Goal: Task Accomplishment & Management: Manage account settings

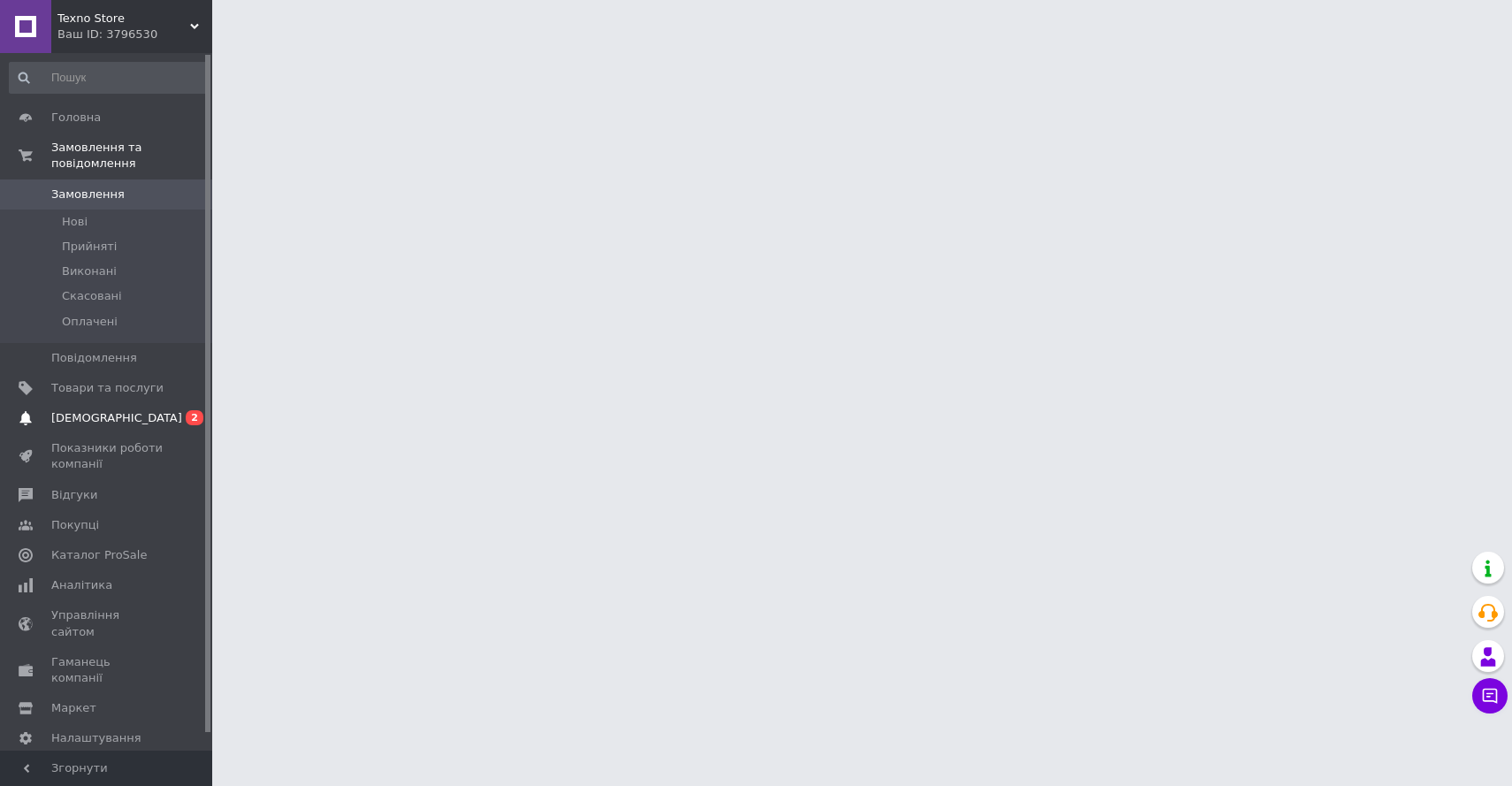
click at [128, 411] on span "[DEMOGRAPHIC_DATA]" at bounding box center [107, 419] width 112 height 16
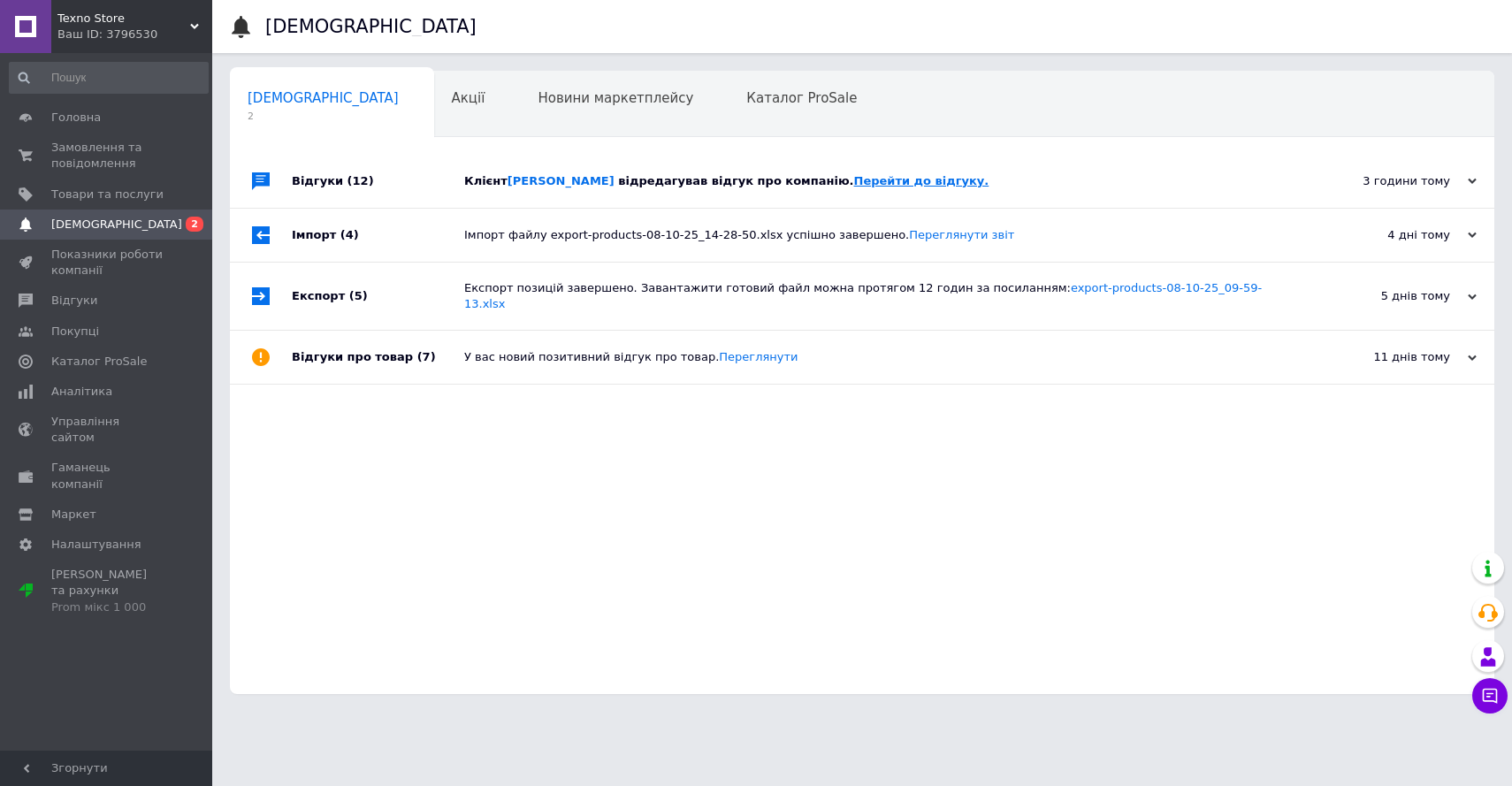
click at [909, 177] on link "Перейти до відгуку." at bounding box center [921, 180] width 135 height 13
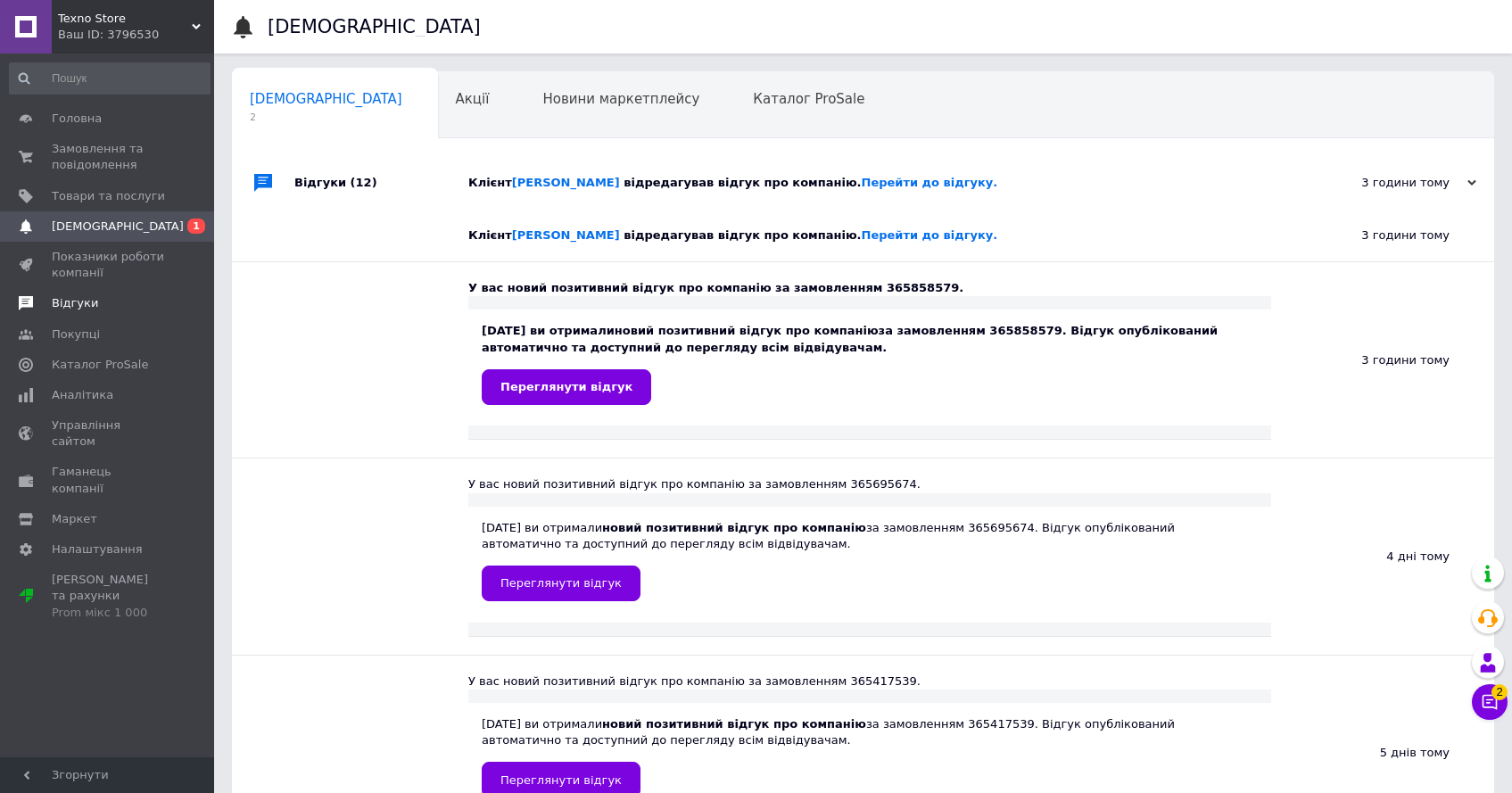
click at [77, 298] on span "Відгуки" at bounding box center [74, 304] width 46 height 16
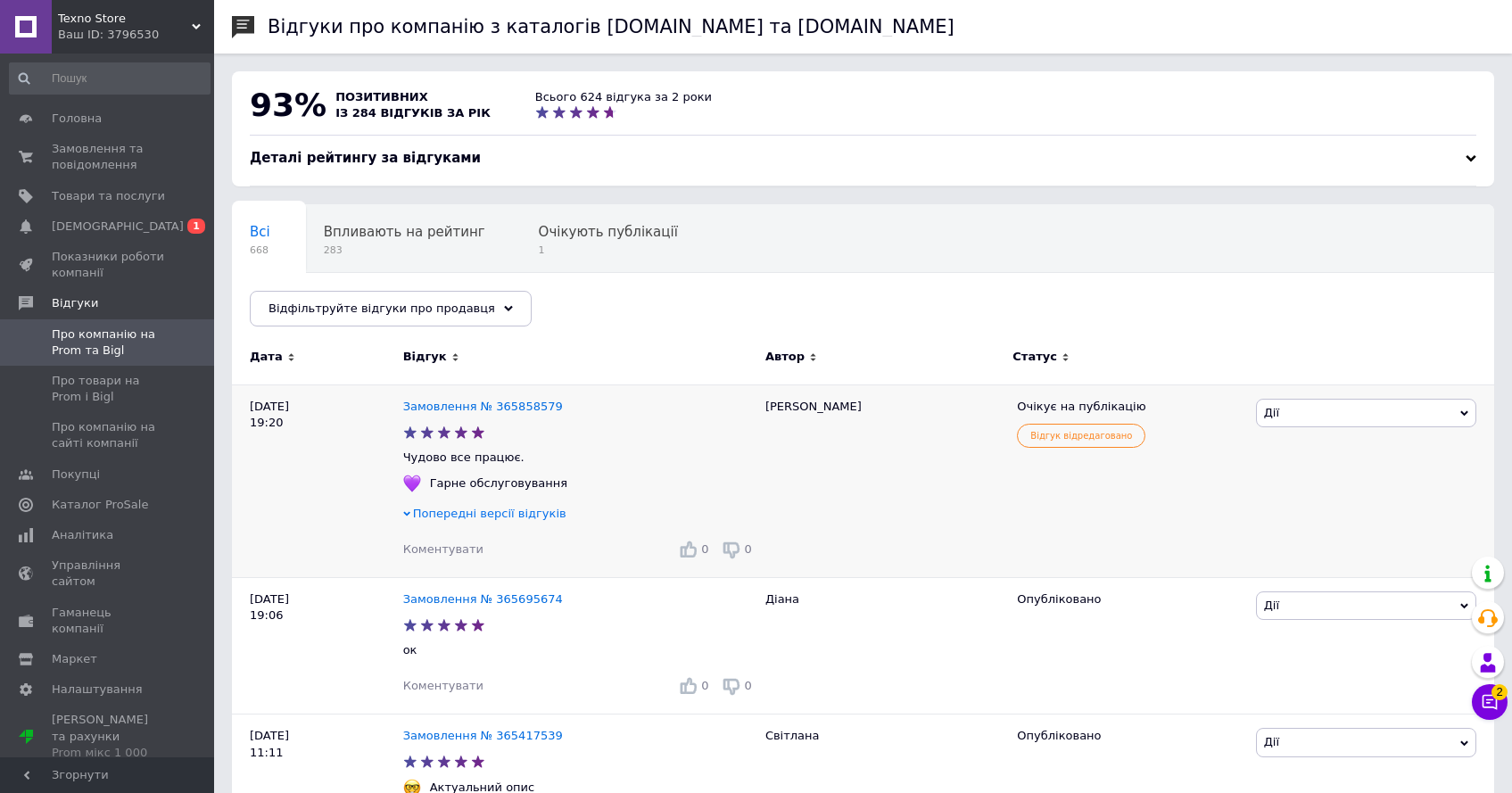
click at [510, 513] on span "Попередні версії відгуків" at bounding box center [490, 514] width 154 height 14
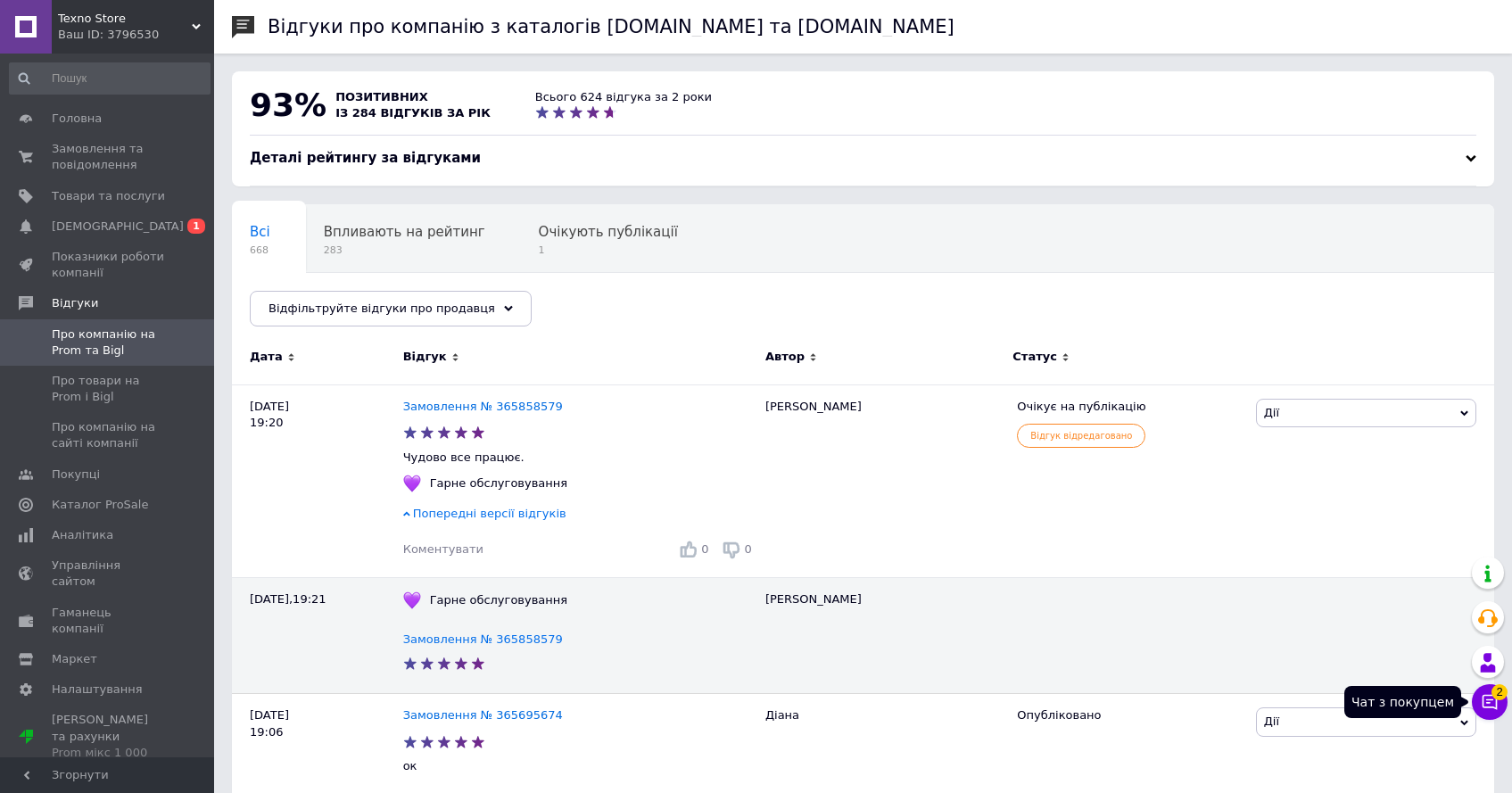
click at [1488, 700] on icon at bounding box center [1489, 703] width 15 height 15
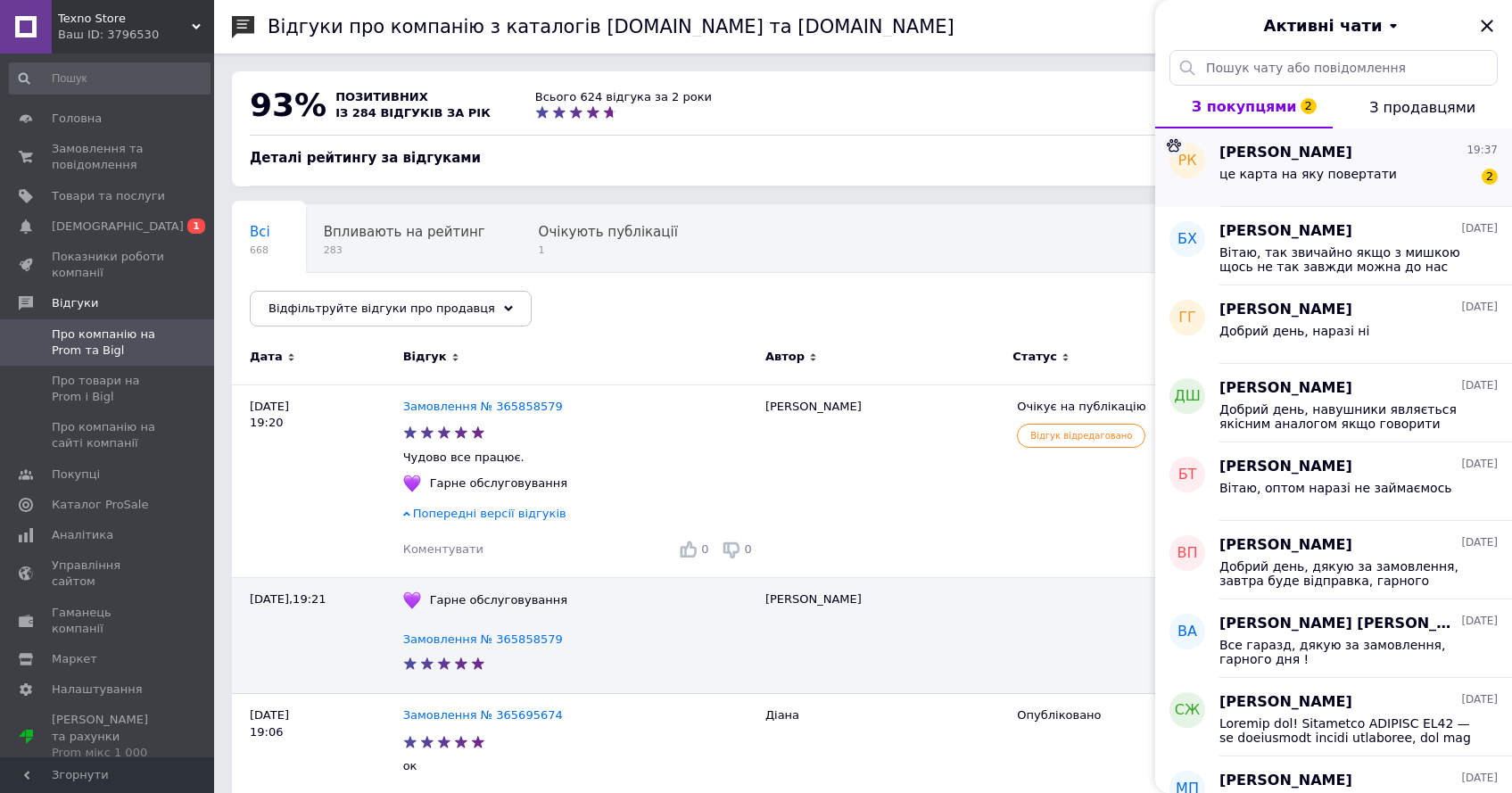
click at [1303, 186] on div "це карта на яку повертати" at bounding box center [1308, 180] width 177 height 25
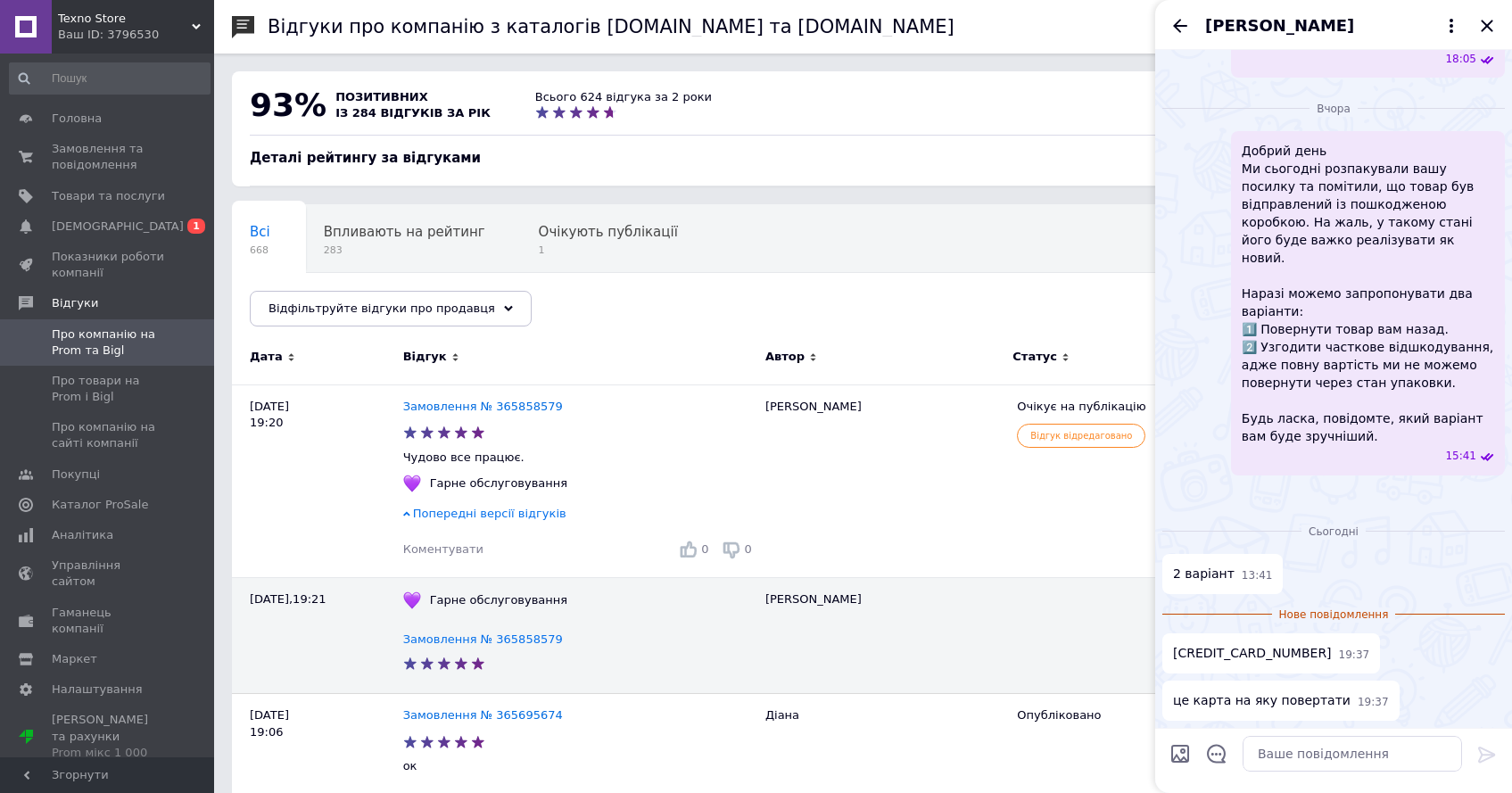
scroll to position [1167, 0]
click at [1487, 26] on icon "Закрити" at bounding box center [1486, 25] width 12 height 12
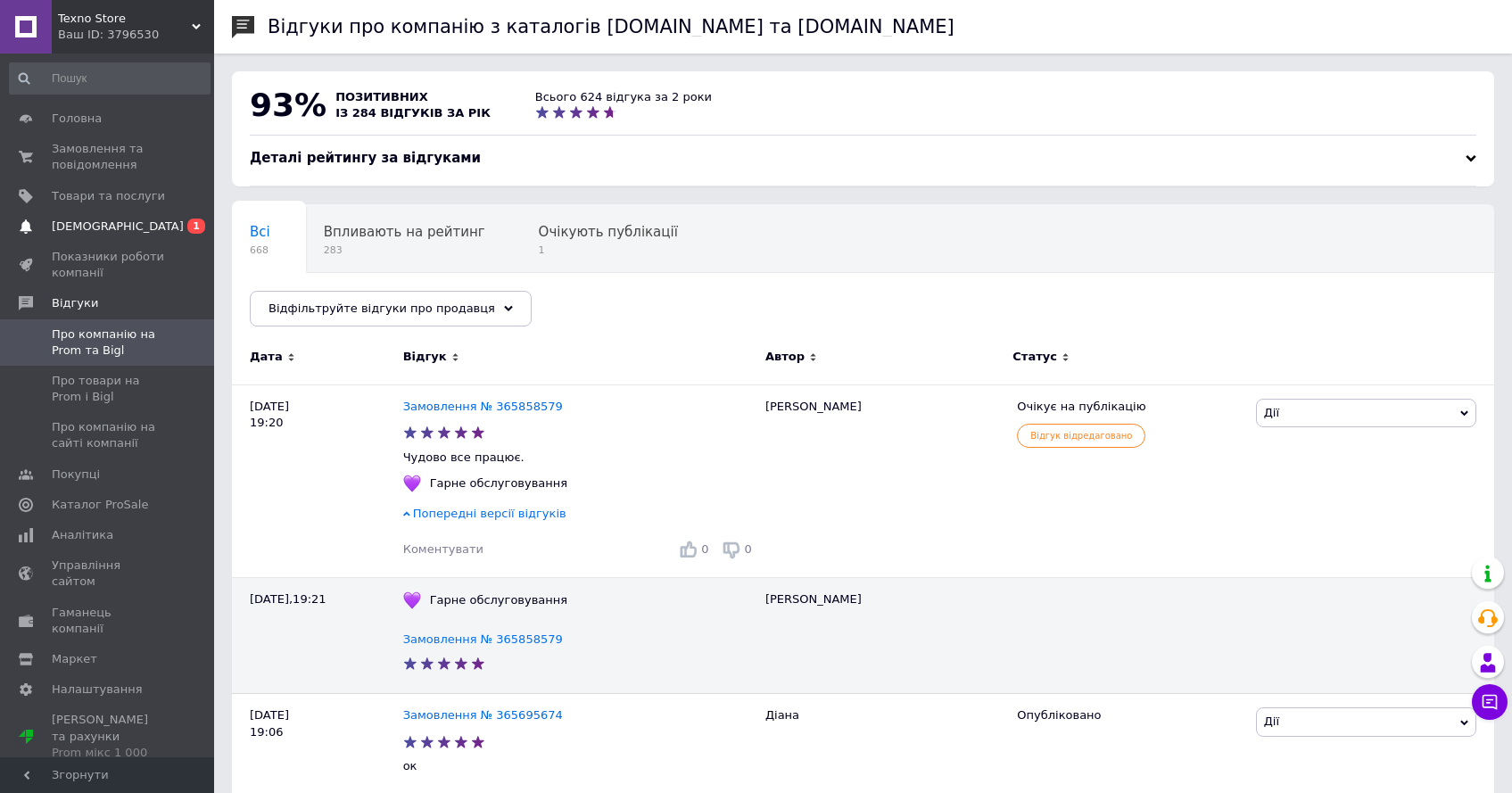
click at [120, 215] on link "Сповіщення 0 1" at bounding box center [109, 227] width 220 height 31
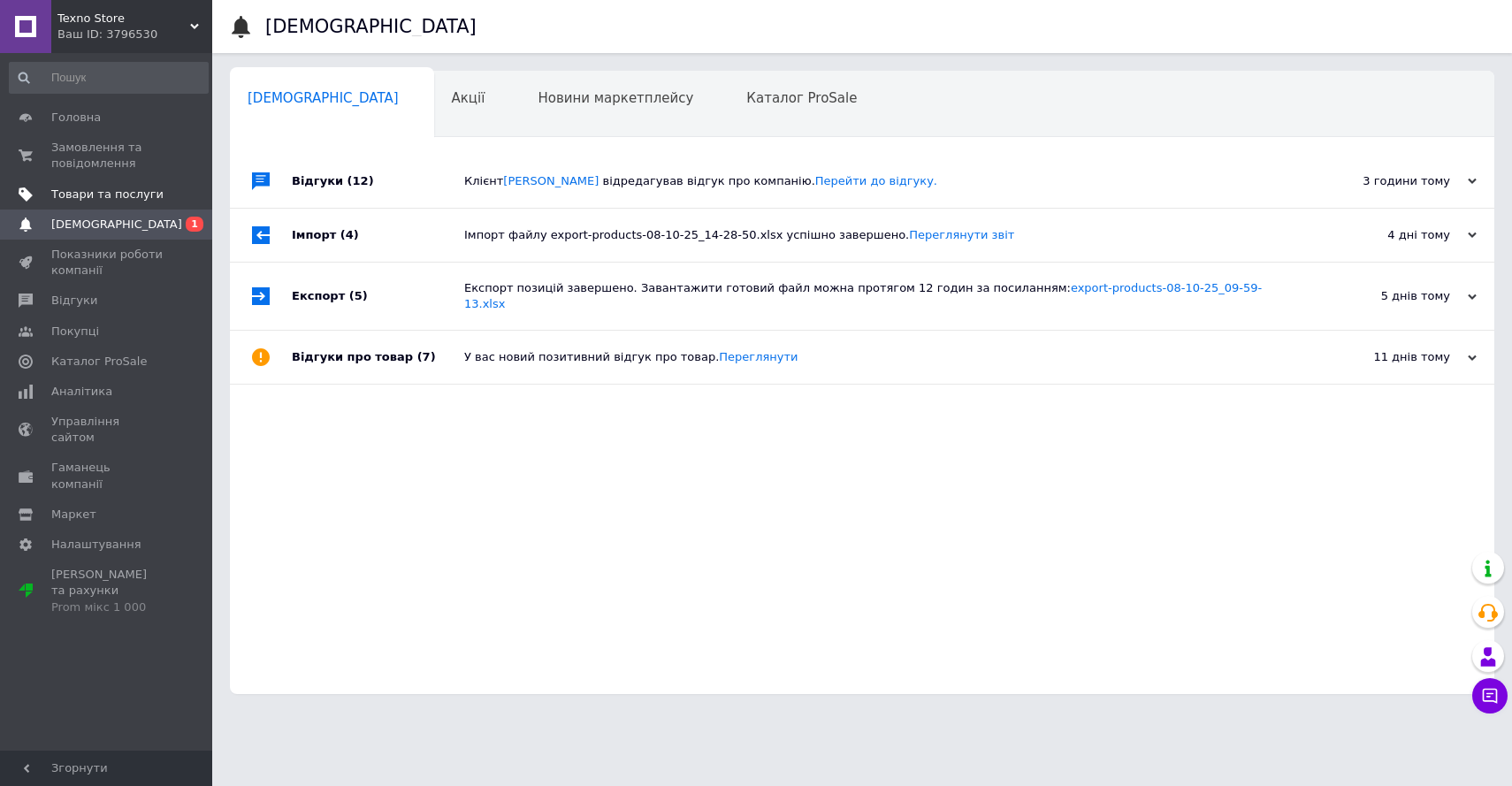
click at [142, 194] on span "Товари та послуги" at bounding box center [107, 194] width 112 height 16
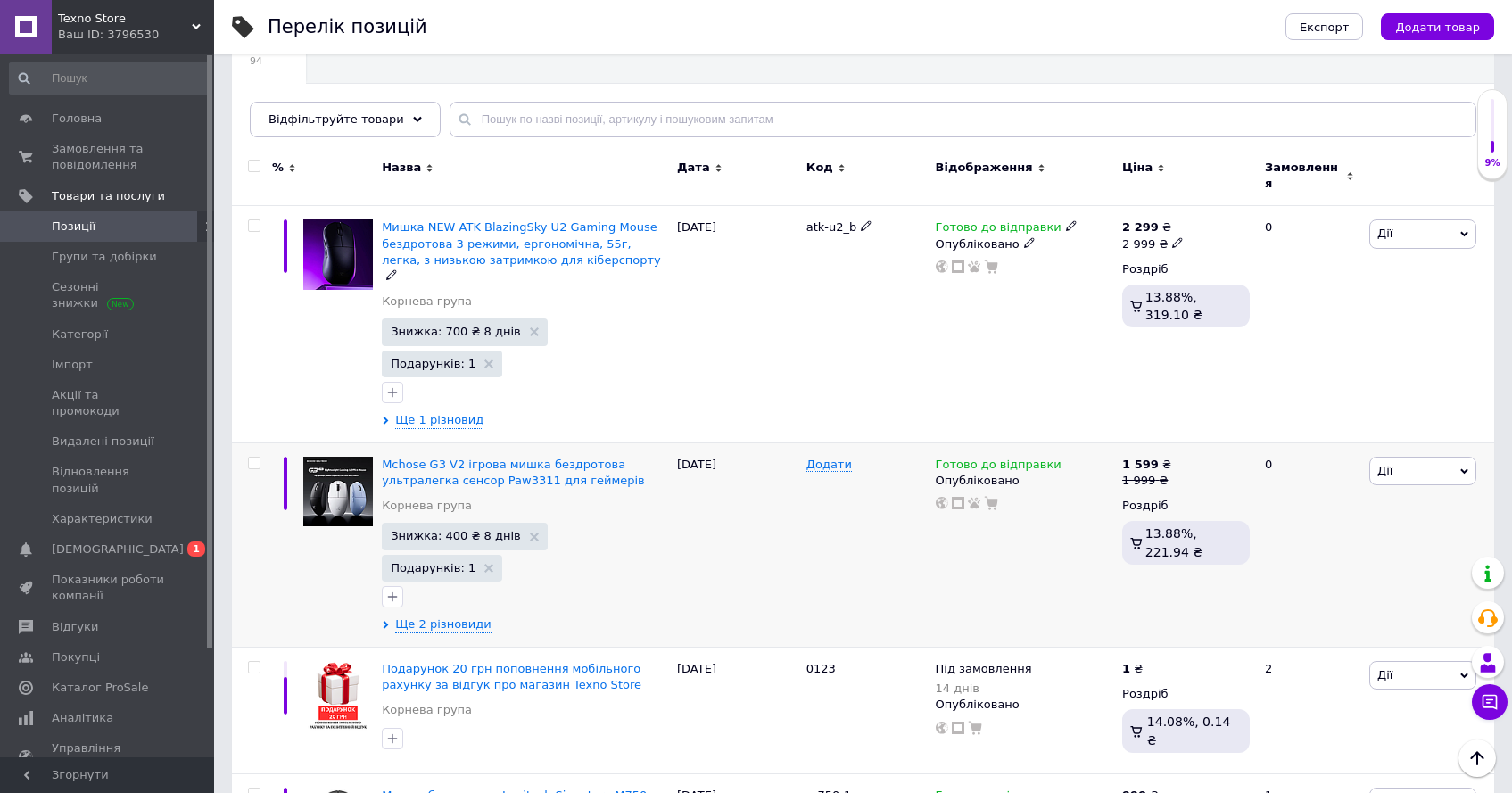
scroll to position [242, 0]
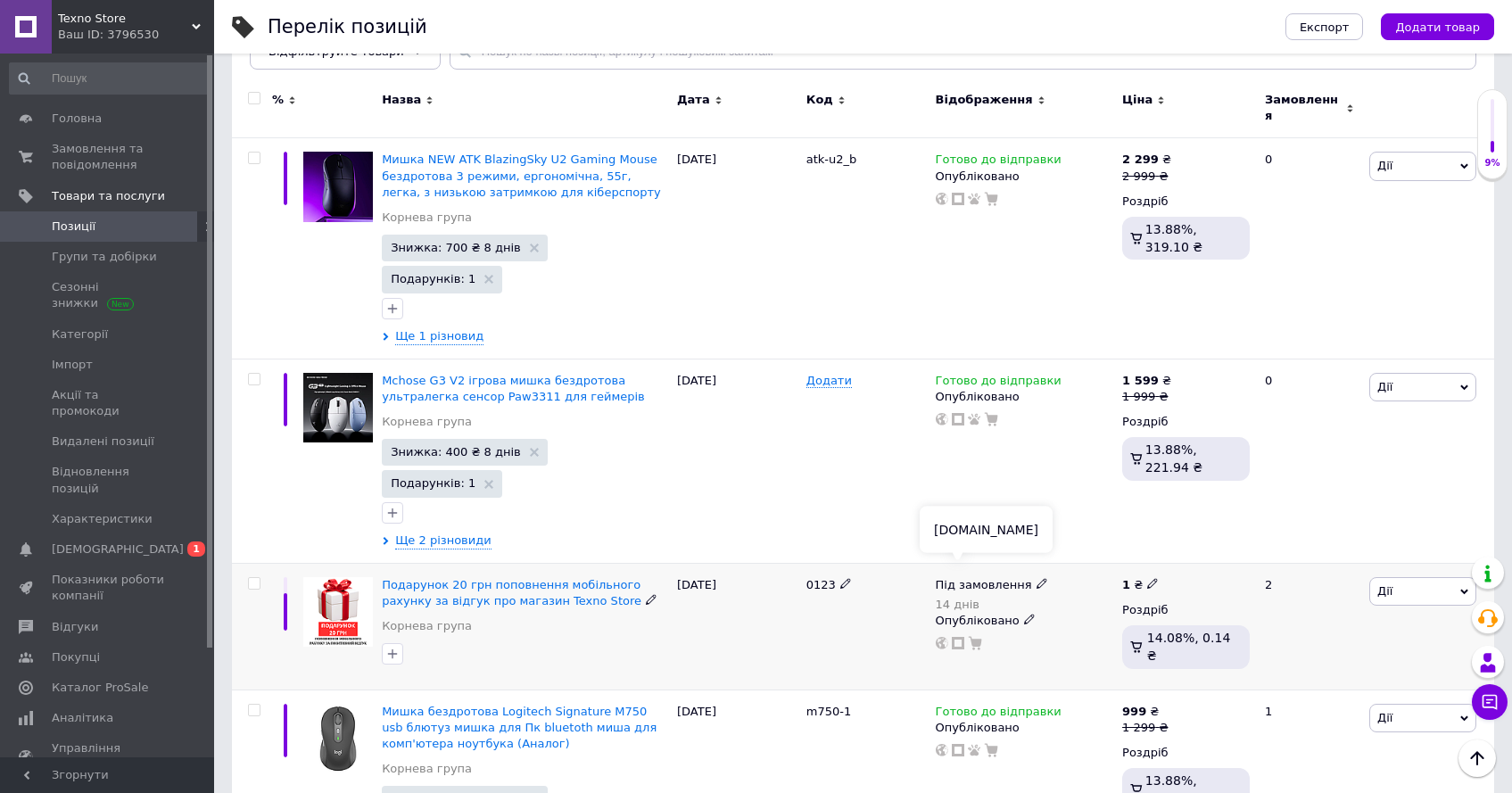
click at [959, 637] on icon at bounding box center [958, 644] width 13 height 13
click at [145, 542] on span "[DEMOGRAPHIC_DATA]" at bounding box center [108, 550] width 113 height 16
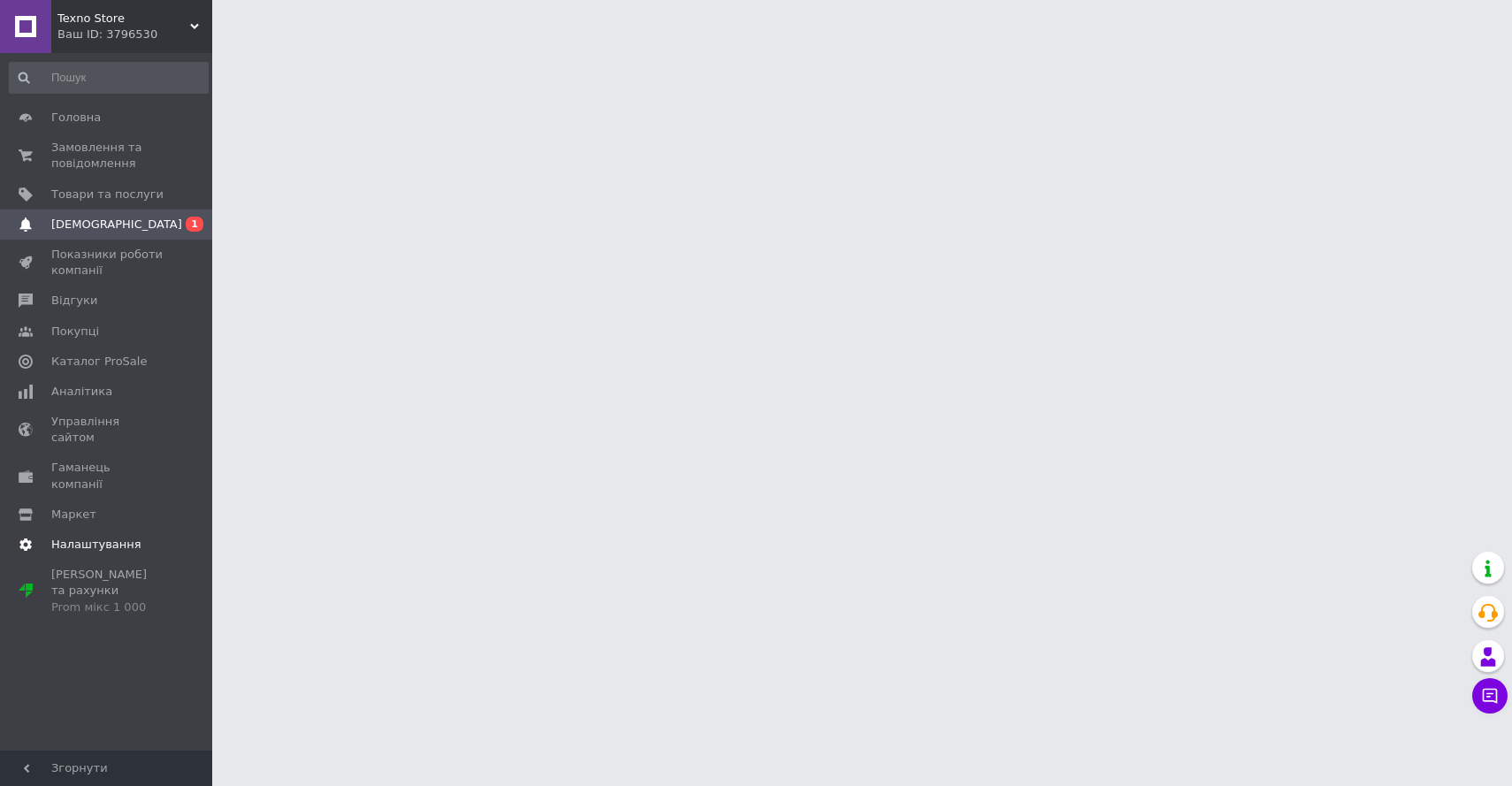
click at [106, 530] on link "Налаштування" at bounding box center [108, 545] width 218 height 30
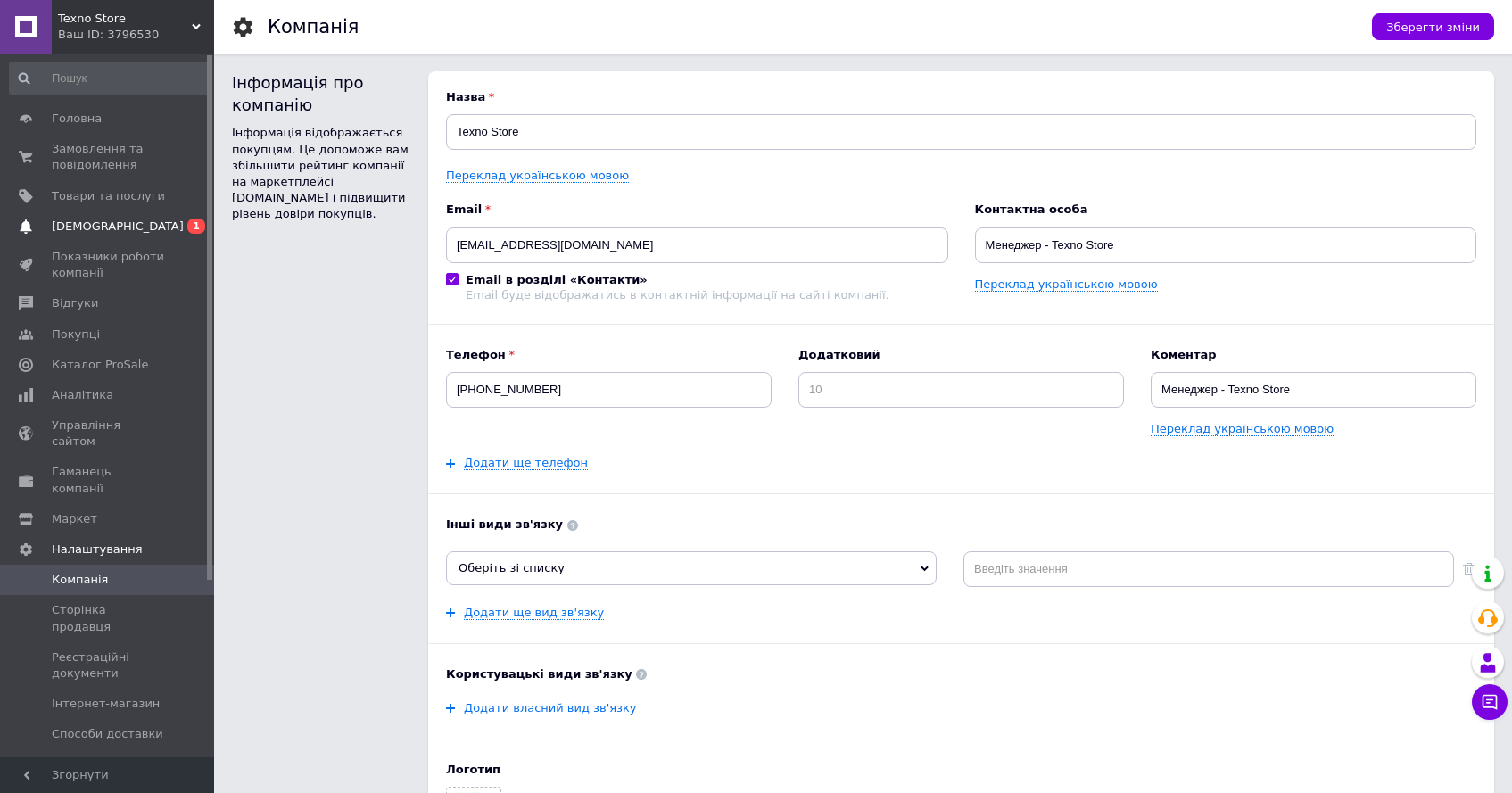
click at [109, 226] on span "[DEMOGRAPHIC_DATA]" at bounding box center [117, 227] width 132 height 16
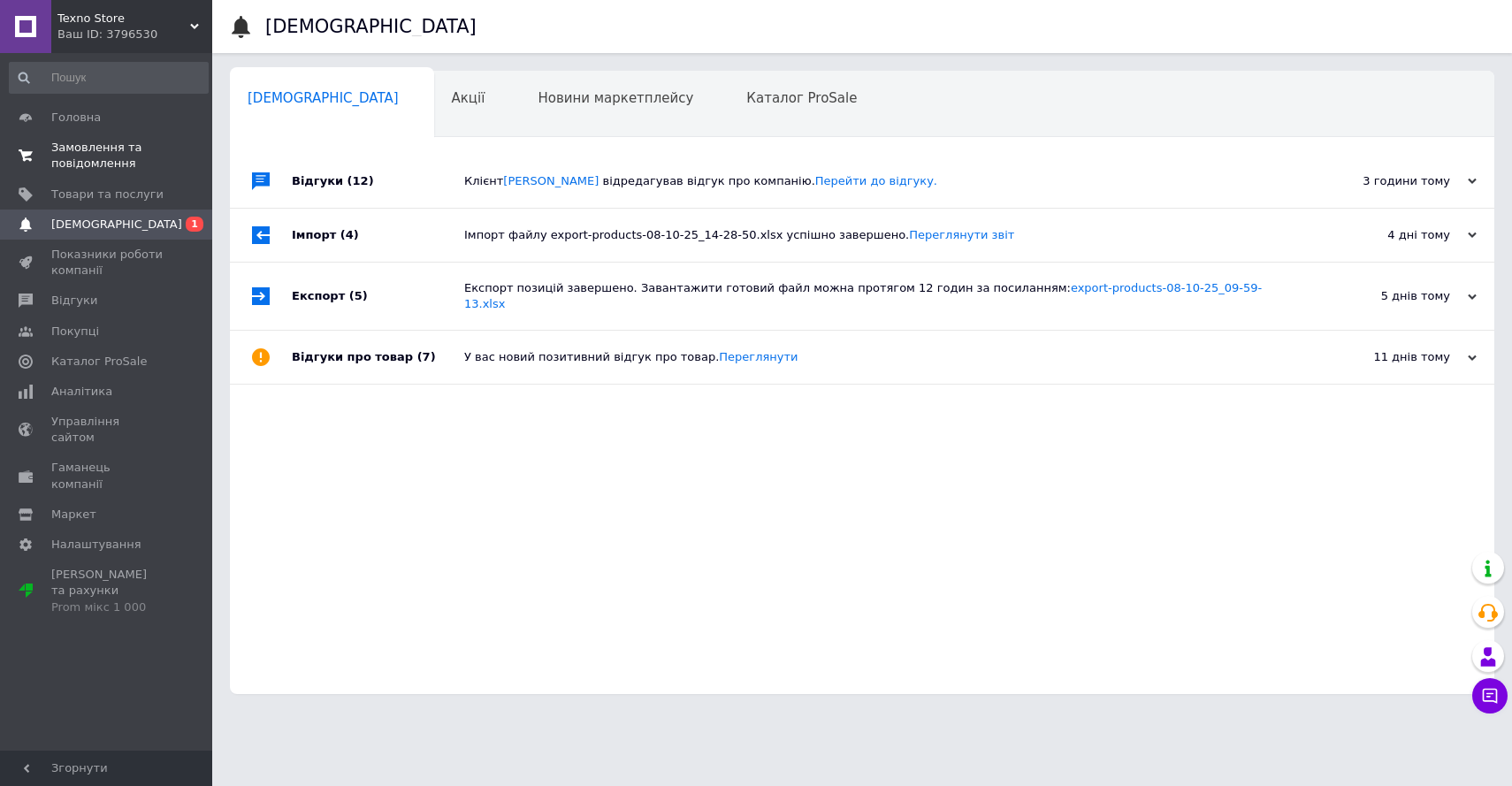
click at [177, 161] on span "0 0" at bounding box center [188, 156] width 48 height 32
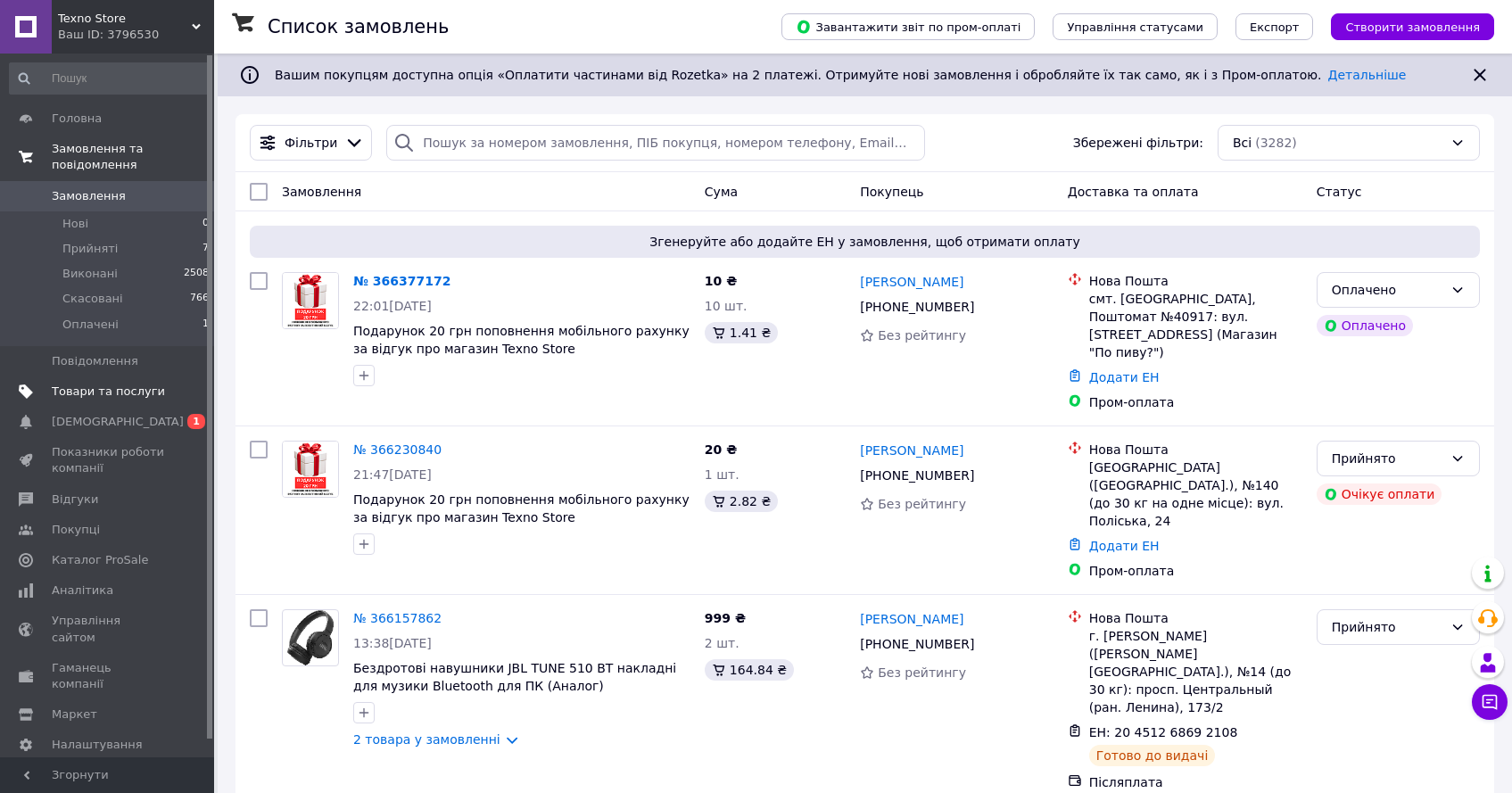
click at [190, 403] on link "Товари та послуги" at bounding box center [109, 392] width 220 height 31
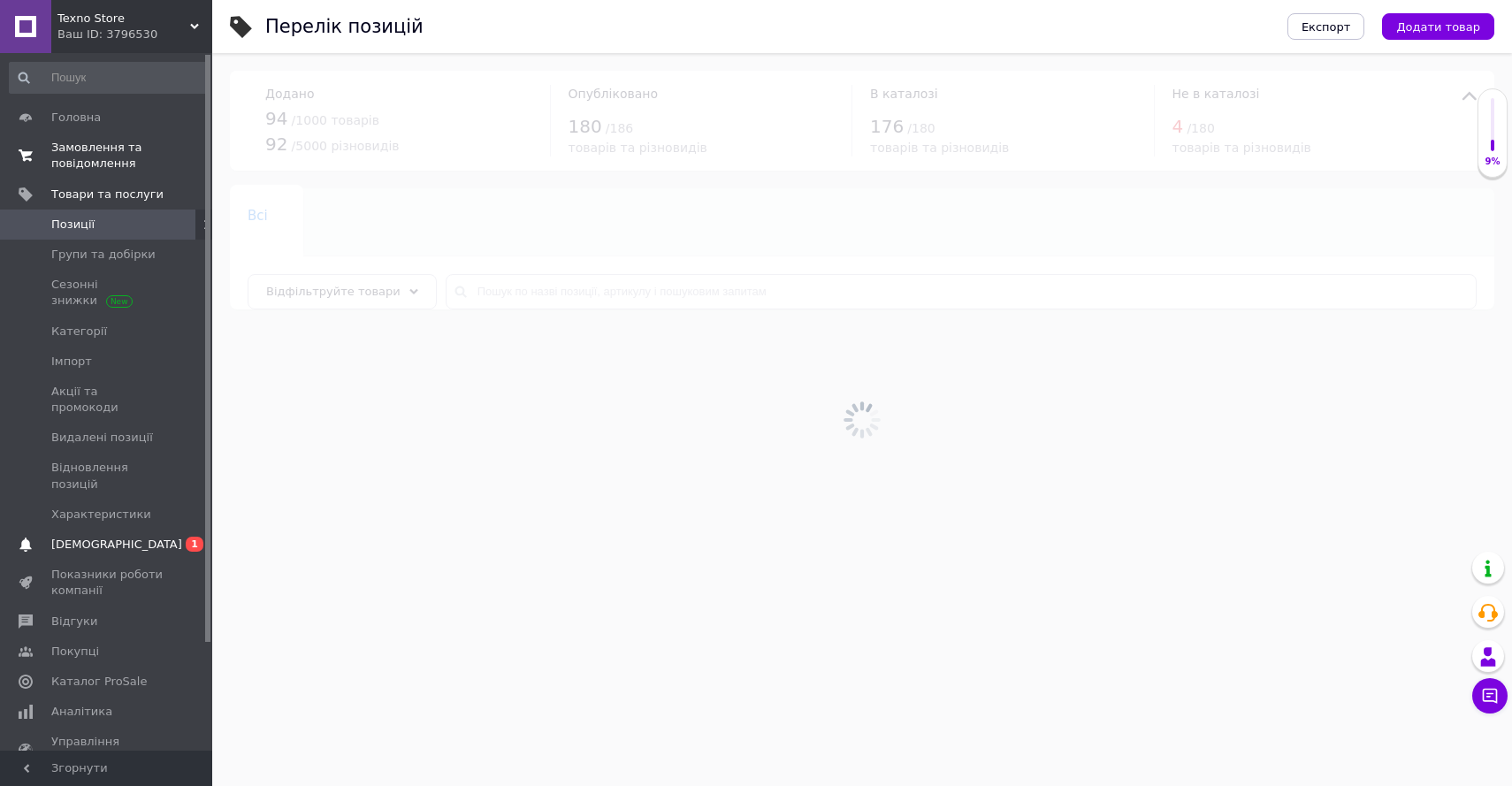
click at [132, 537] on span "[DEMOGRAPHIC_DATA]" at bounding box center [107, 545] width 112 height 16
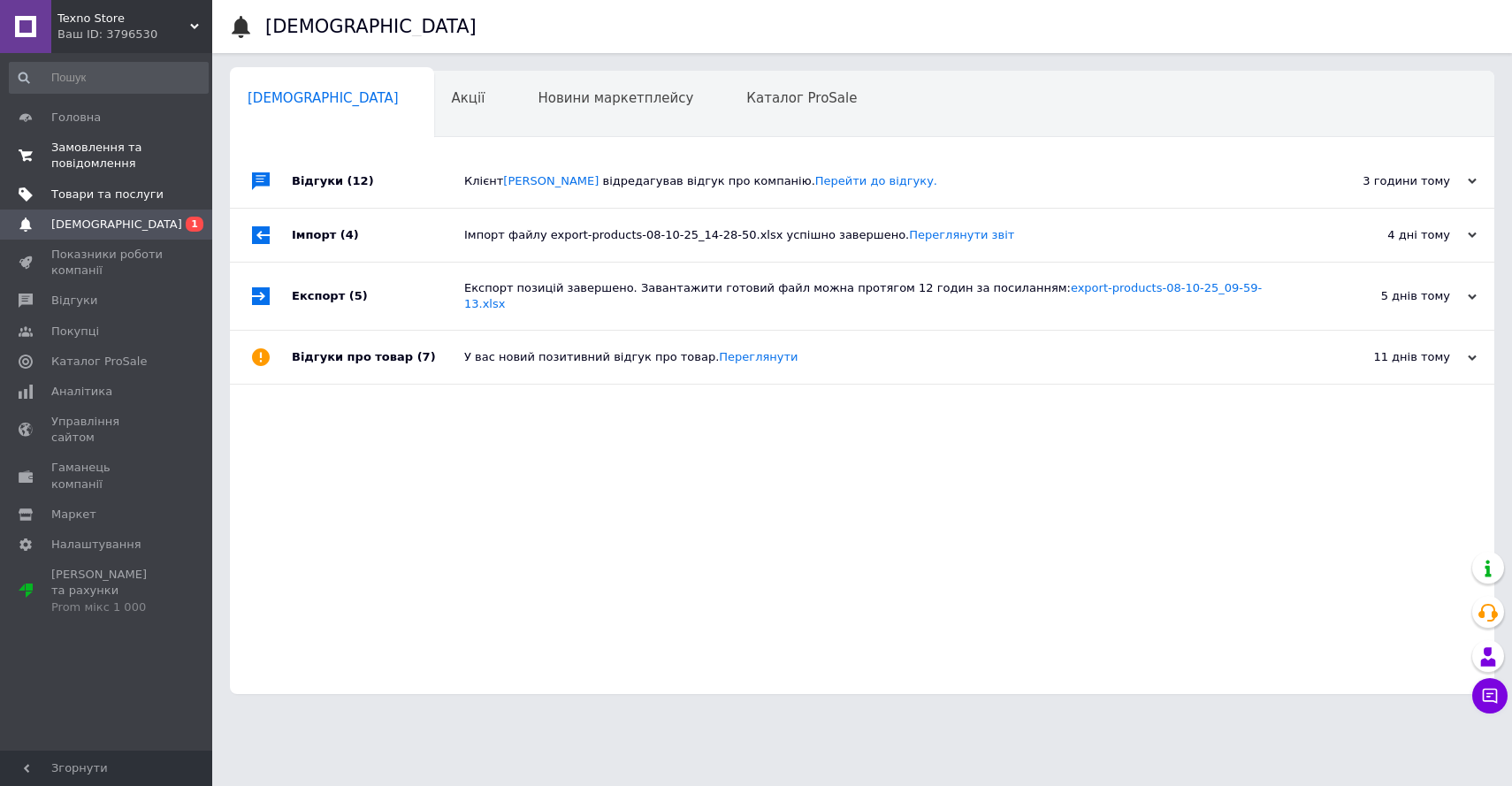
click at [197, 193] on span at bounding box center [188, 194] width 48 height 16
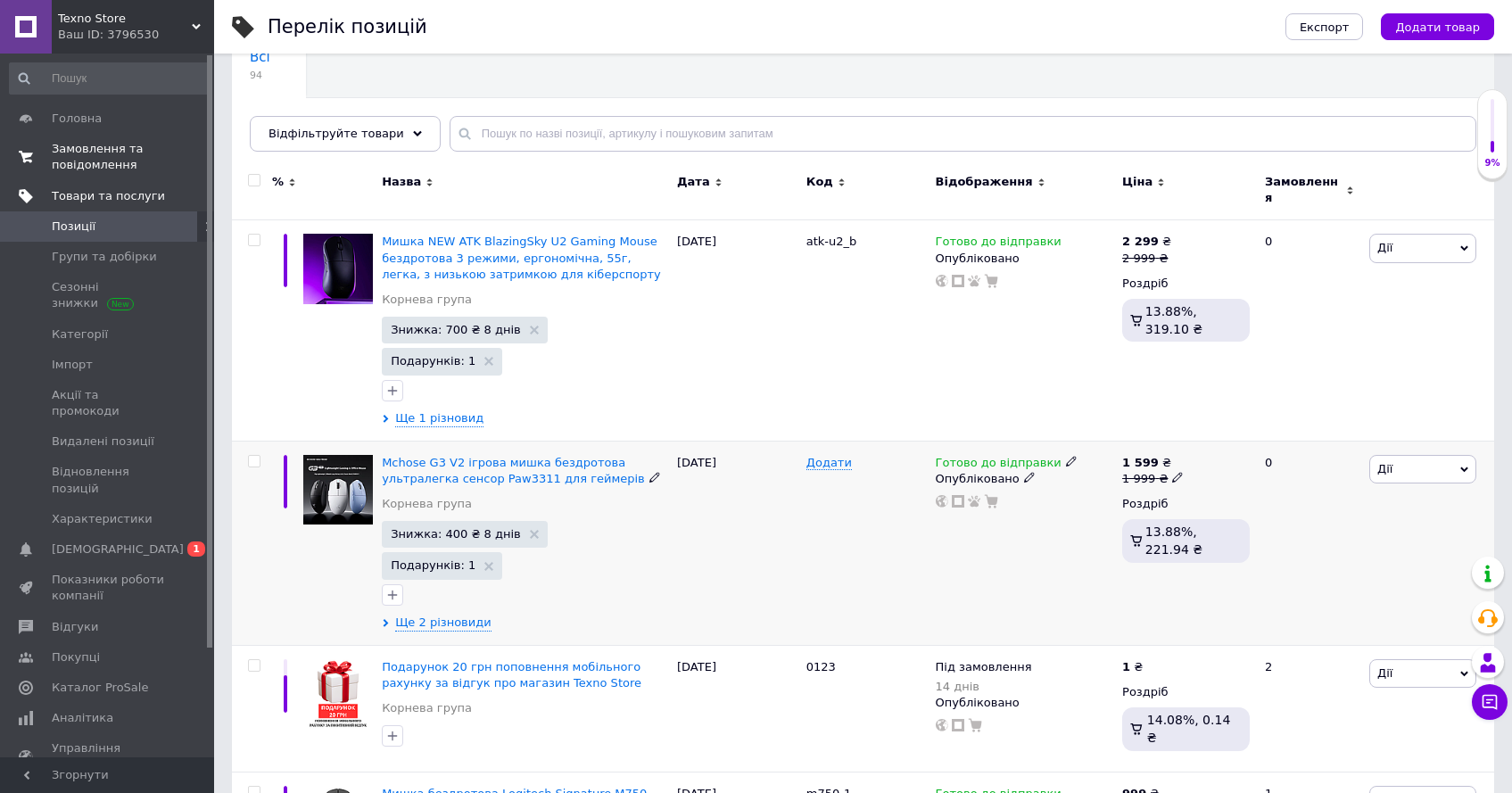
scroll to position [269, 0]
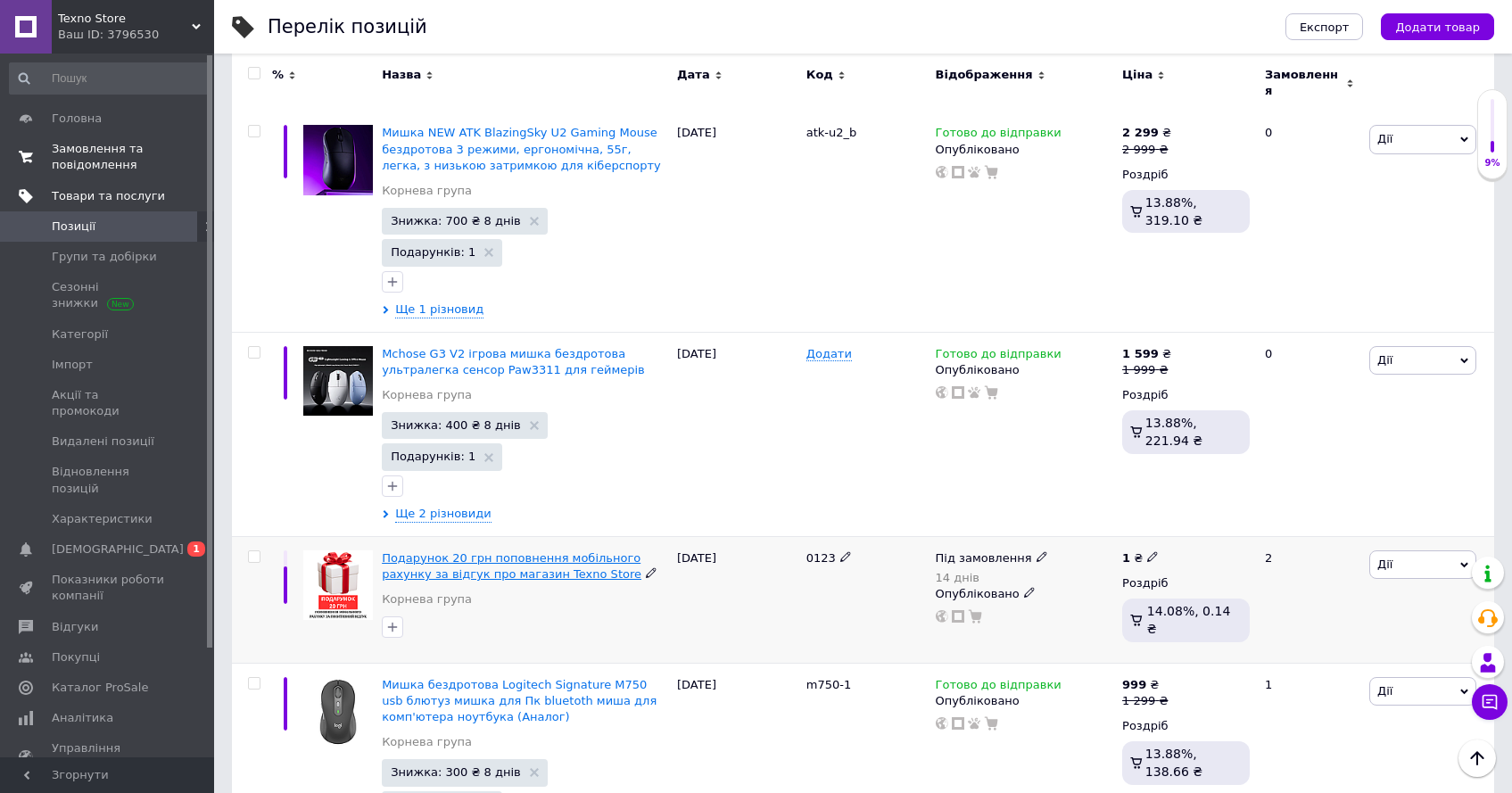
click at [557, 552] on span "Подарунок 20 грн поповнення мобільного рахунку за відгук про магазин Texno Store" at bounding box center [511, 566] width 259 height 30
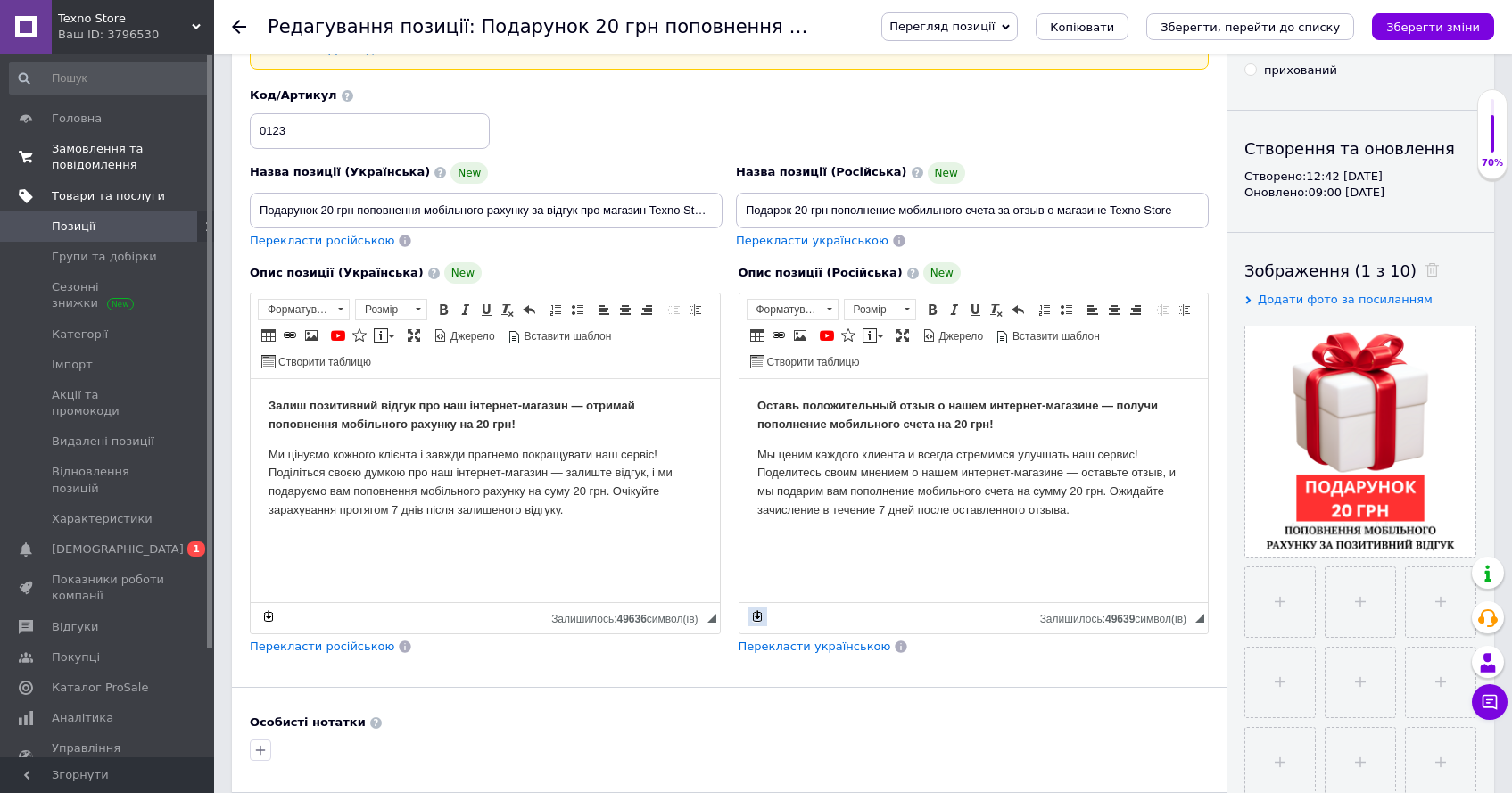
scroll to position [562, 0]
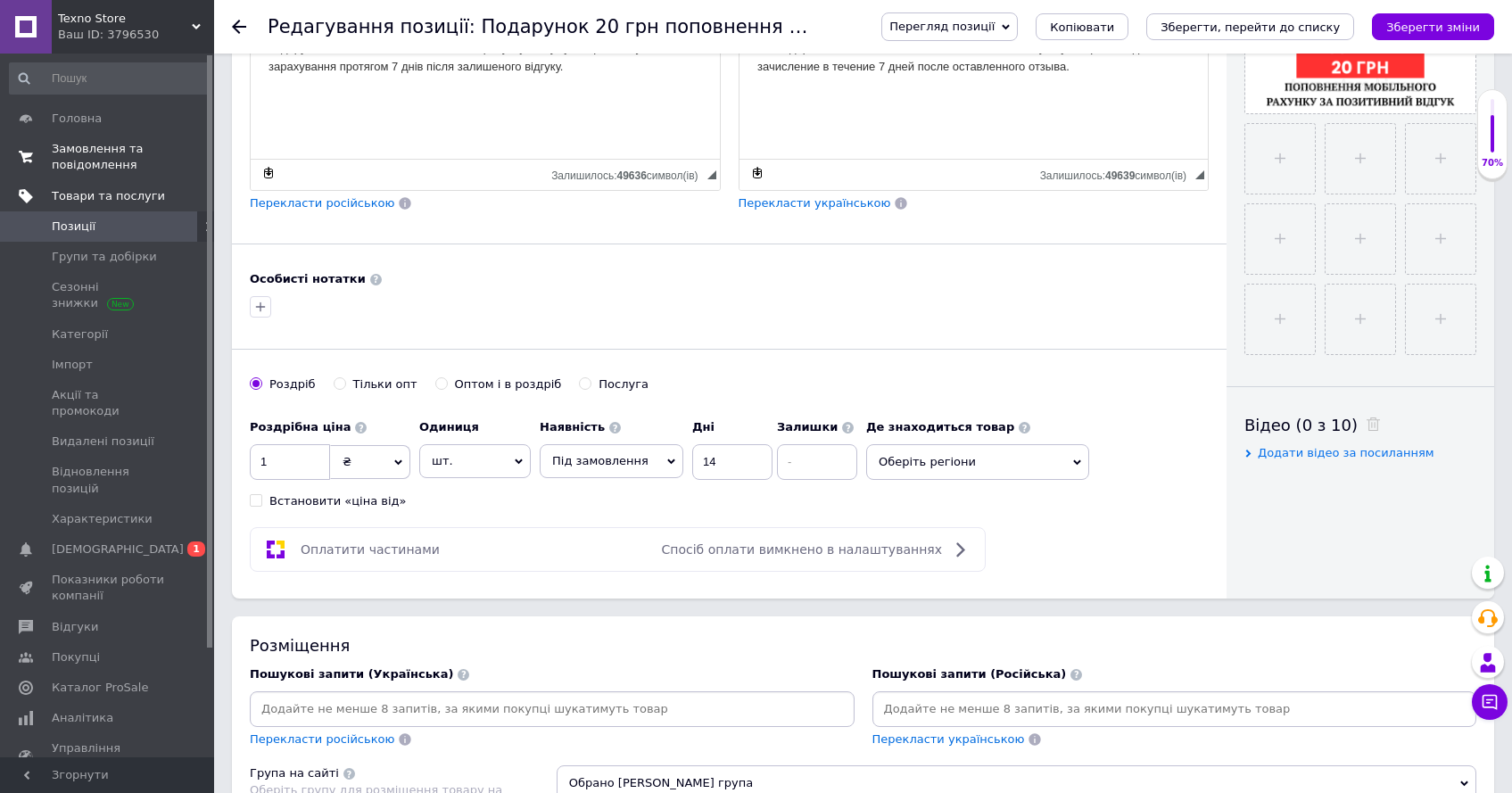
click at [602, 383] on div "Послуга" at bounding box center [623, 384] width 50 height 16
click at [590, 383] on input "Послуга" at bounding box center [584, 382] width 12 height 12
radio input "true"
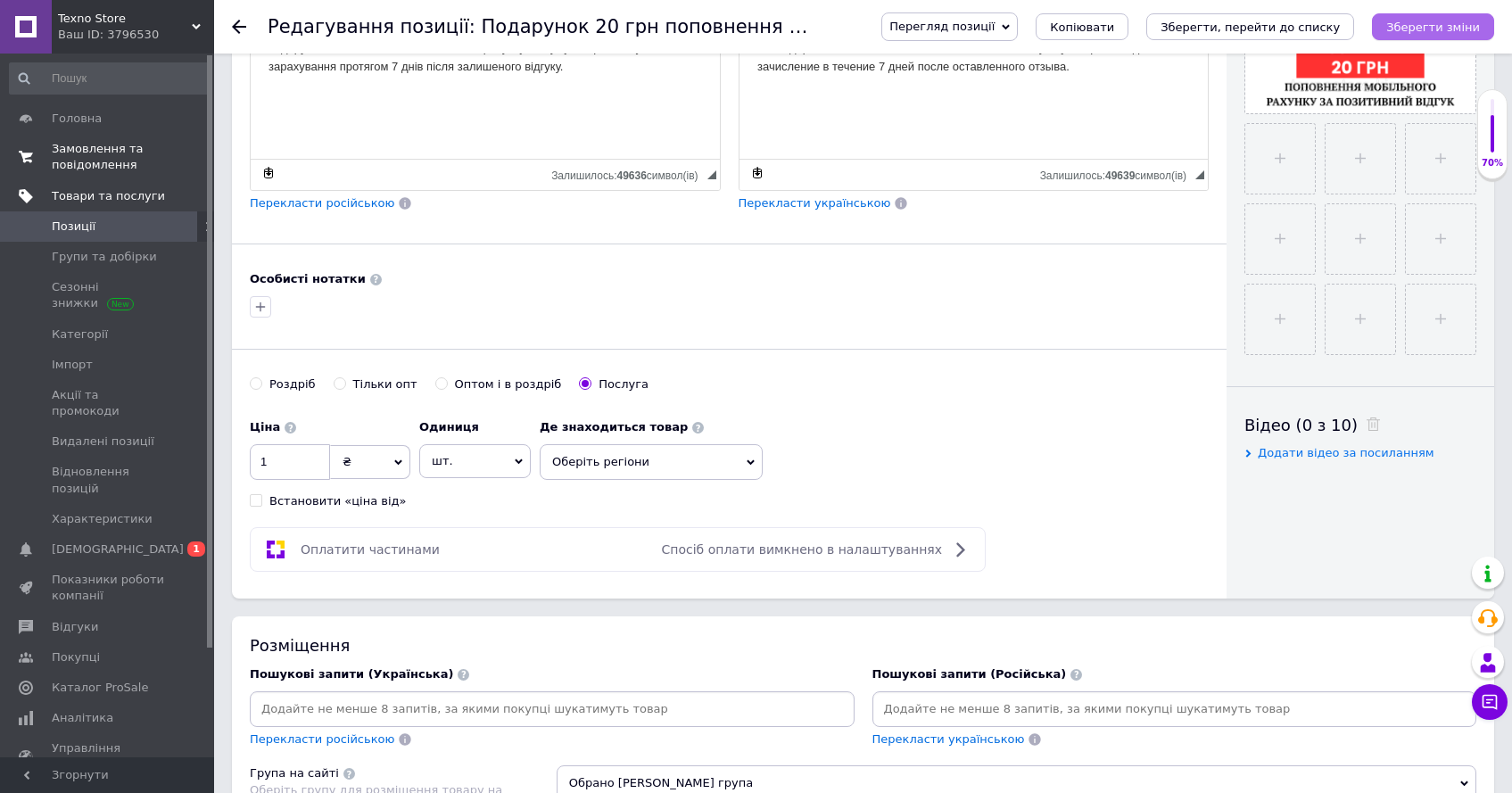
click at [1423, 31] on icon "Зберегти зміни" at bounding box center [1433, 27] width 94 height 14
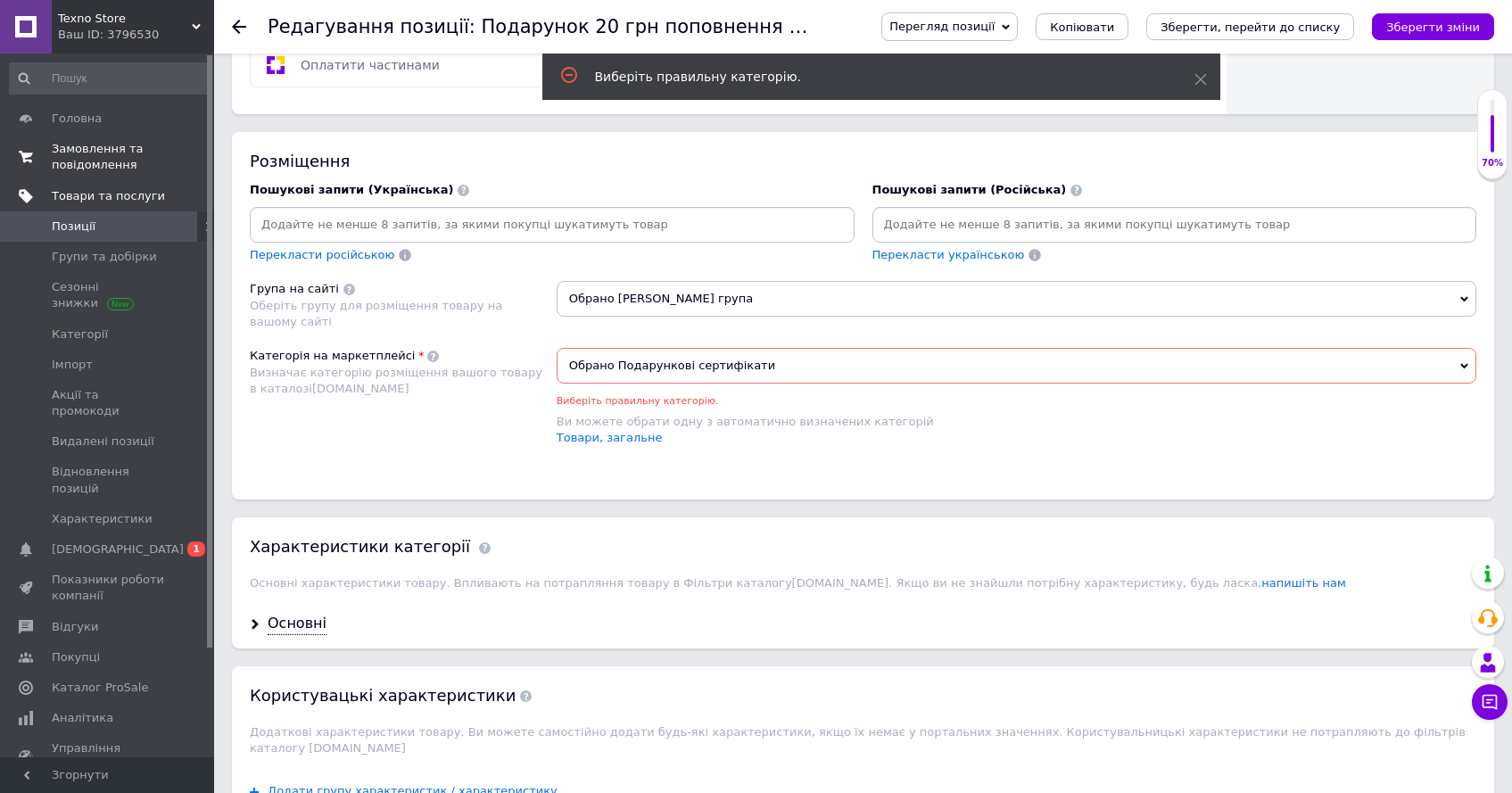
scroll to position [1052, 0]
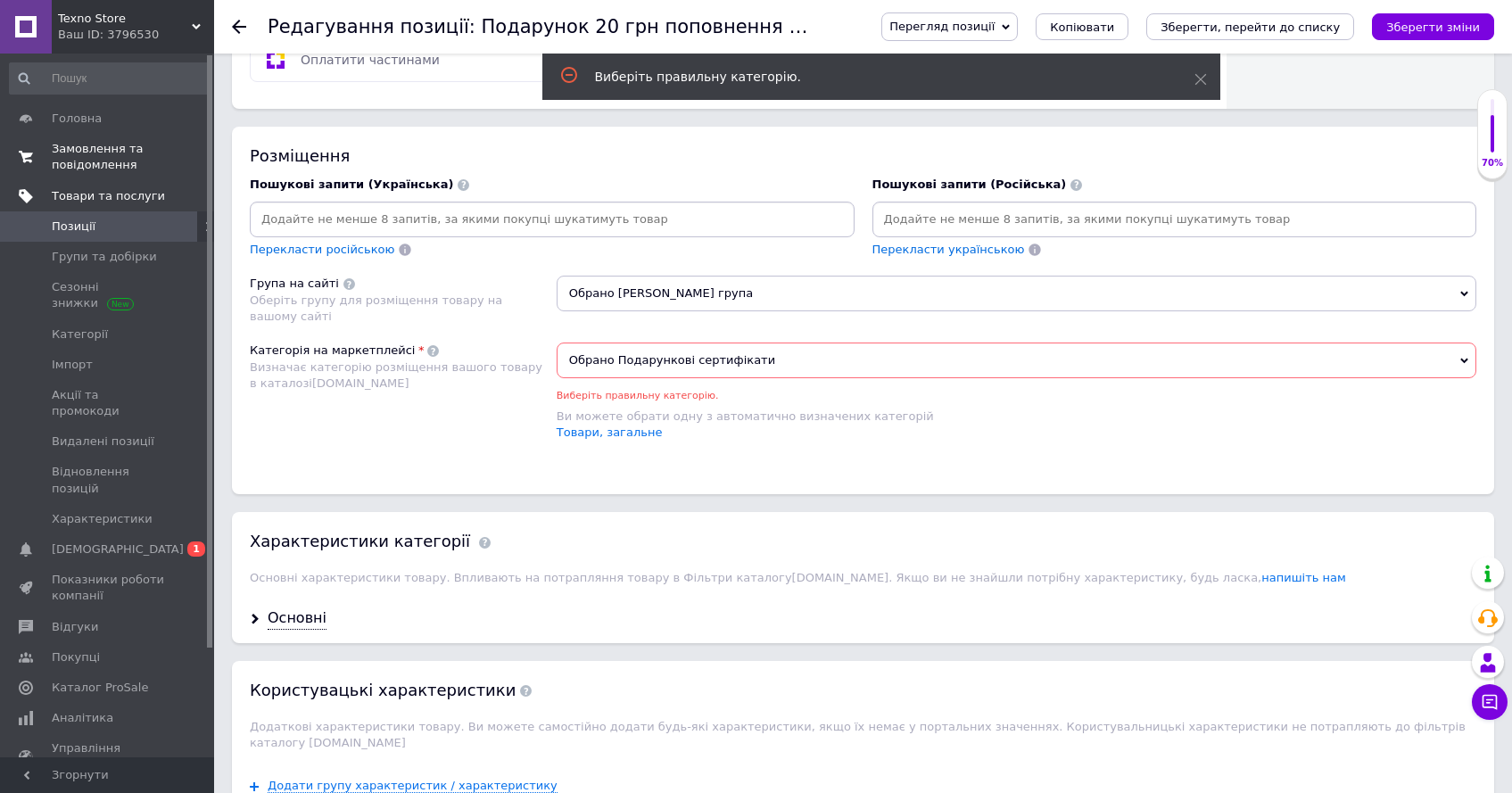
click at [882, 365] on span "Обрано Подарункові сертифікати" at bounding box center [1016, 360] width 919 height 35
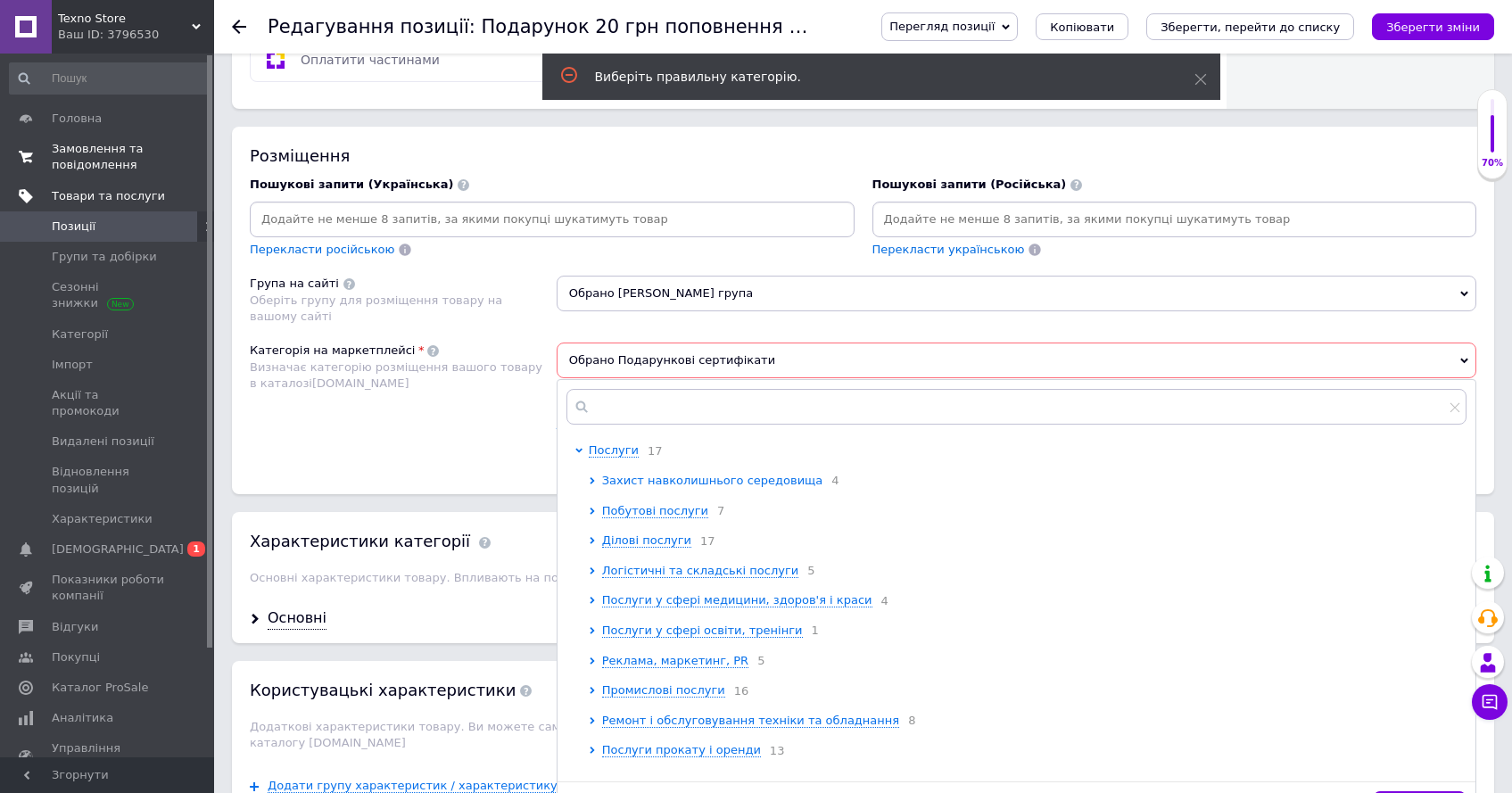
click at [683, 486] on span "Захист навколишнього середовища" at bounding box center [712, 480] width 221 height 14
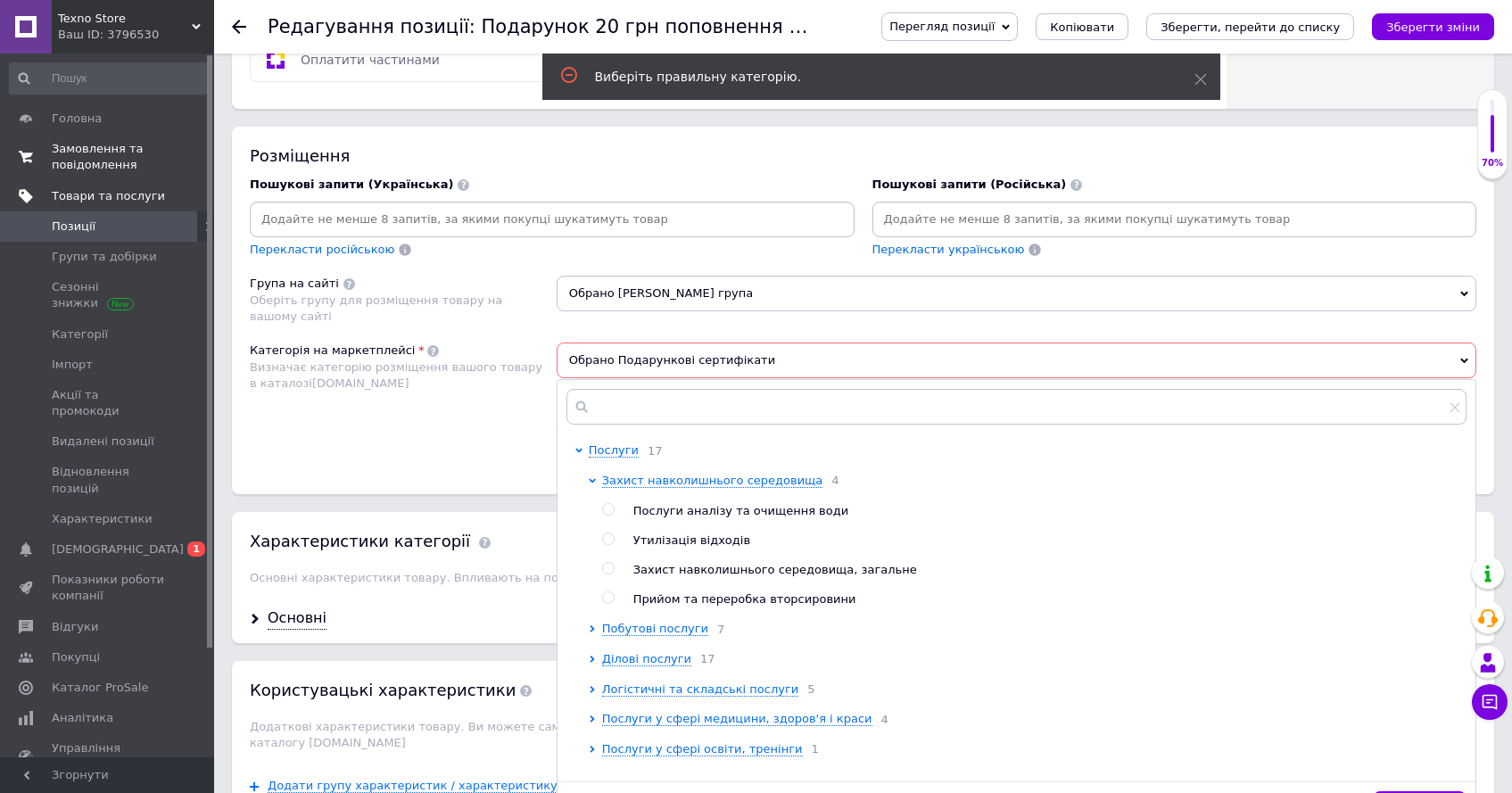
click at [689, 544] on span "Утилізація відходів" at bounding box center [691, 540] width 117 height 14
radio input "true"
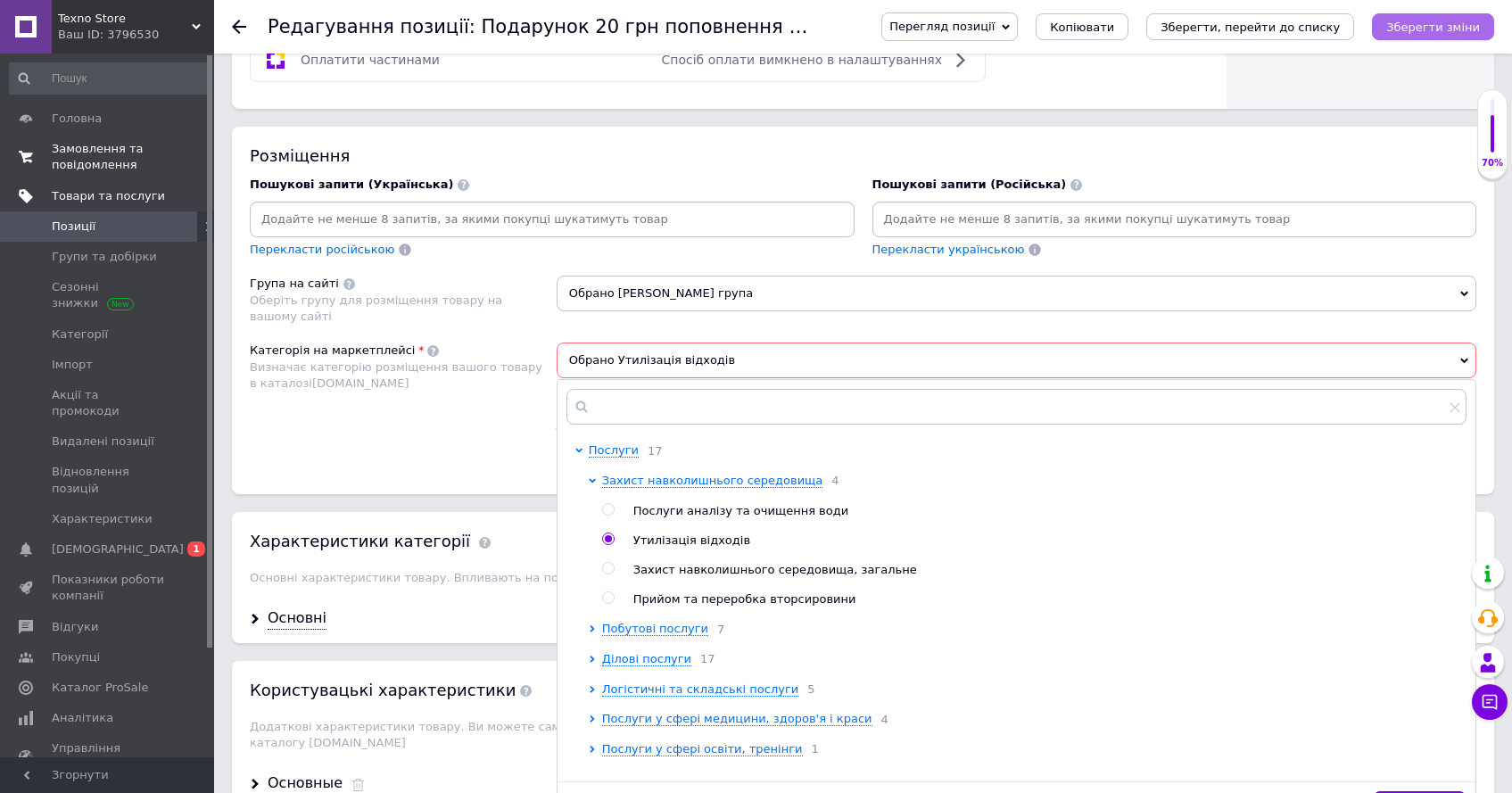
click at [1416, 29] on icon "Зберегти зміни" at bounding box center [1433, 27] width 94 height 14
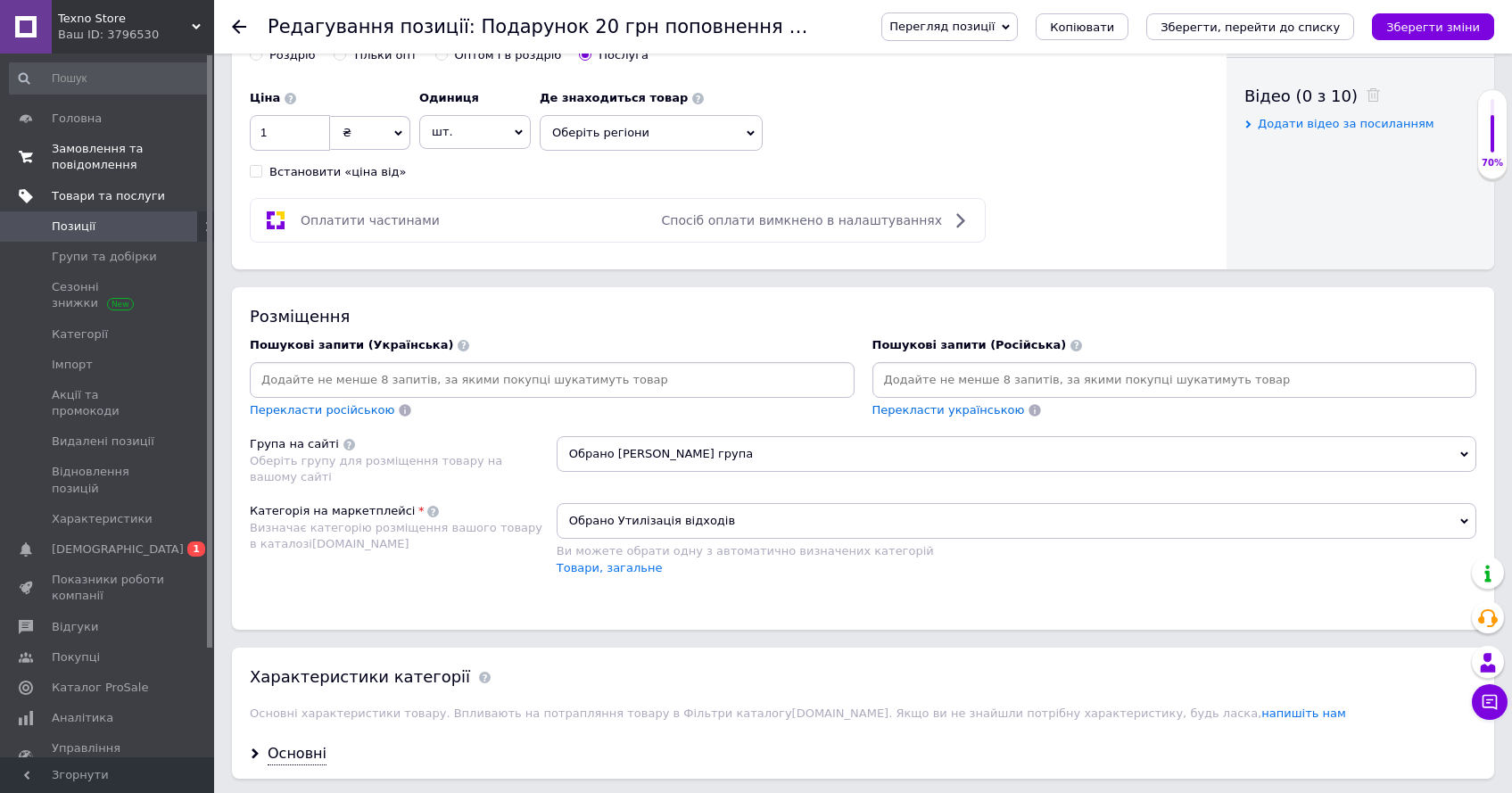
scroll to position [944, 0]
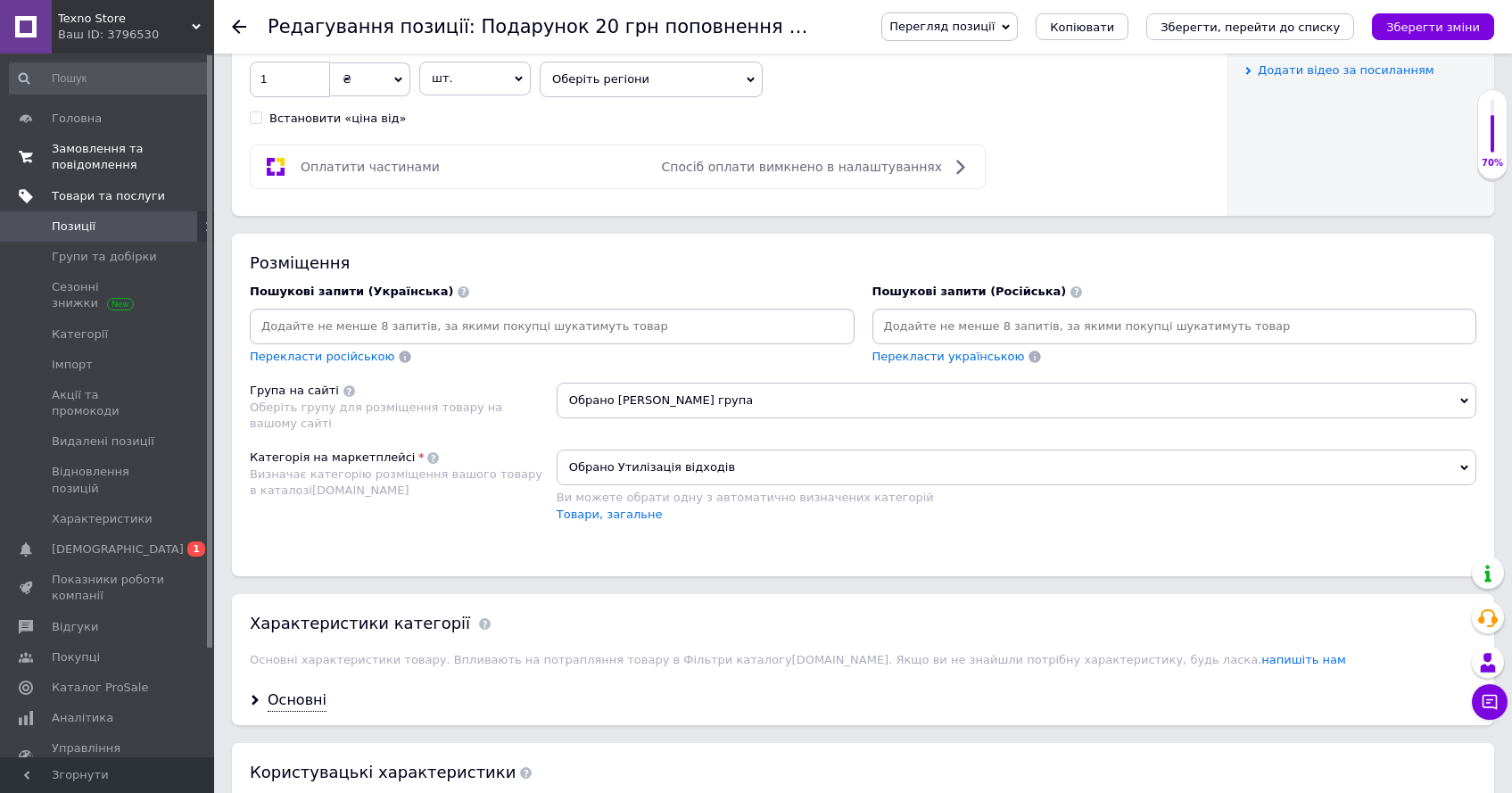
click at [124, 231] on span "Позиції" at bounding box center [108, 227] width 113 height 16
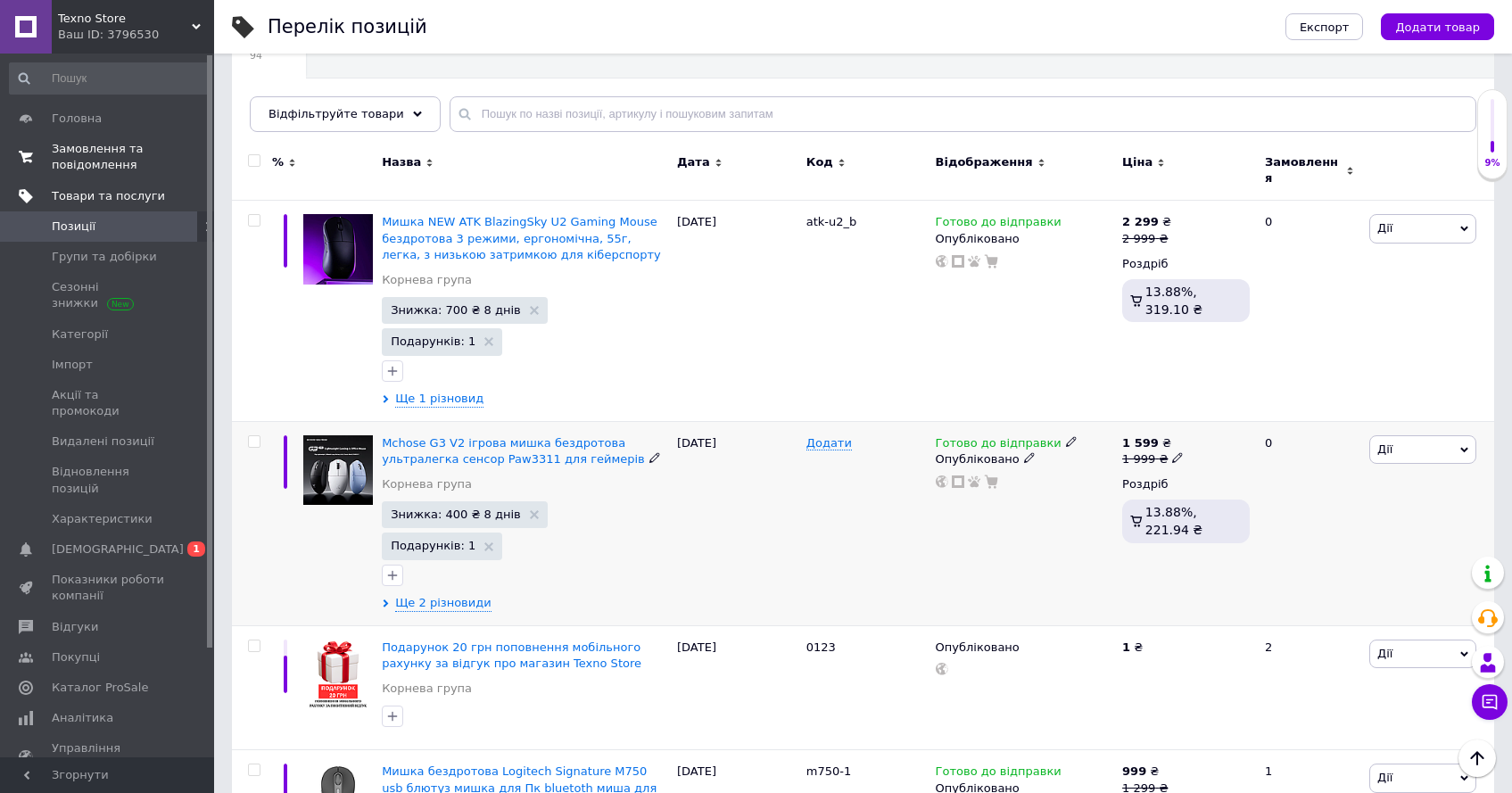
scroll to position [191, 0]
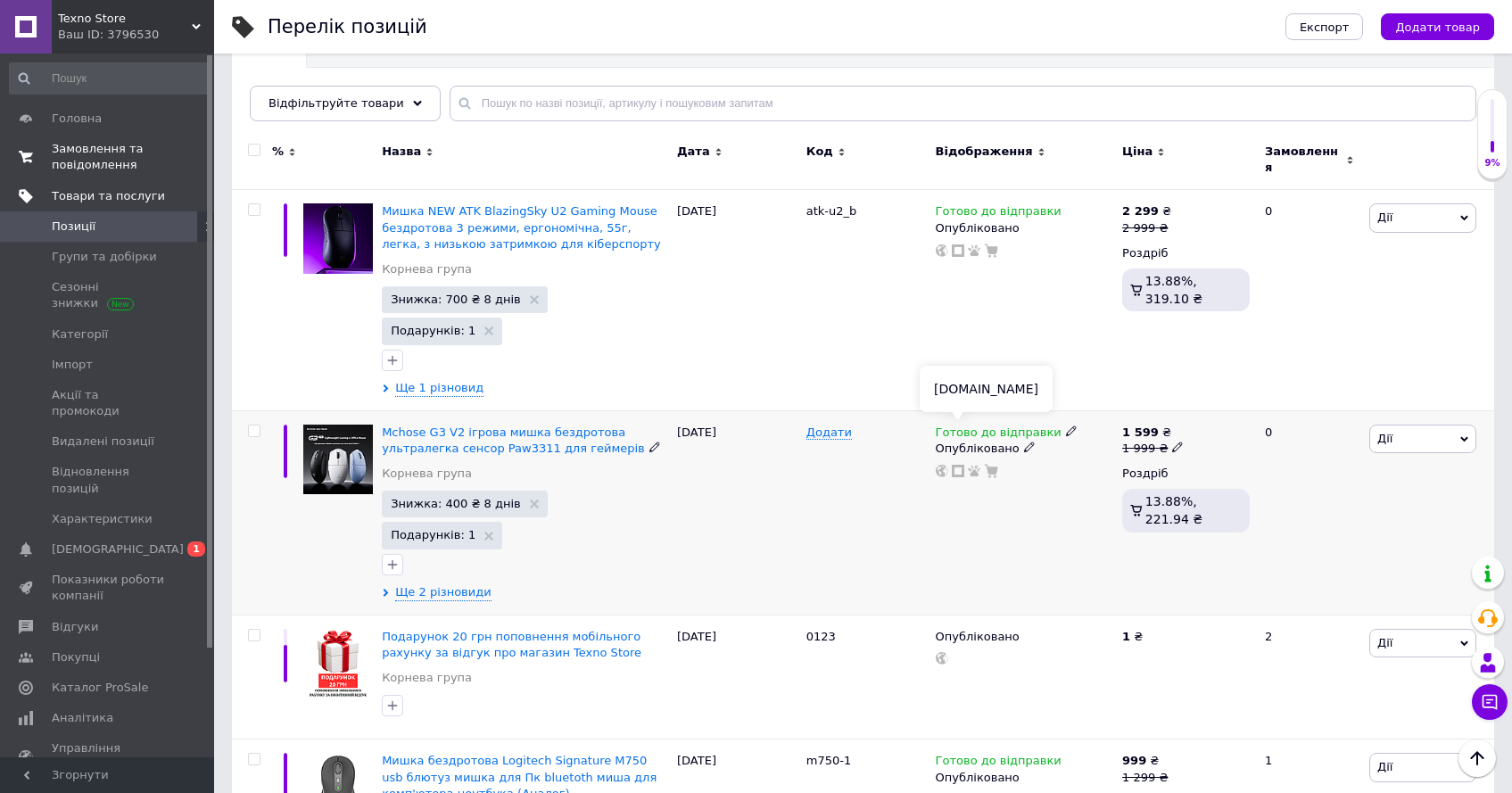
click at [956, 465] on use at bounding box center [958, 471] width 13 height 13
click at [1147, 630] on icon at bounding box center [1152, 636] width 11 height 11
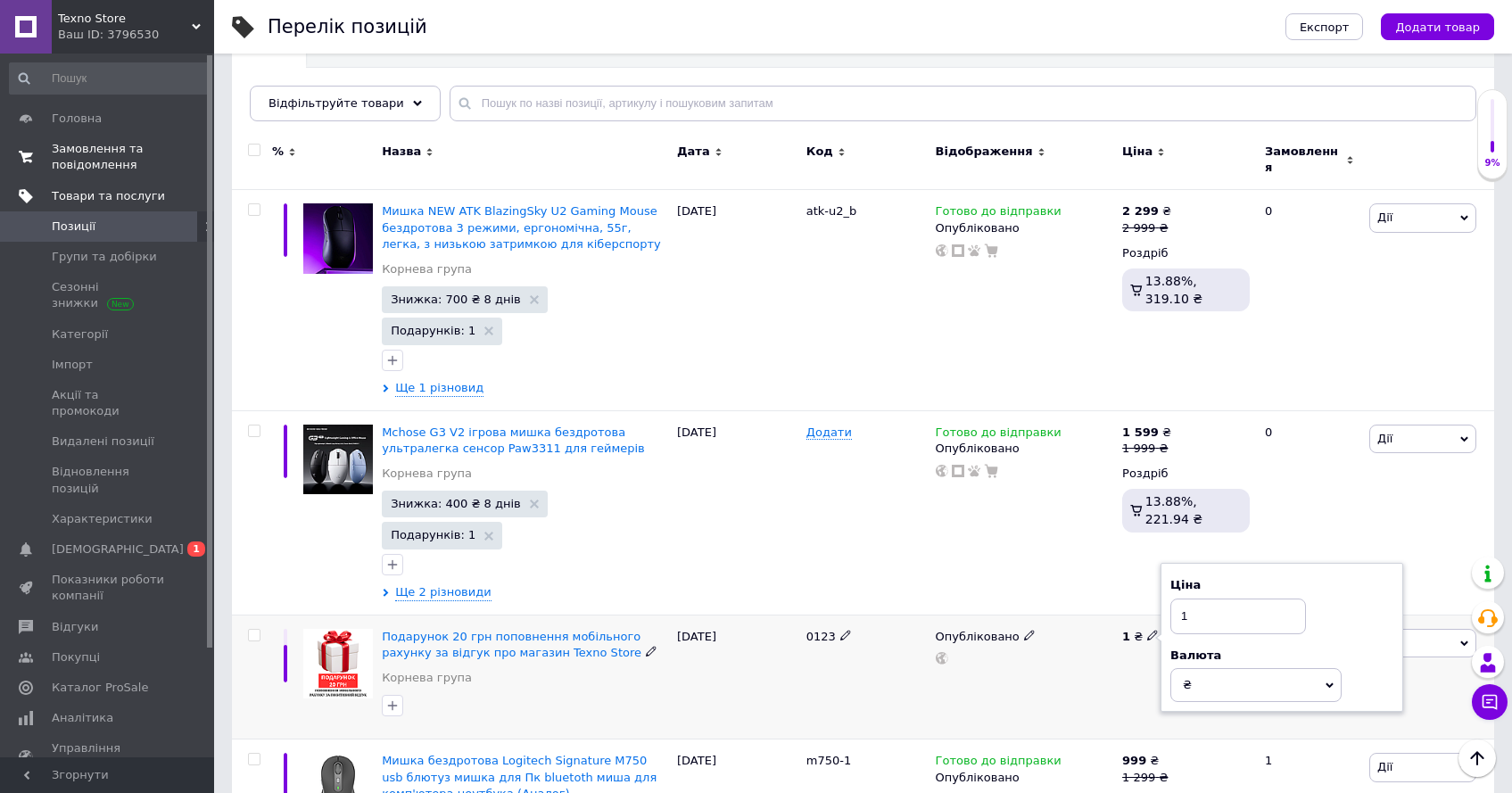
click at [1198, 599] on input "1" at bounding box center [1238, 616] width 136 height 35
type input "20"
click at [1111, 615] on div "Опубліковано" at bounding box center [1024, 677] width 187 height 125
click at [568, 630] on span "Подарунок 20 грн поповнення мобільного рахунку за відгук про магазин Texno Store" at bounding box center [511, 645] width 259 height 30
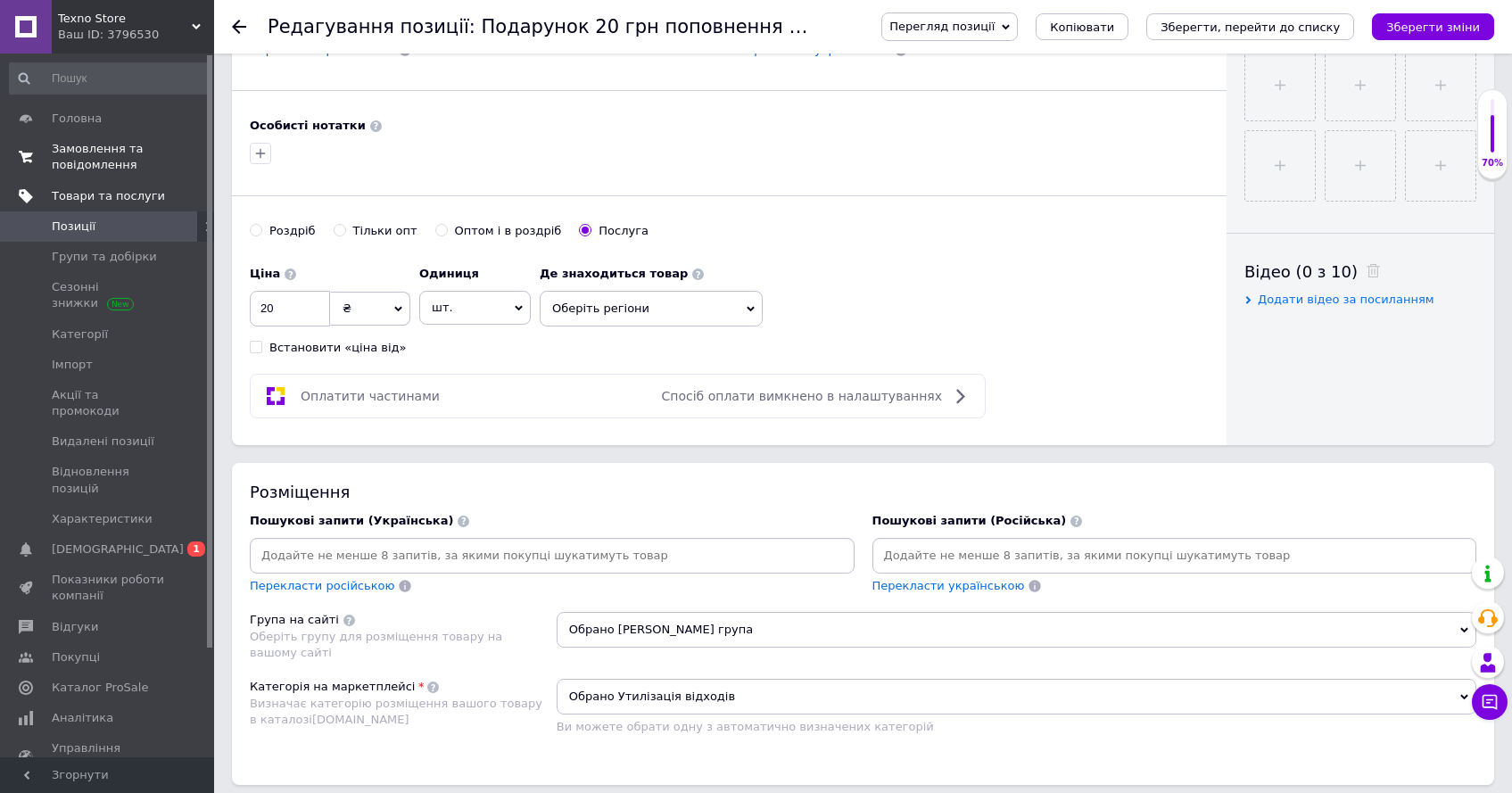
scroll to position [911, 0]
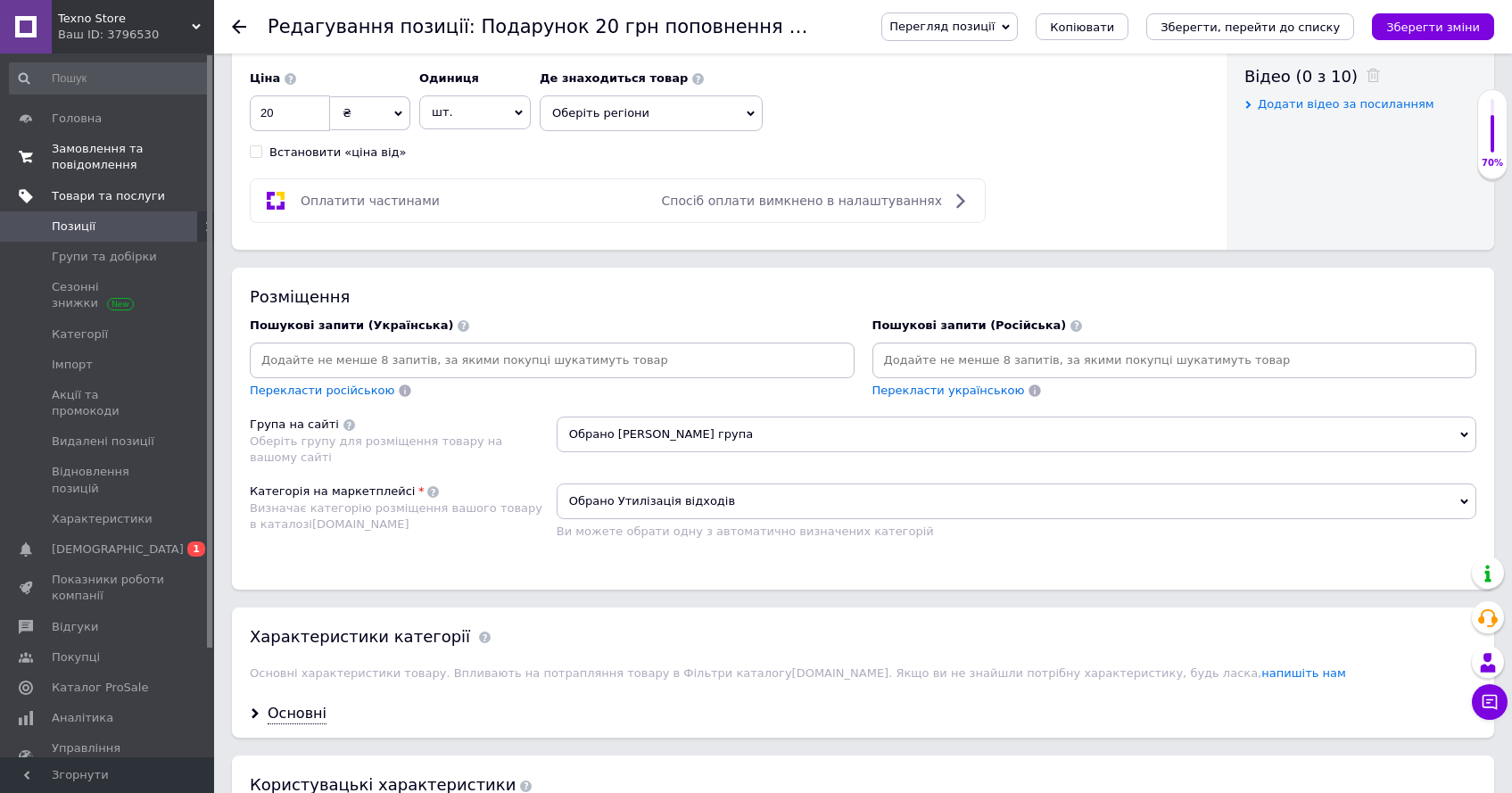
click at [836, 499] on span "Обрано Утилізація відходів" at bounding box center [1016, 501] width 919 height 35
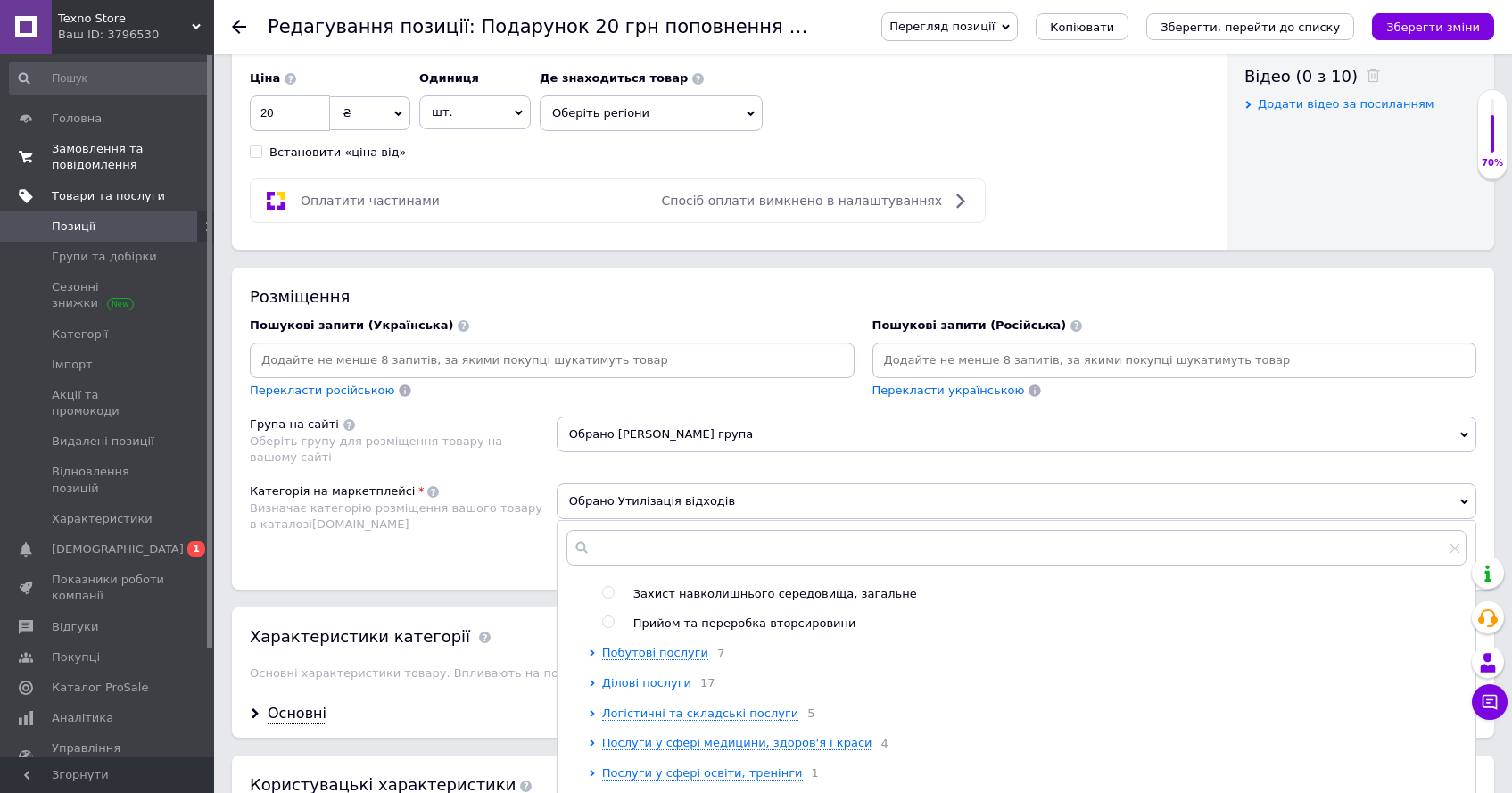
scroll to position [117, 0]
click at [766, 594] on span "Захист навколишнього середовища, загальне" at bounding box center [775, 593] width 284 height 14
radio input "false"
radio input "true"
click at [1433, 32] on icon "Зберегти зміни" at bounding box center [1433, 27] width 94 height 14
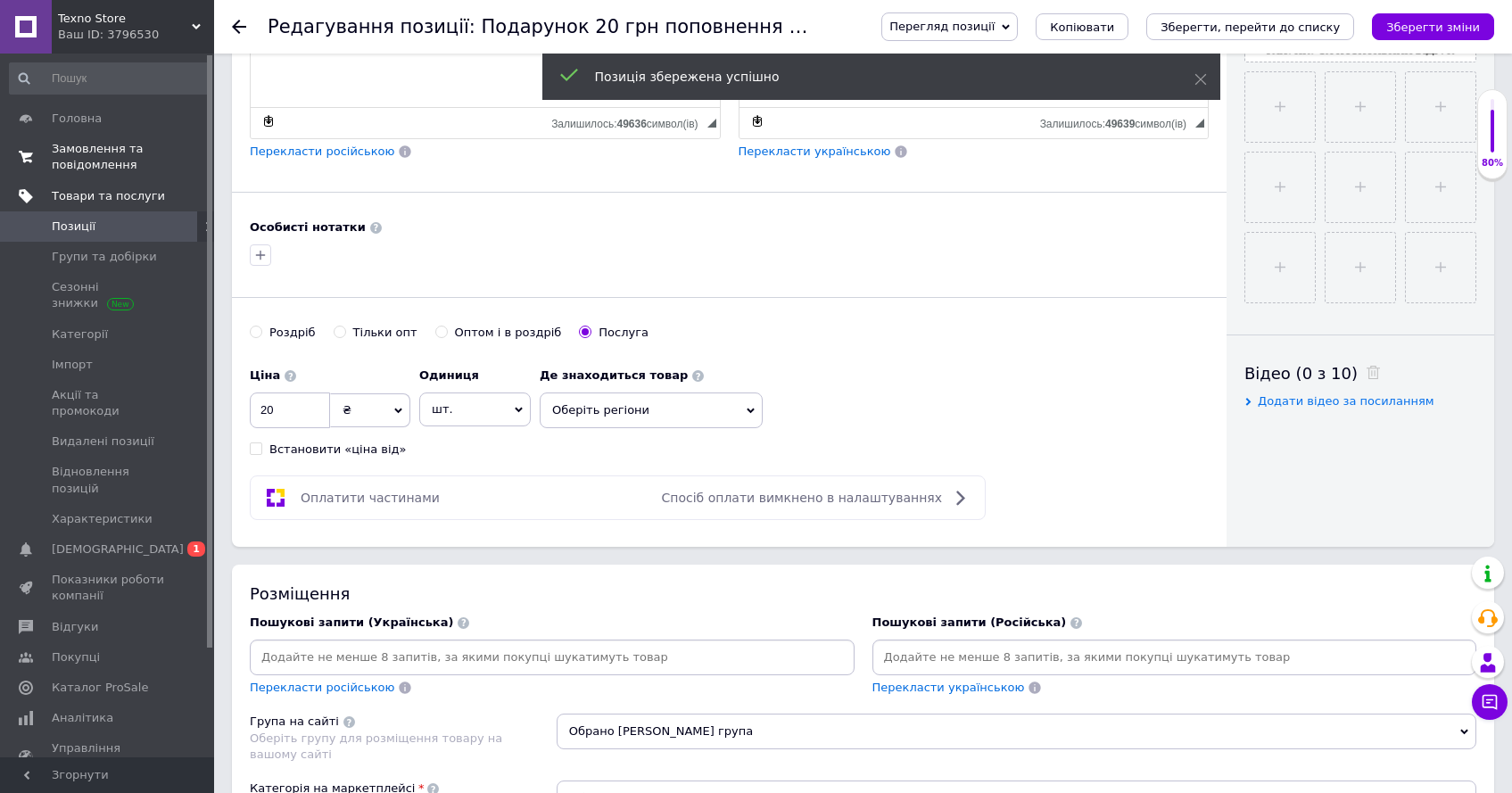
scroll to position [245, 0]
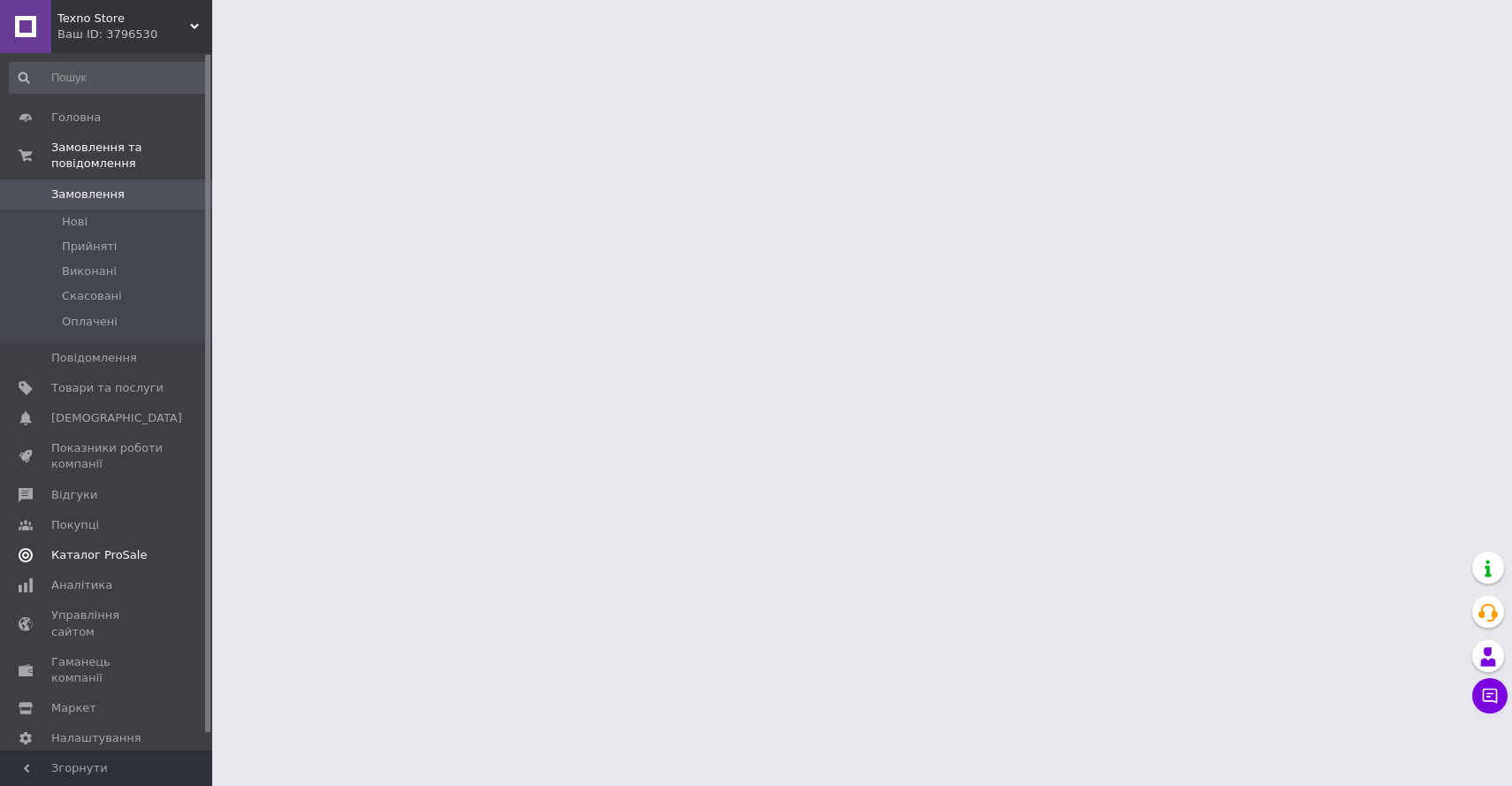
click at [89, 559] on span "Каталог ProSale" at bounding box center [99, 556] width 96 height 16
click at [147, 388] on span "Товари та послуги" at bounding box center [107, 388] width 112 height 16
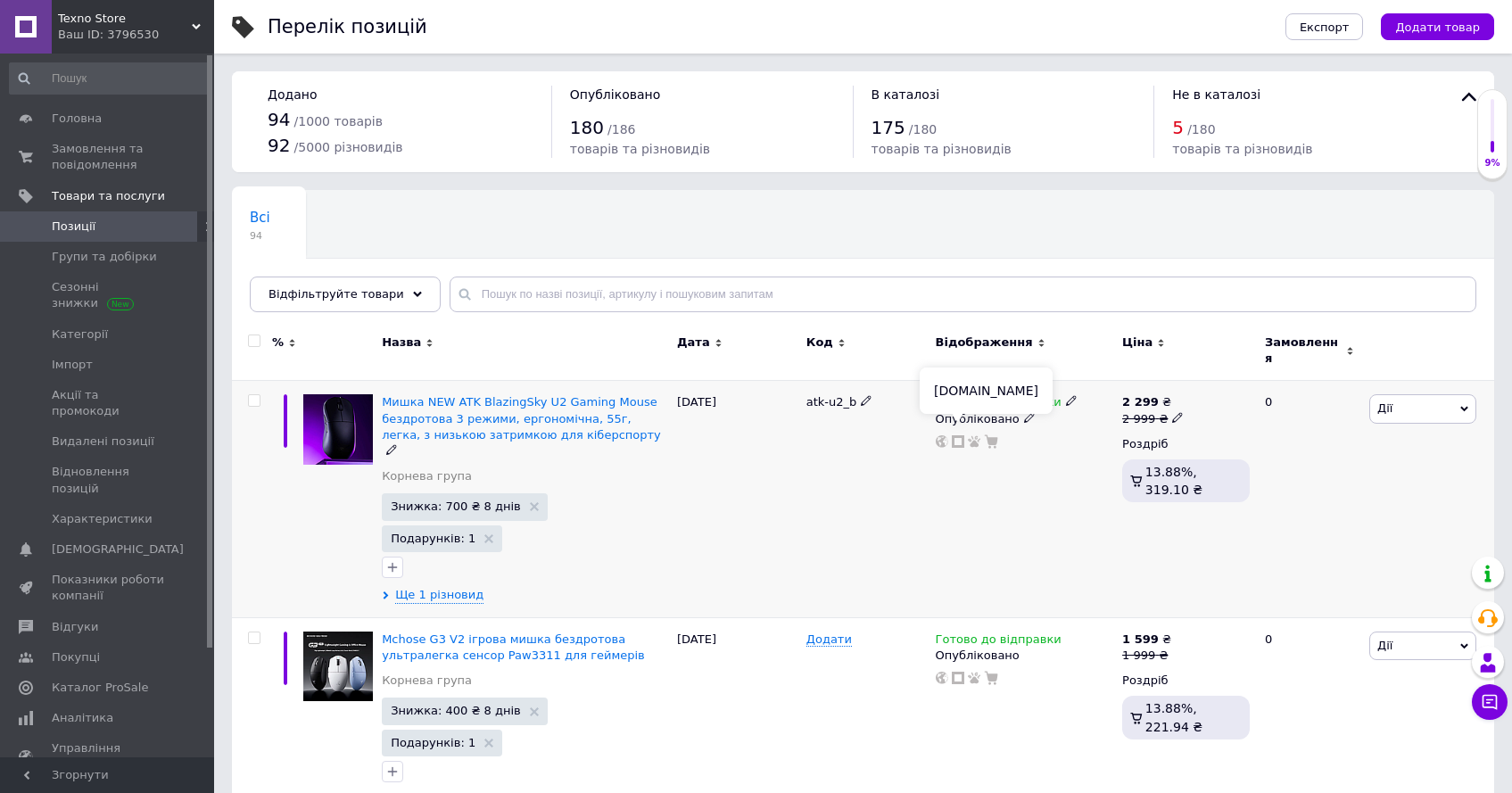
click at [959, 436] on icon at bounding box center [958, 442] width 13 height 13
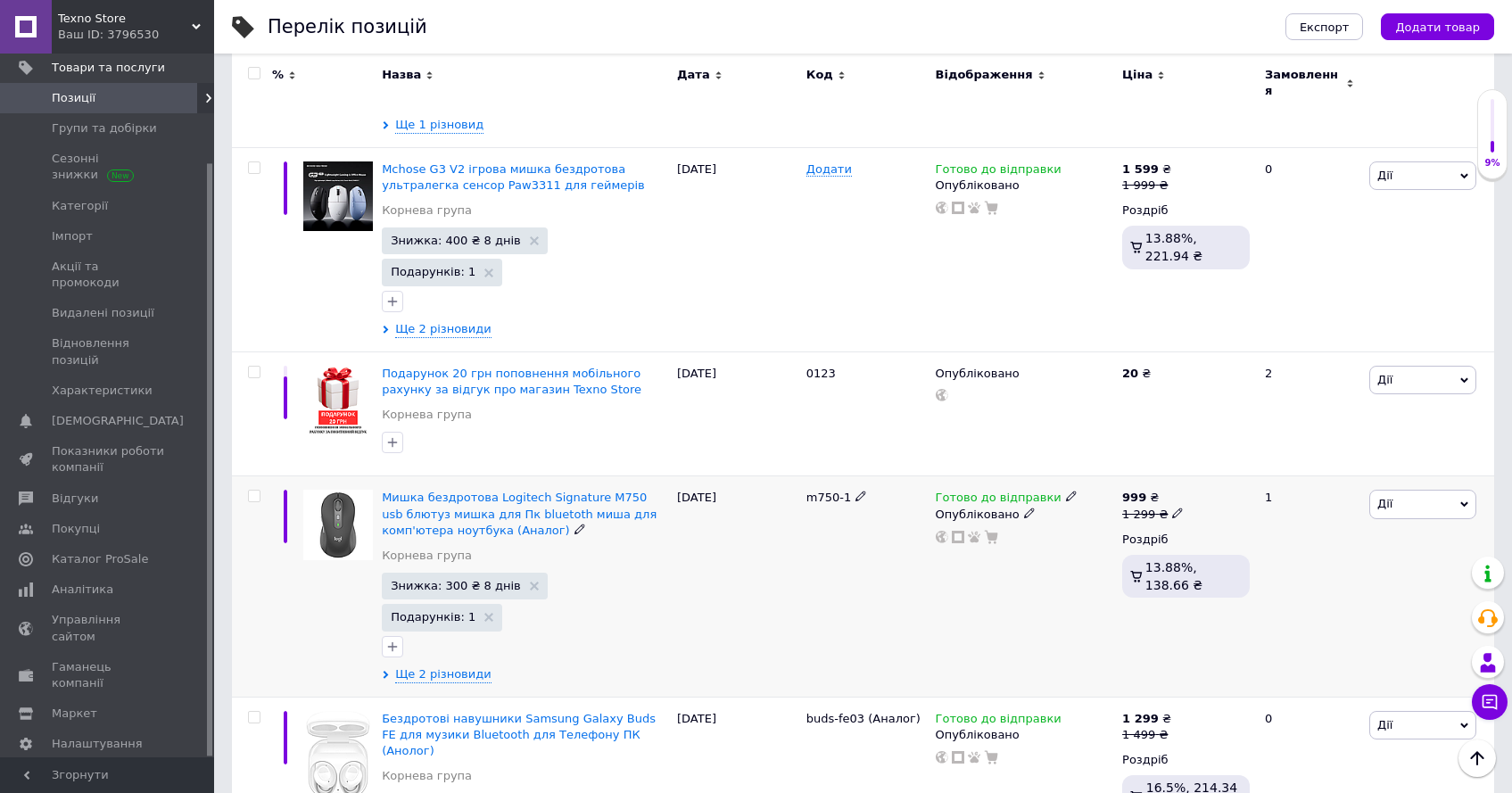
scroll to position [521, 0]
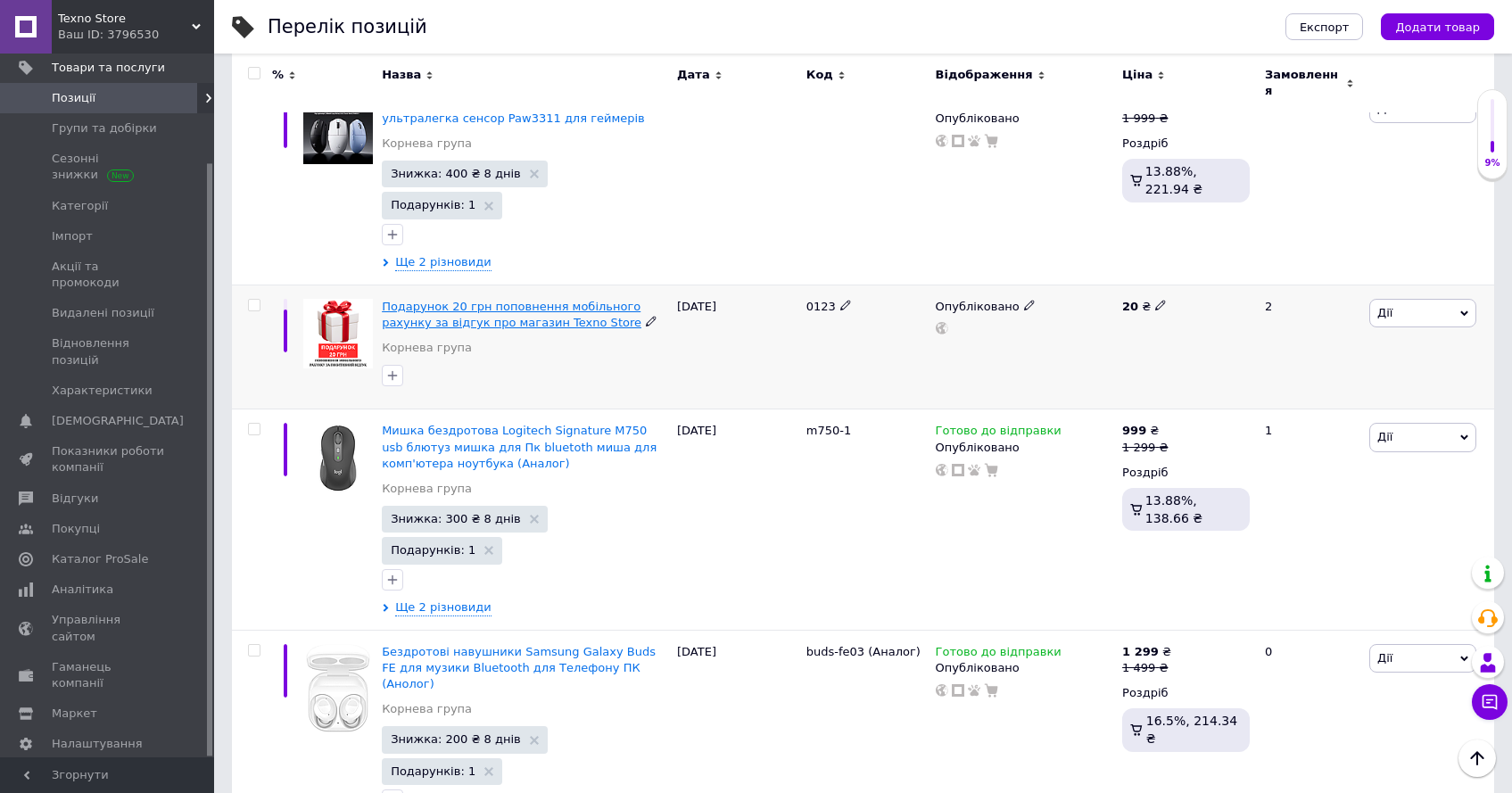
click at [546, 300] on span "Подарунок 20 грн поповнення мобільного рахунку за відгук про магазин Texno Store" at bounding box center [511, 315] width 259 height 30
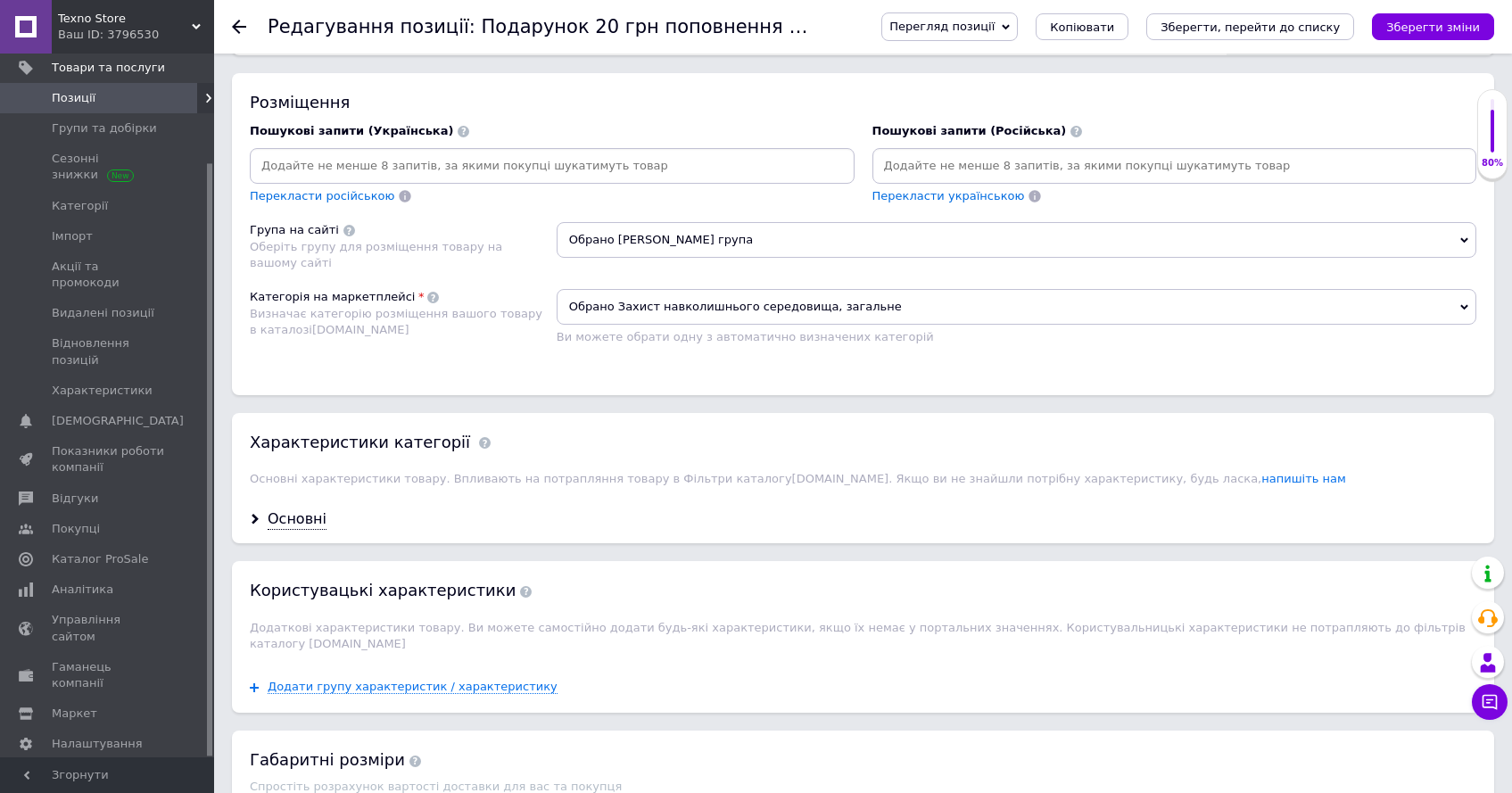
scroll to position [1285, 0]
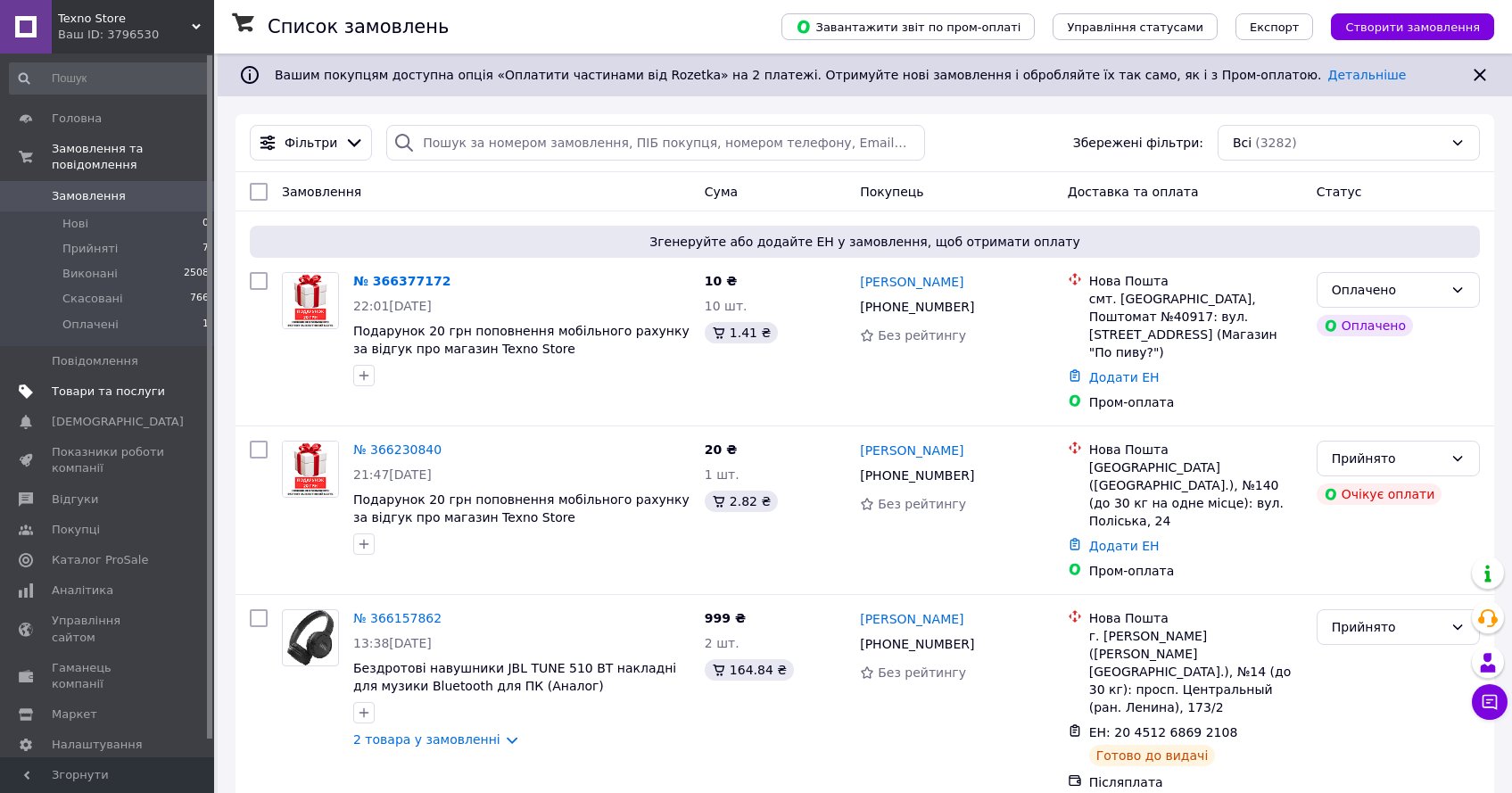
click at [114, 401] on link "Товари та послуги" at bounding box center [109, 392] width 220 height 31
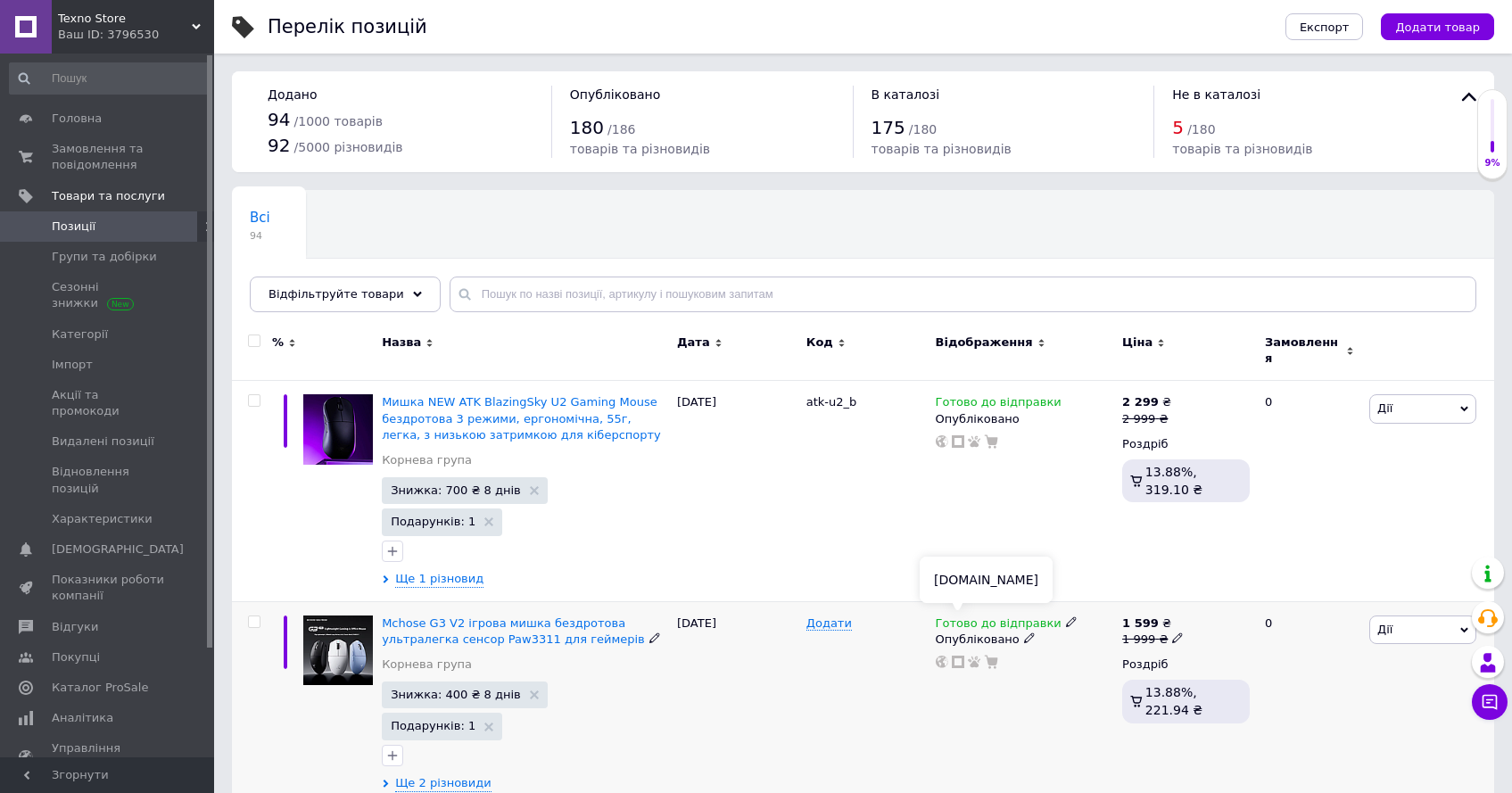
click at [960, 656] on icon at bounding box center [958, 662] width 13 height 13
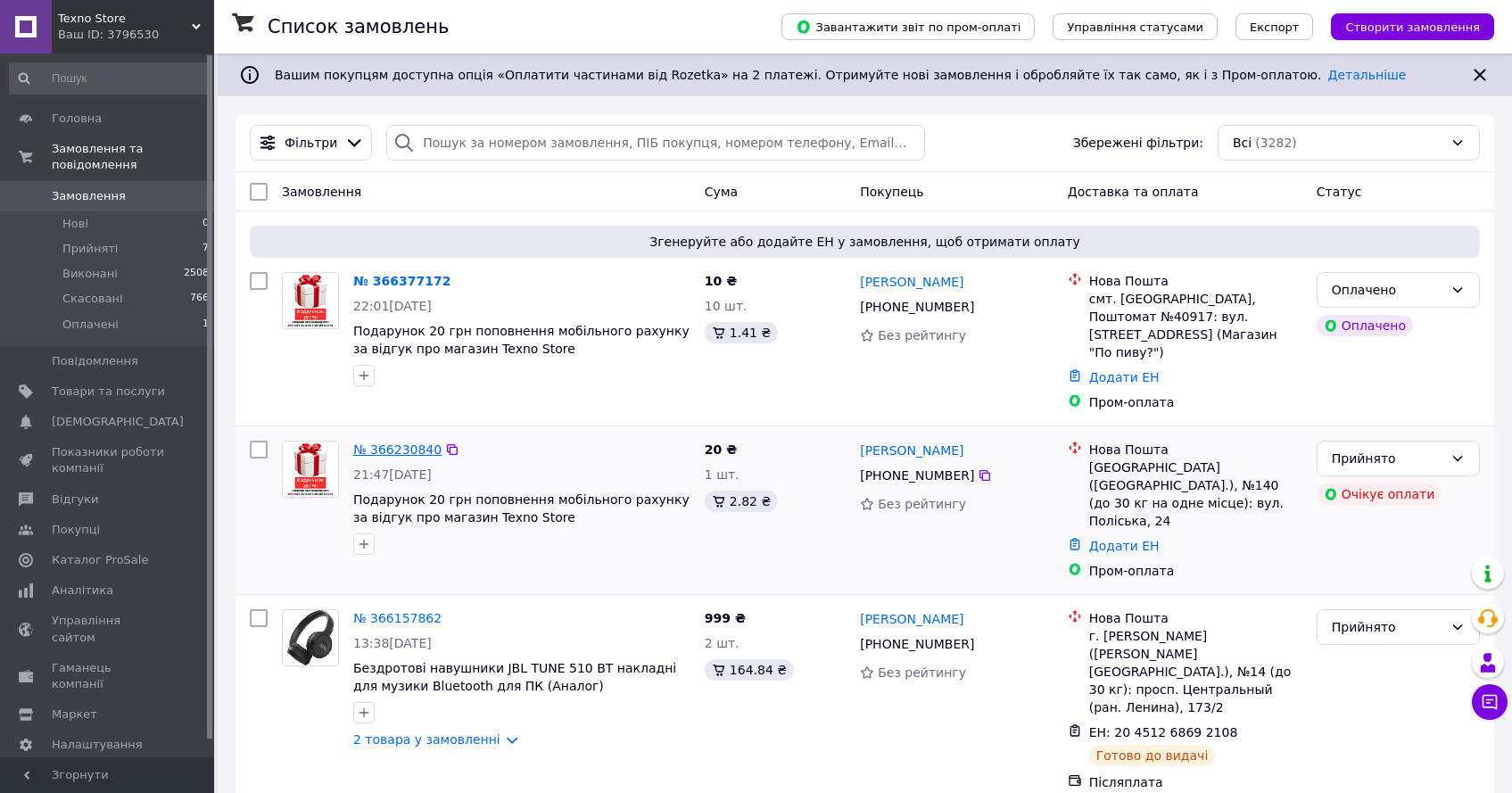
click at [424, 453] on link "№ 366230840" at bounding box center [398, 449] width 89 height 14
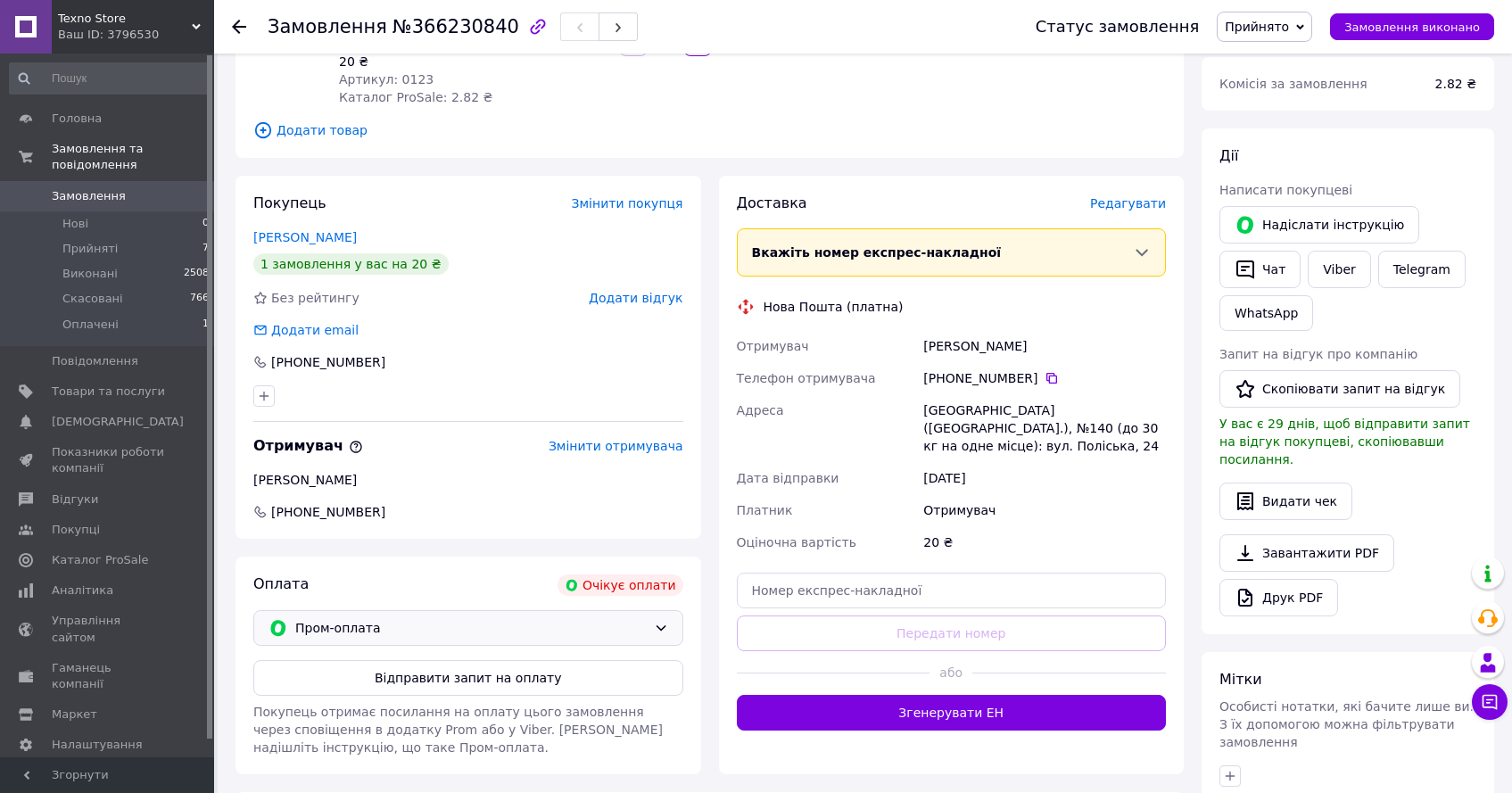
scroll to position [271, 0]
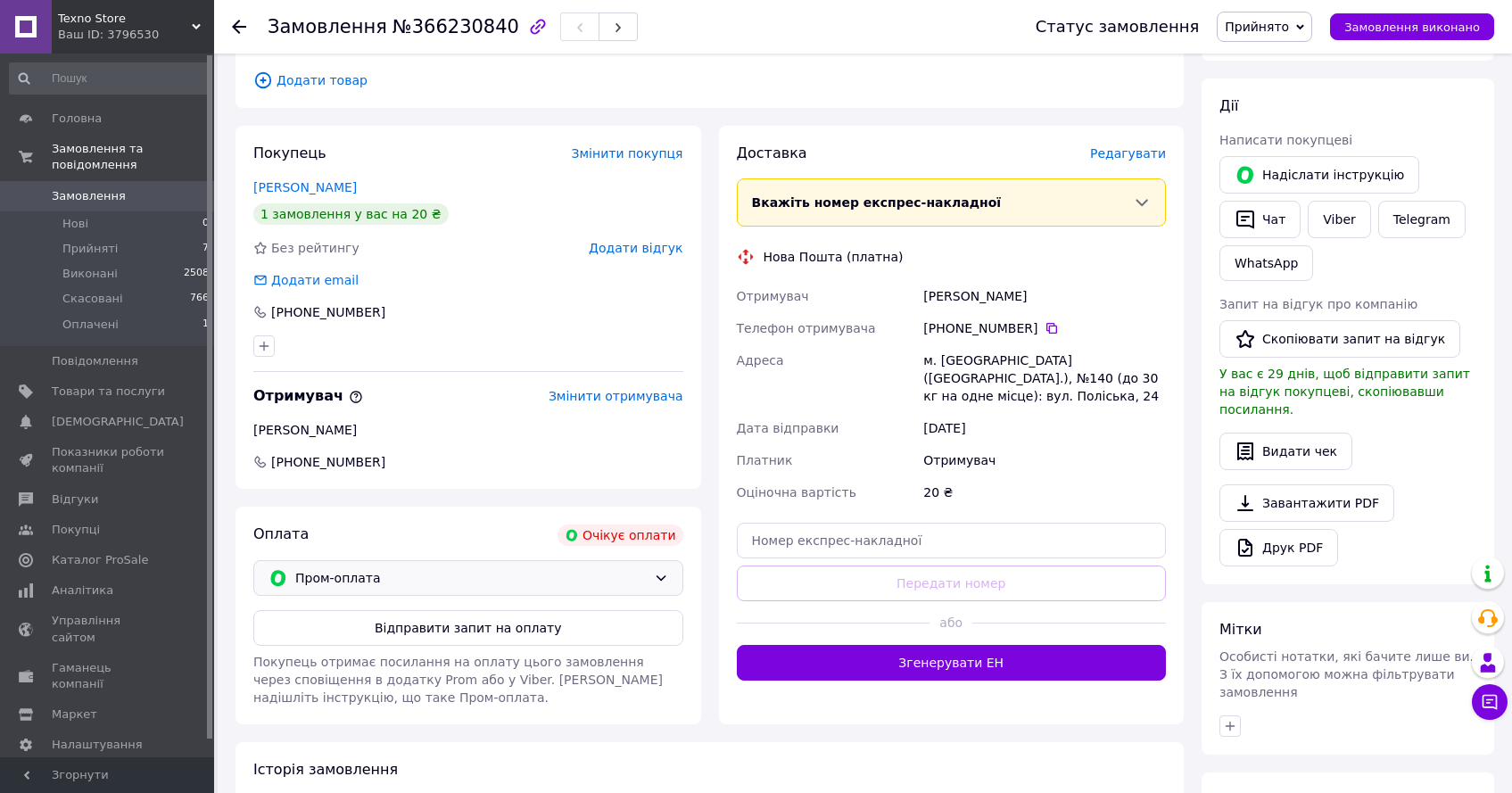
click at [551, 569] on span "Пром-оплата" at bounding box center [471, 579] width 352 height 20
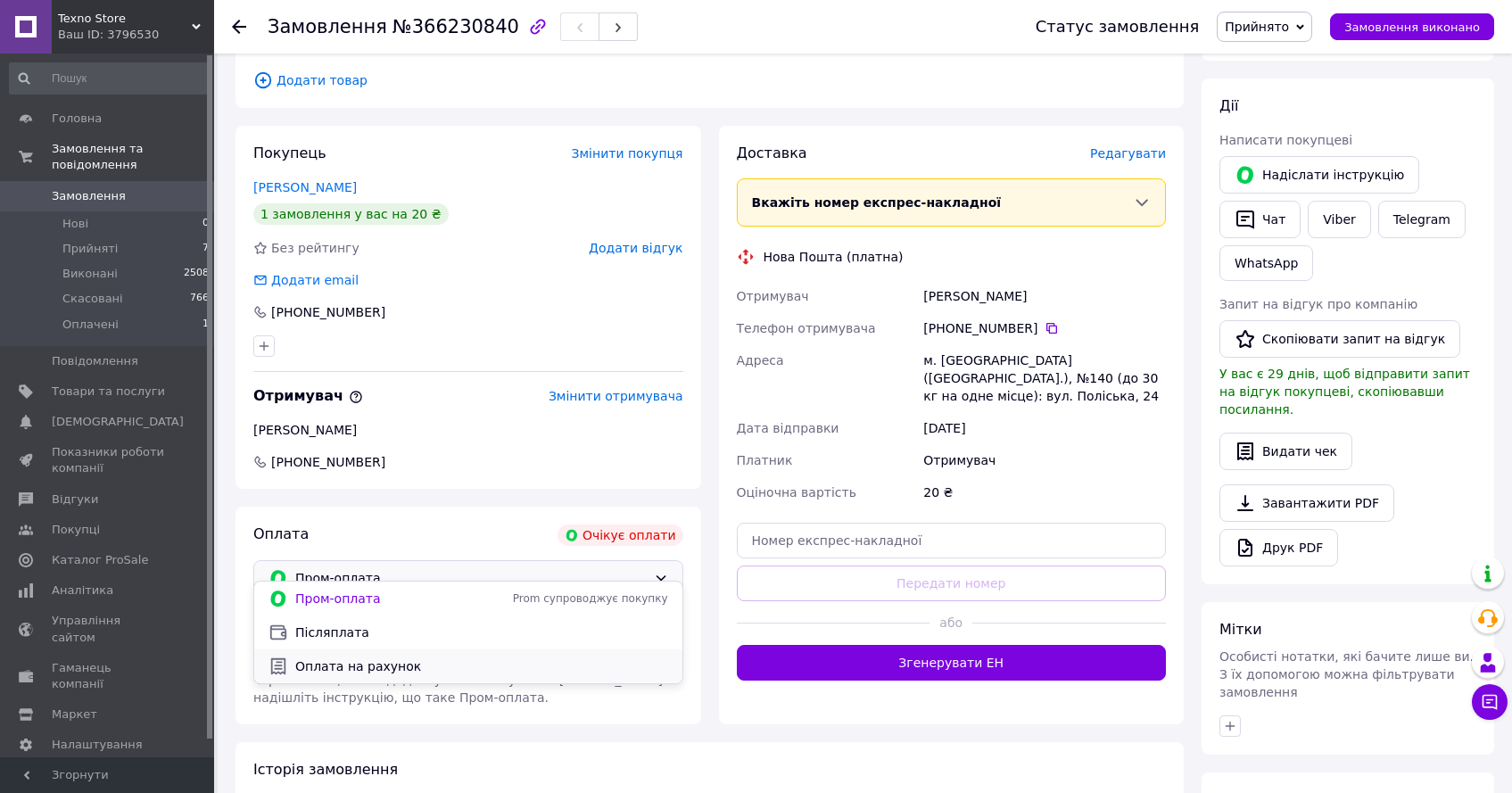
click at [427, 659] on span "Оплата на рахунок" at bounding box center [482, 666] width 373 height 18
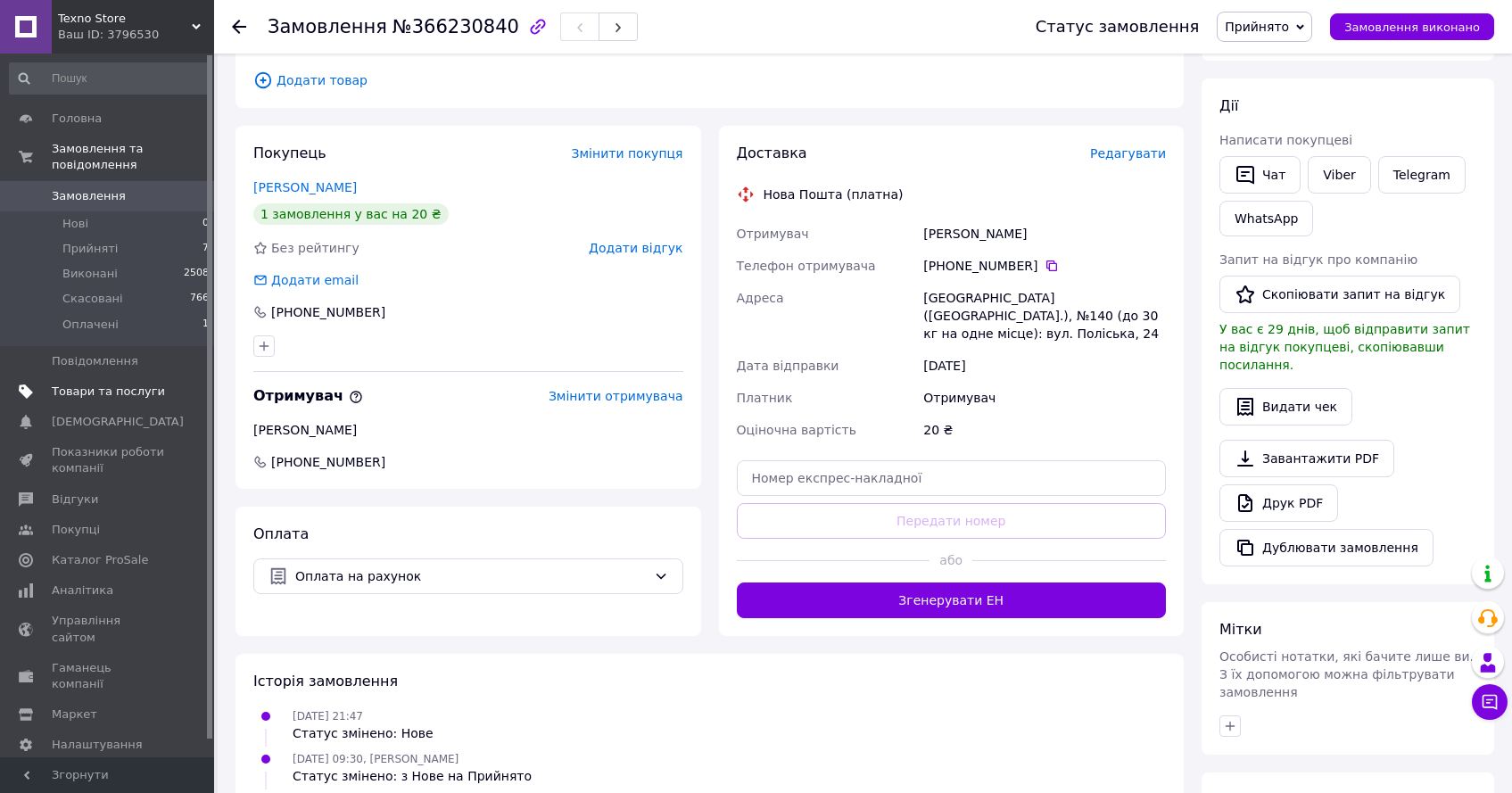
click at [140, 387] on span "Товари та послуги" at bounding box center [108, 392] width 113 height 16
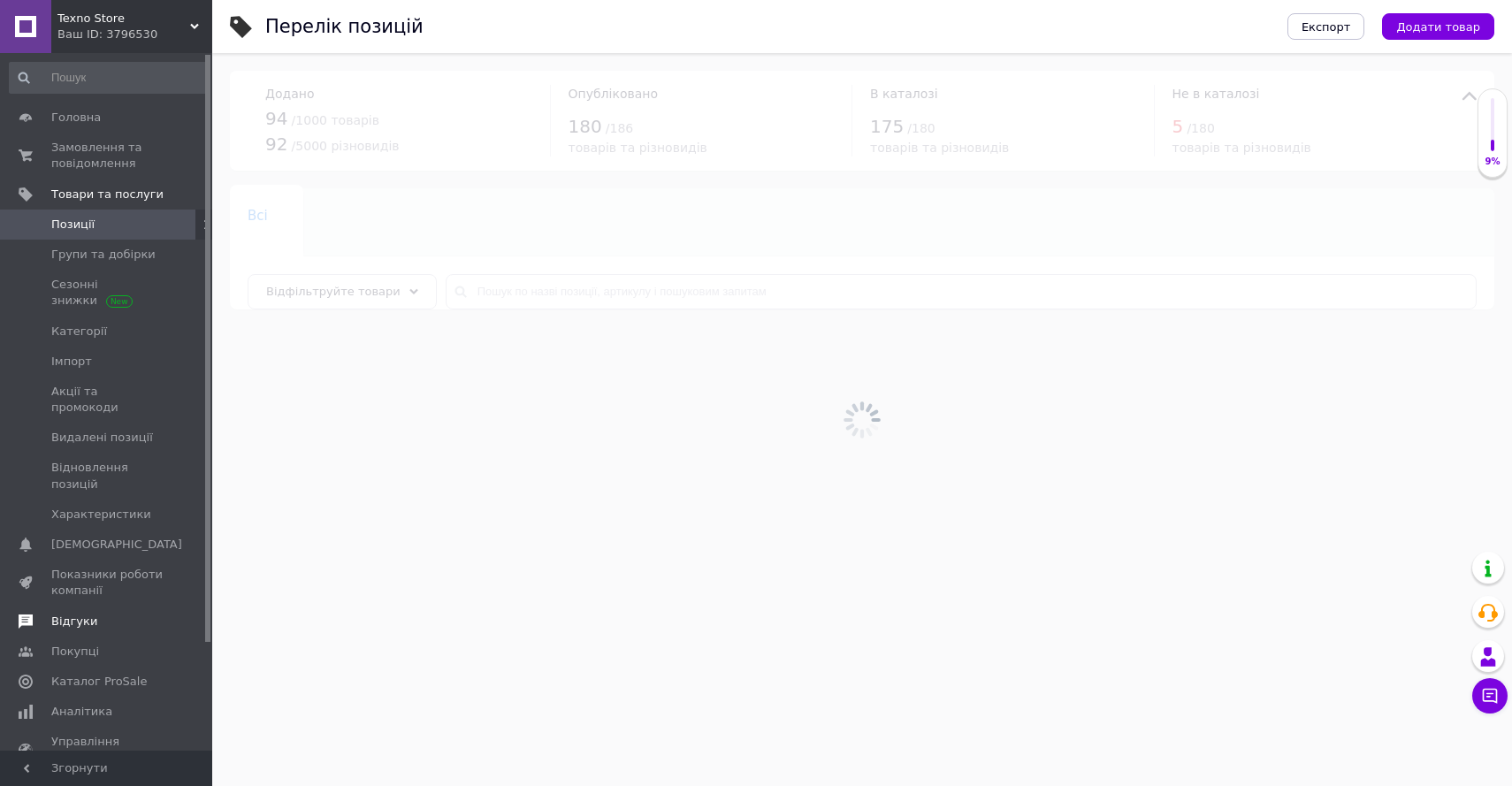
click at [77, 614] on span "Відгуки" at bounding box center [73, 622] width 46 height 16
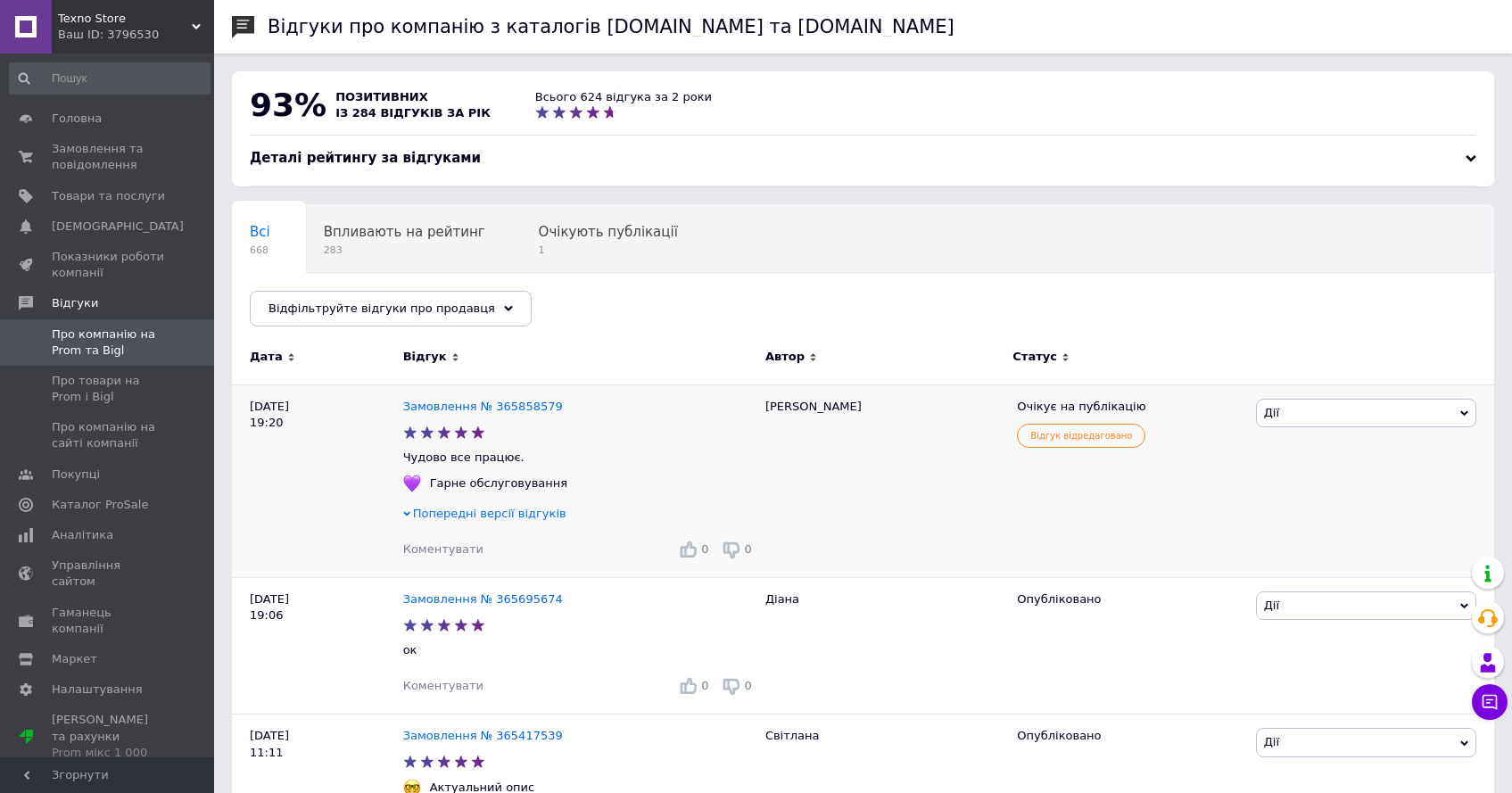
click at [1356, 416] on span "Дії" at bounding box center [1366, 413] width 221 height 29
click at [1351, 501] on li "Опублікувати" at bounding box center [1366, 497] width 219 height 25
click at [135, 204] on link "Товари та послуги" at bounding box center [109, 196] width 220 height 31
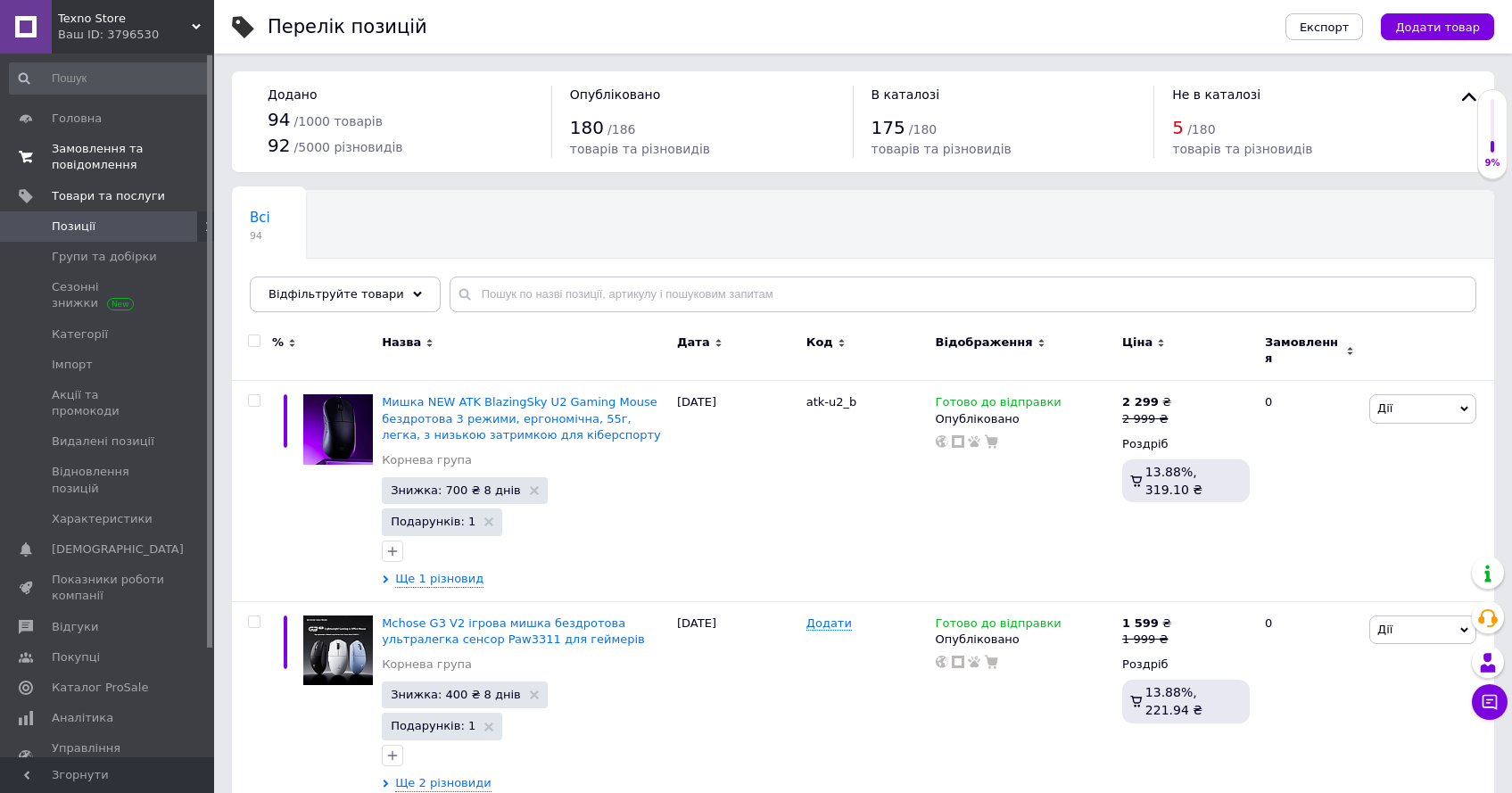
click at [129, 165] on span "Замовлення та повідомлення" at bounding box center [108, 157] width 113 height 33
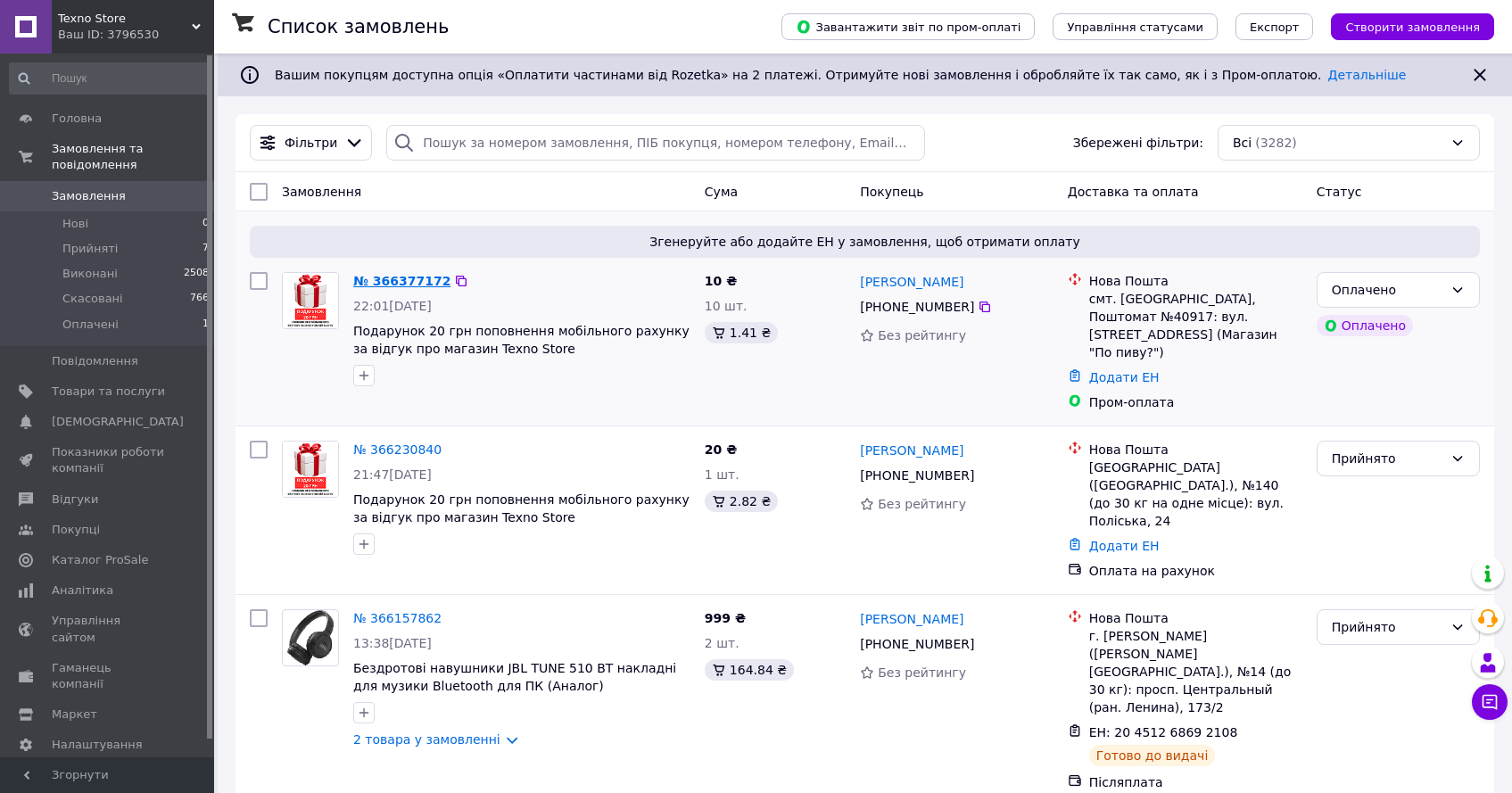
click at [399, 286] on link "№ 366377172" at bounding box center [402, 281] width 98 height 14
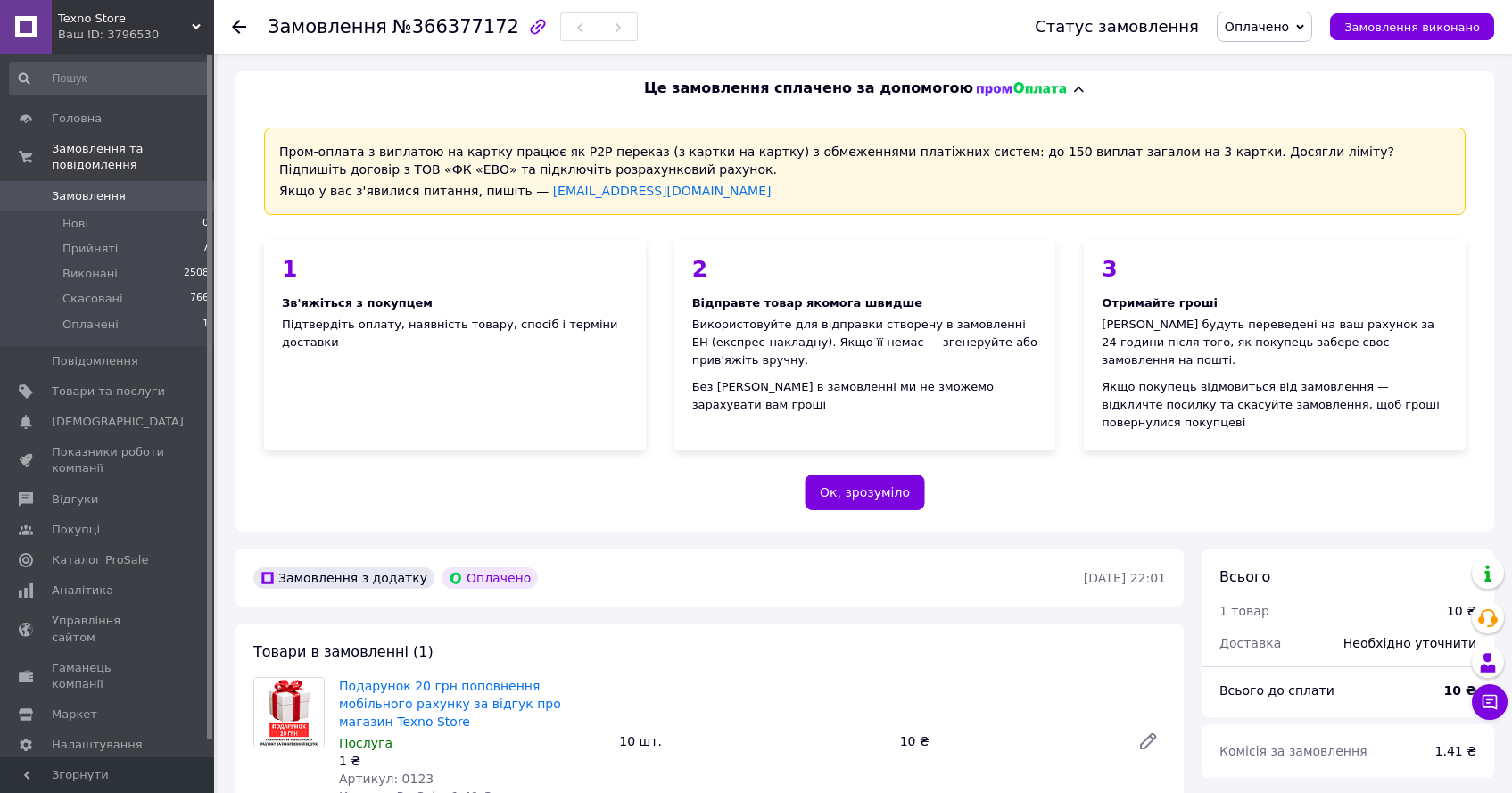
click at [1274, 33] on span "Оплачено" at bounding box center [1256, 27] width 64 height 14
click at [1291, 127] on li "Скасовано" at bounding box center [1264, 116] width 94 height 27
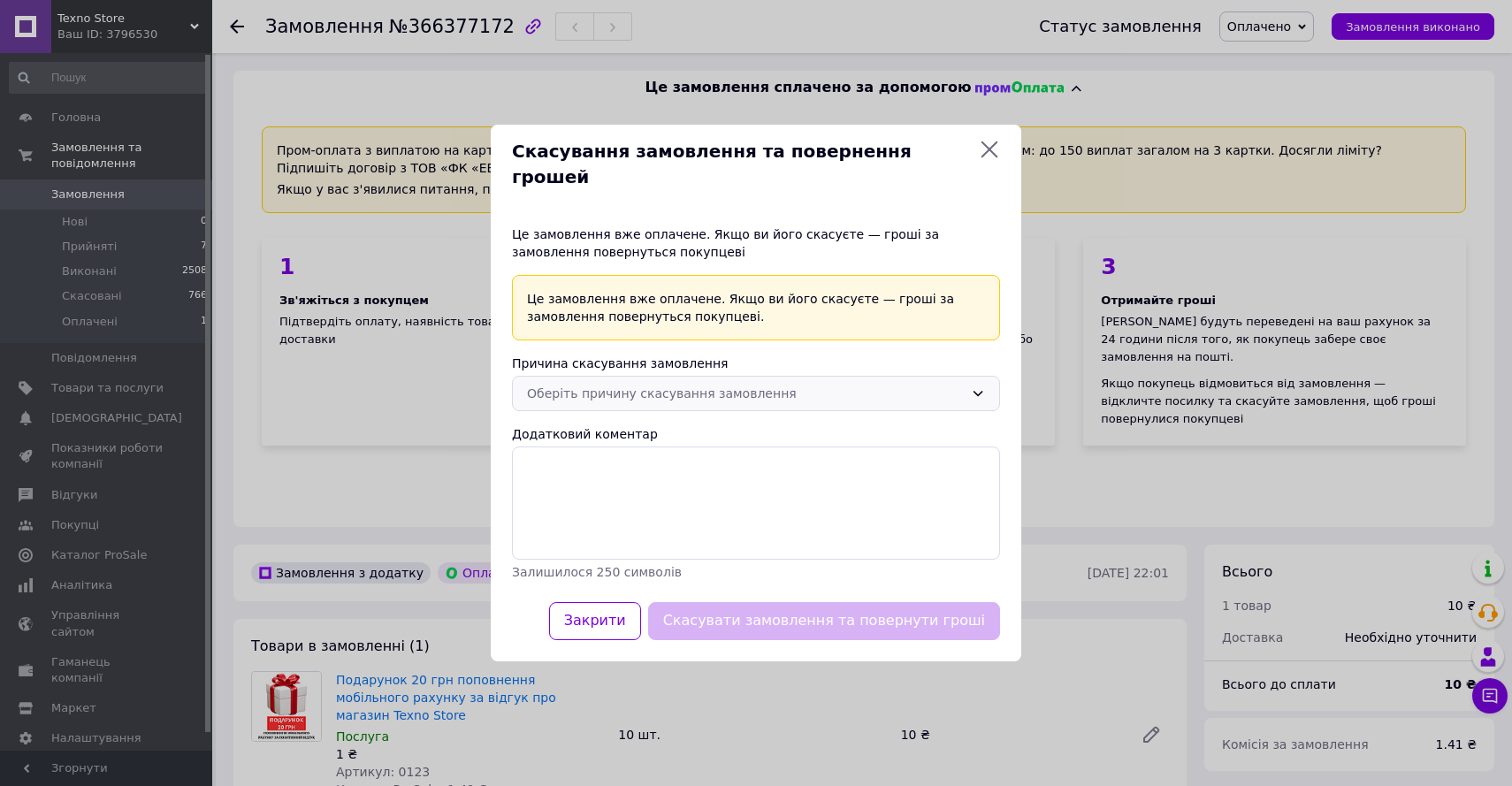
click at [774, 376] on div "Оберіть причину скасування замовлення" at bounding box center [755, 393] width 488 height 35
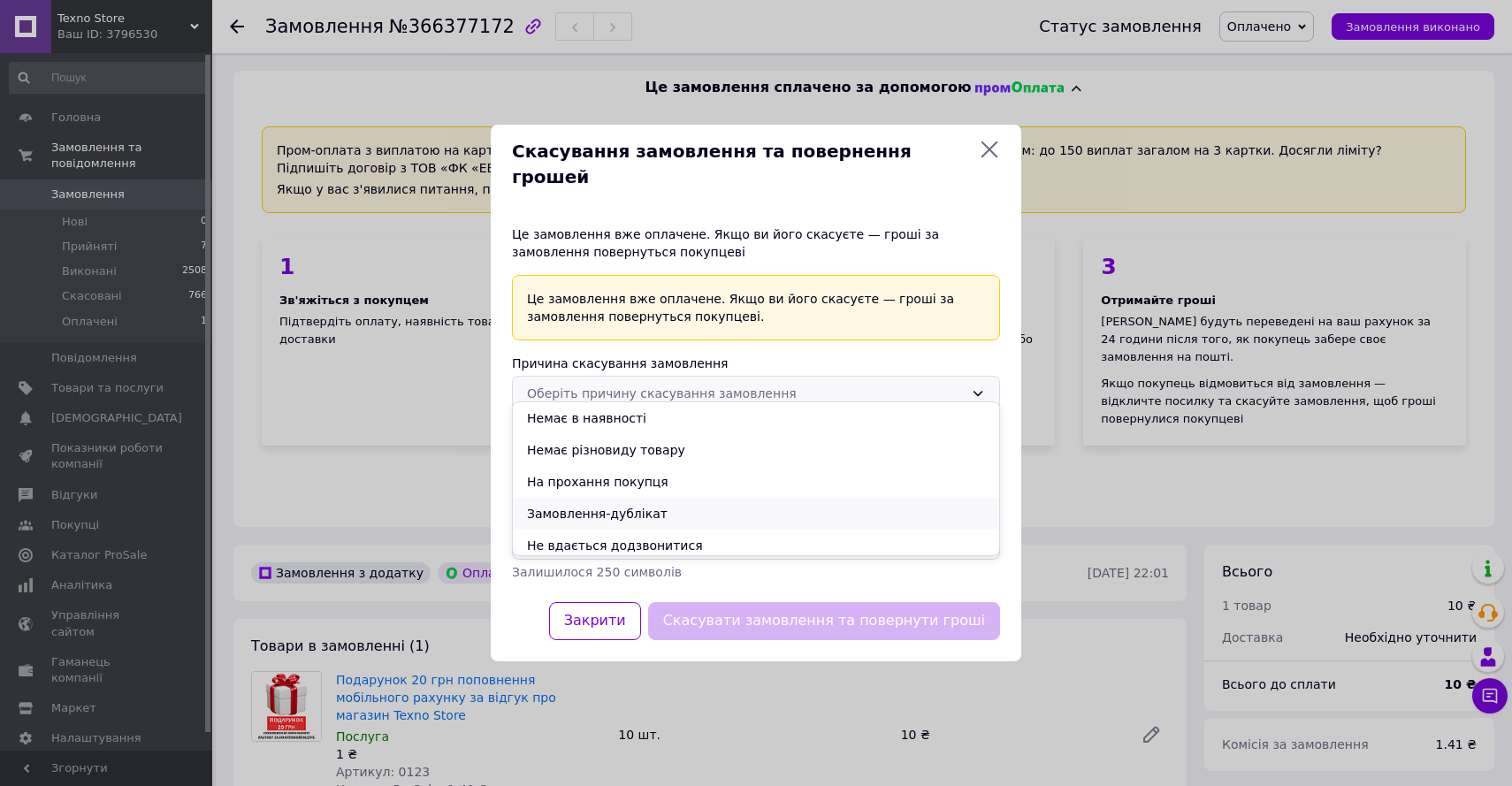
click at [719, 504] on li "Замовлення-дублікат" at bounding box center [755, 514] width 486 height 32
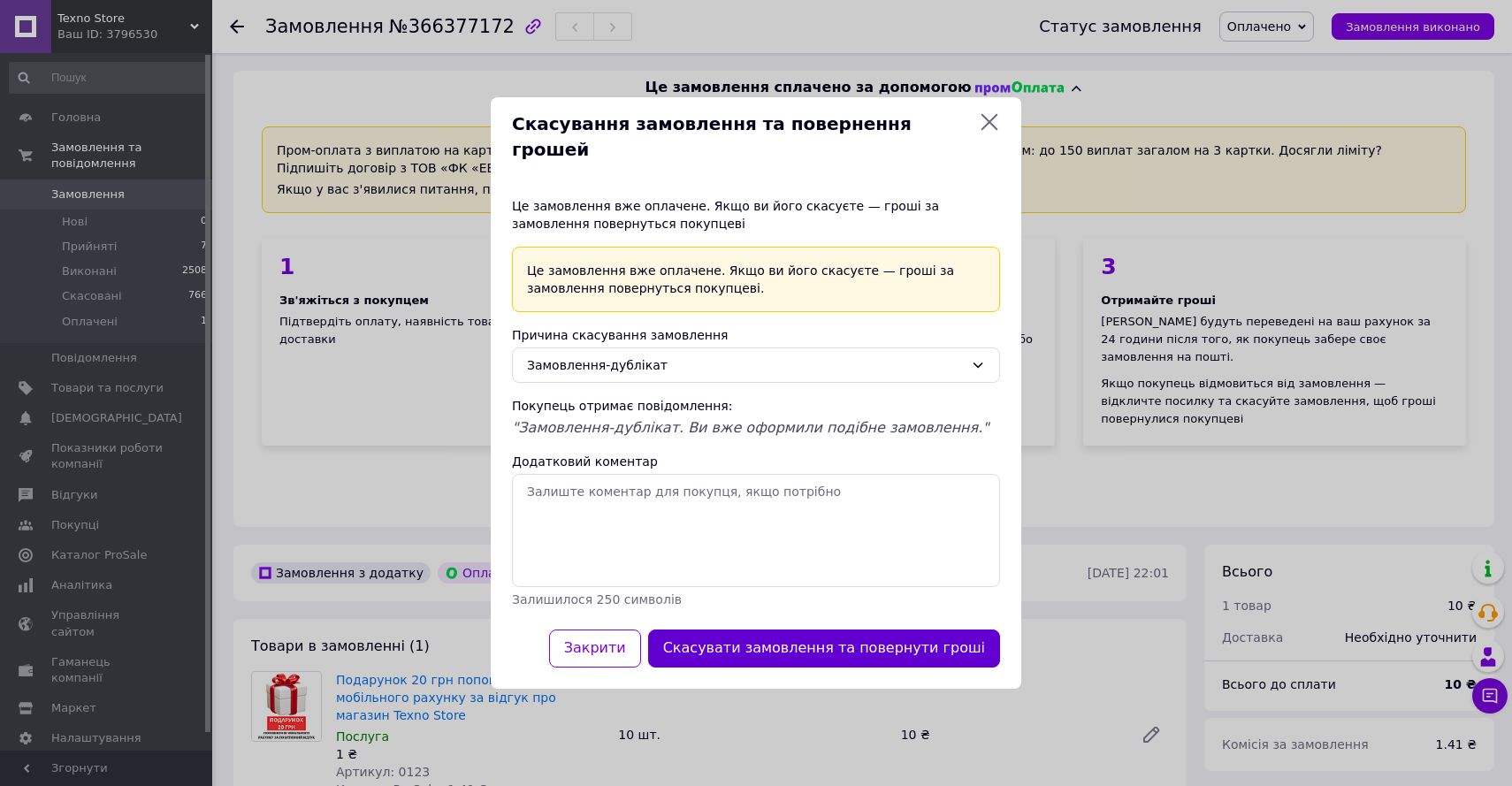
click at [812, 635] on button "Скасувати замовлення та повернути гроші" at bounding box center [823, 649] width 352 height 38
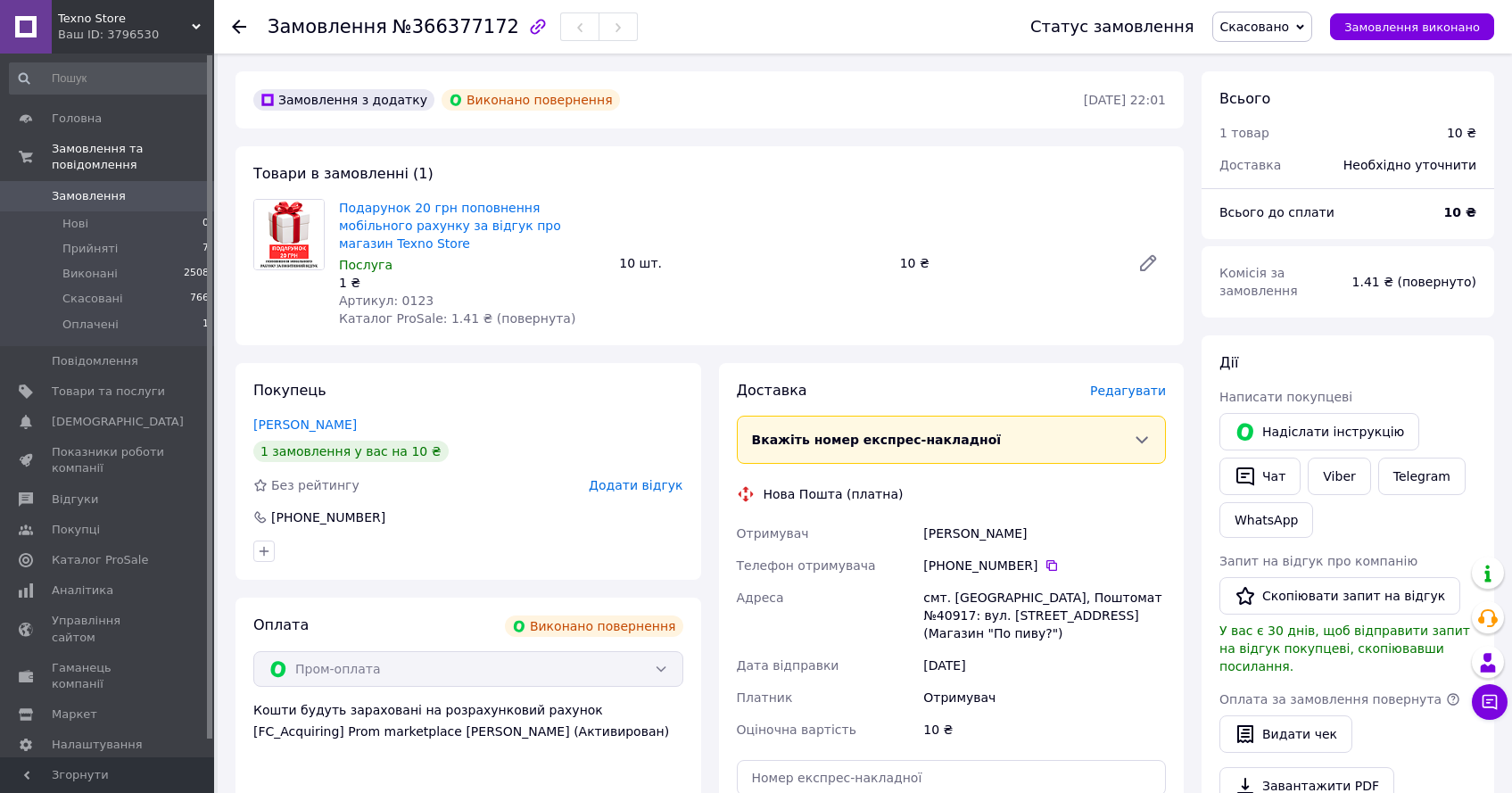
click at [1279, 30] on span "Скасовано" at bounding box center [1254, 27] width 70 height 14
click at [1267, 63] on li "Прийнято" at bounding box center [1263, 62] width 99 height 27
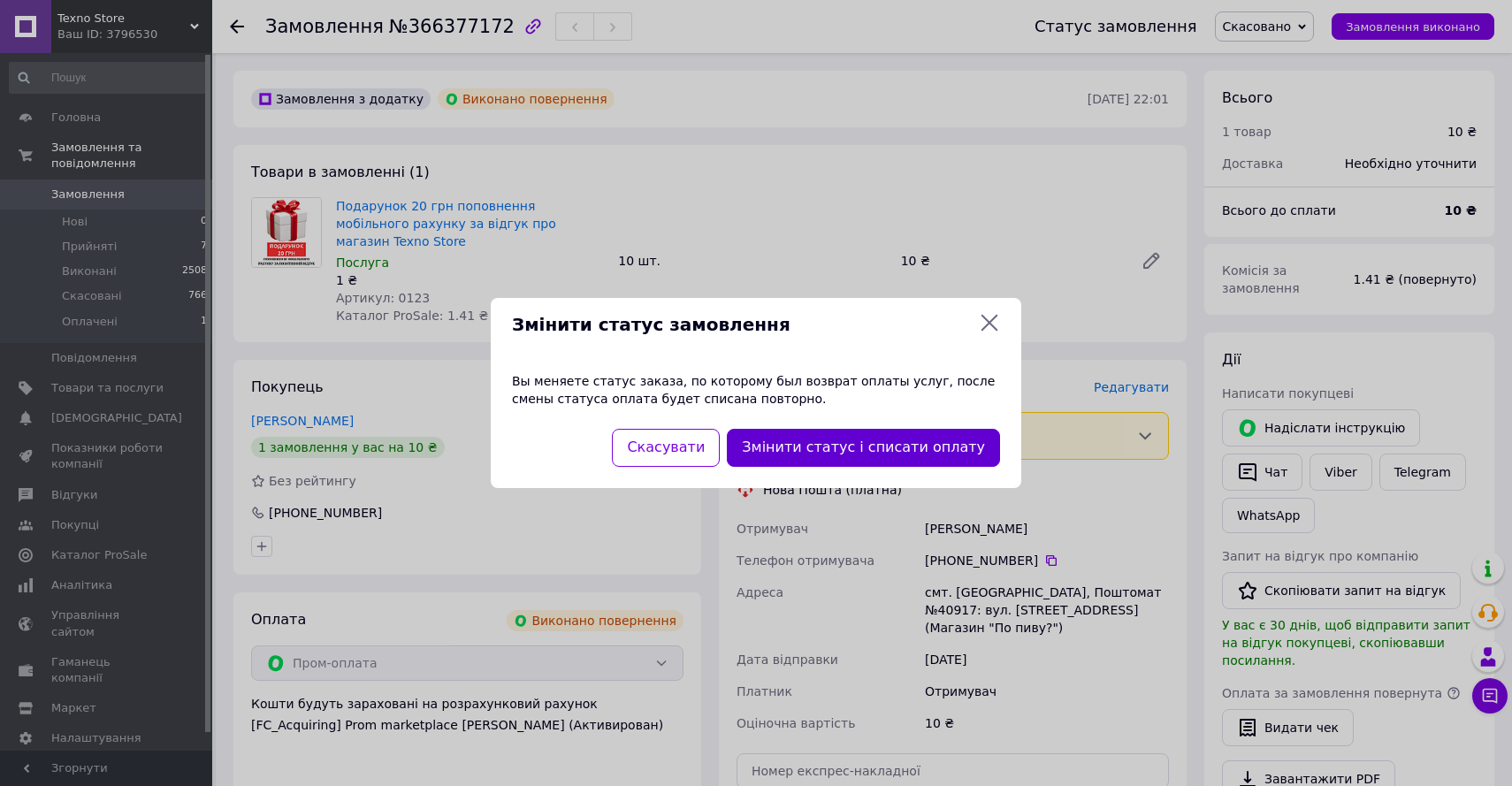
click at [898, 445] on button "Змінити статус і списати оплату" at bounding box center [863, 448] width 273 height 38
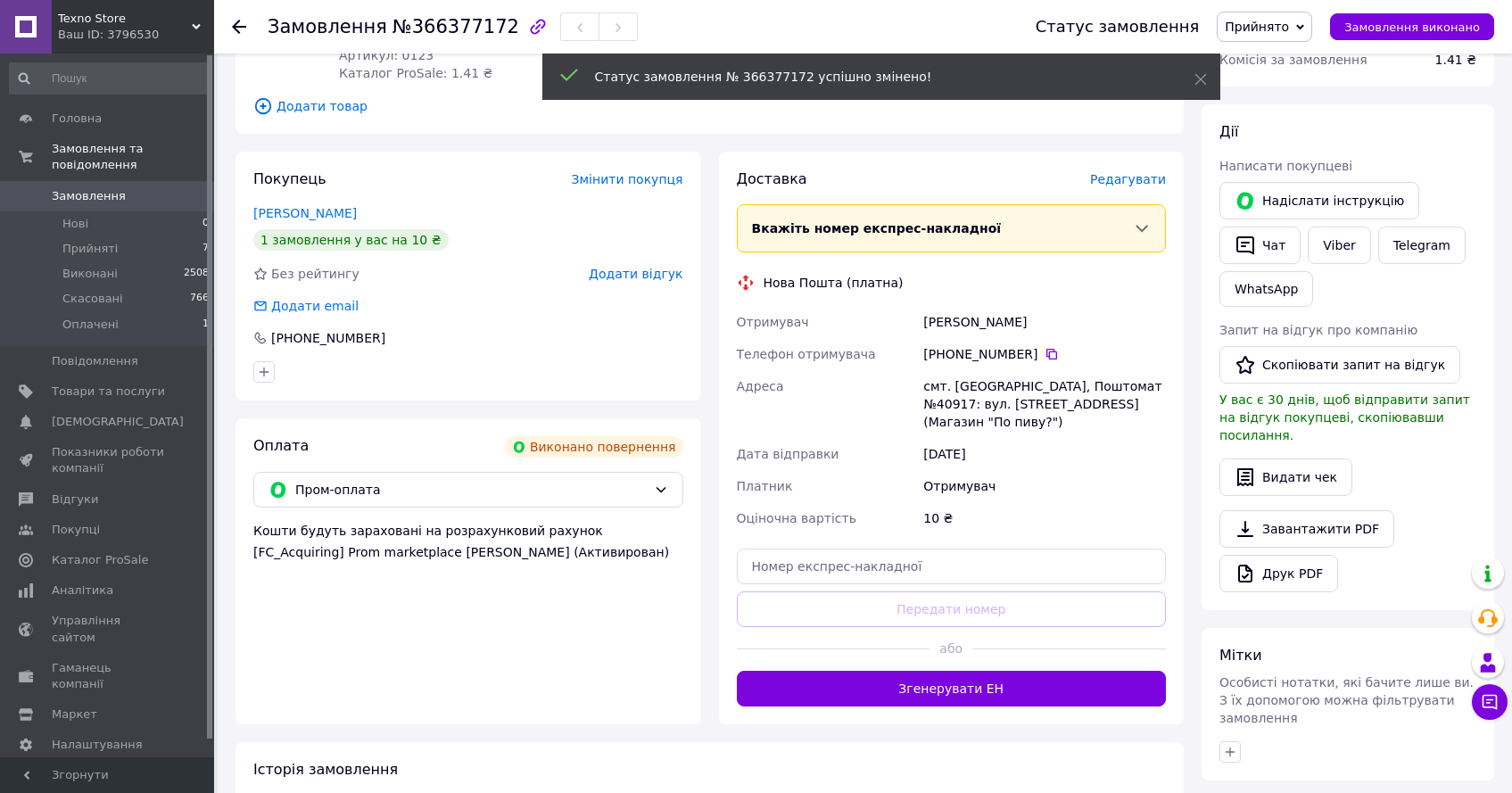
scroll to position [281, 0]
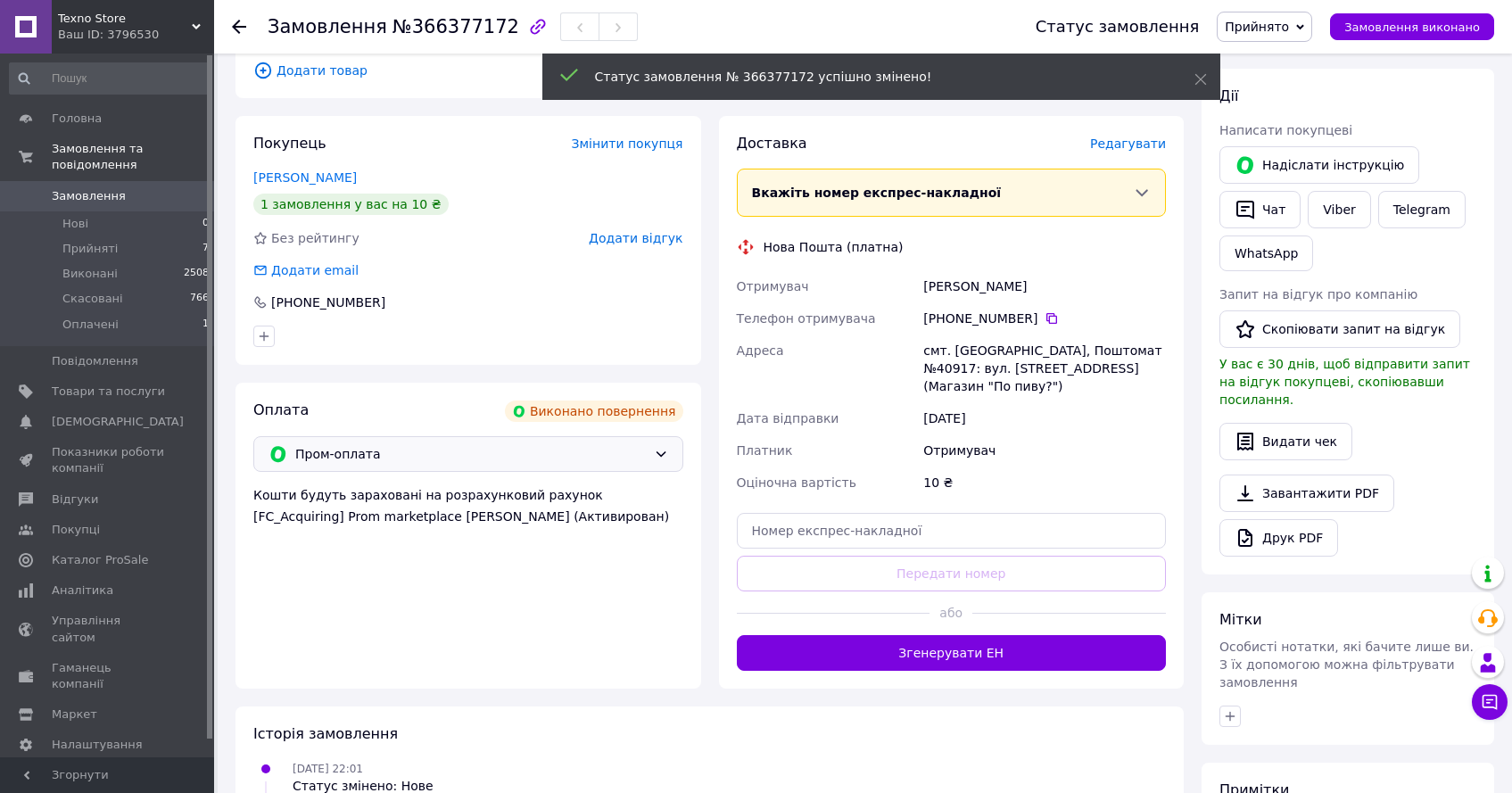
click at [557, 444] on span "Пром-оплата" at bounding box center [471, 454] width 352 height 20
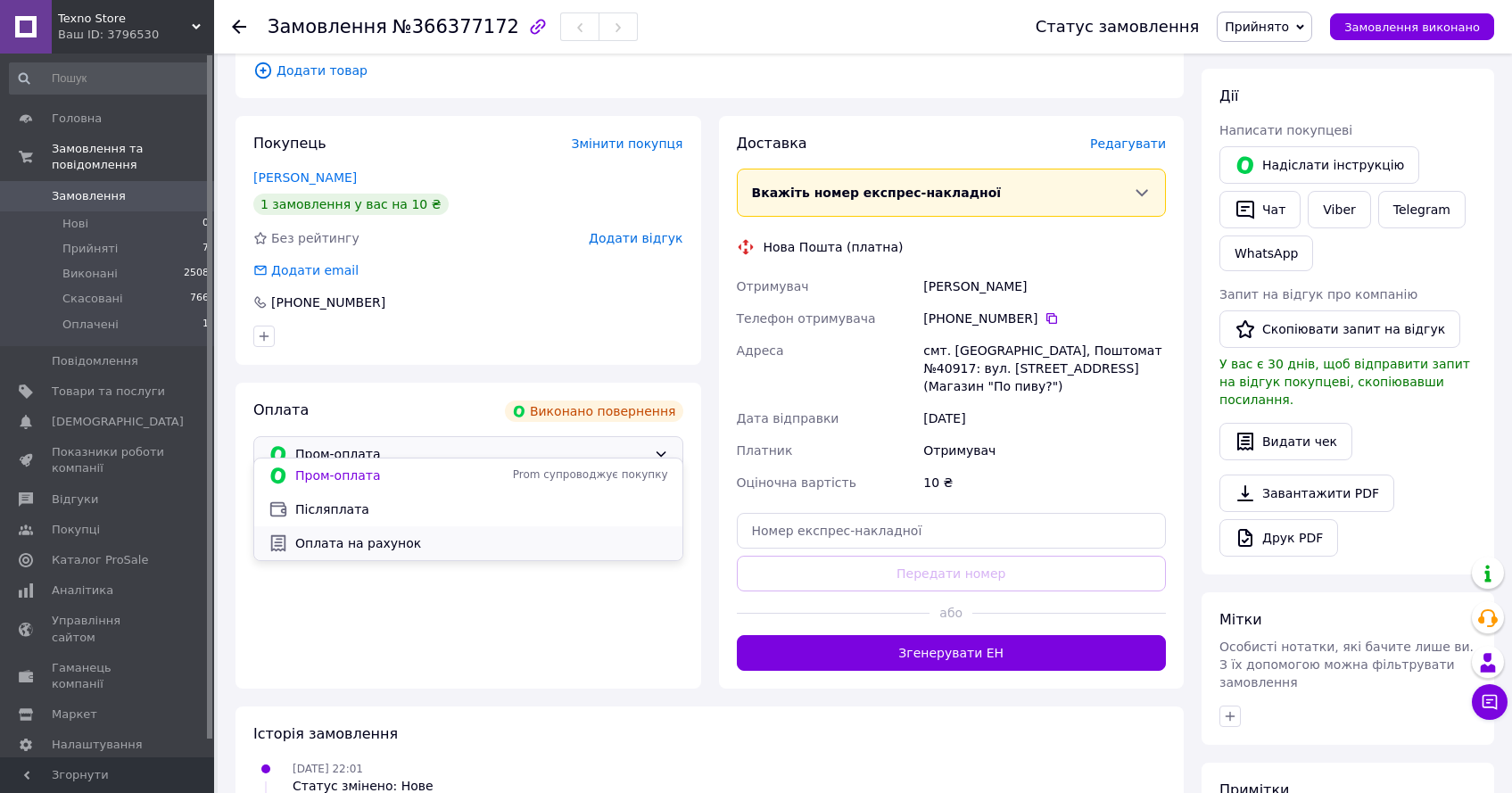
click at [437, 540] on span "Оплата на рахунок" at bounding box center [482, 543] width 373 height 18
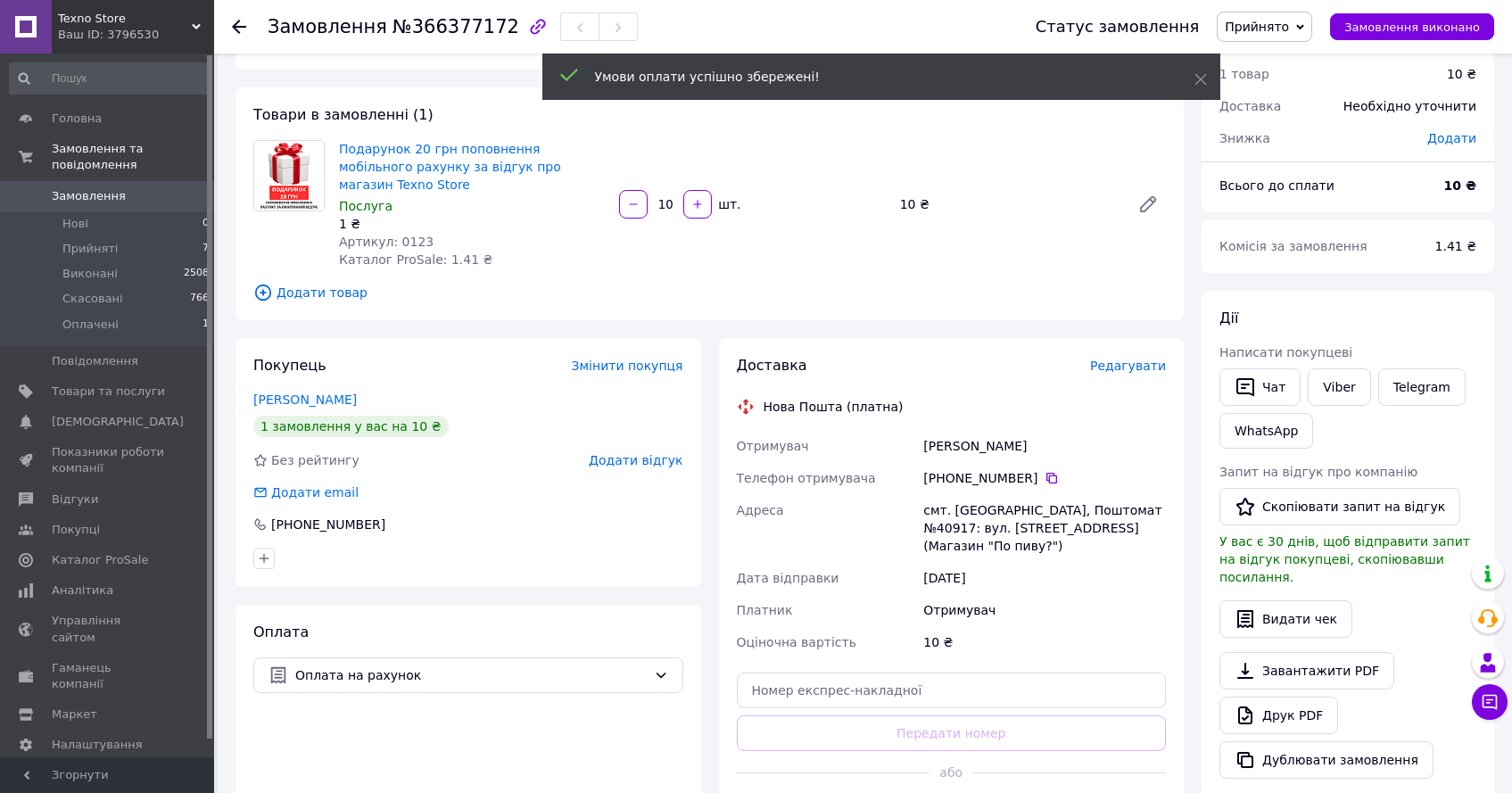
scroll to position [10, 0]
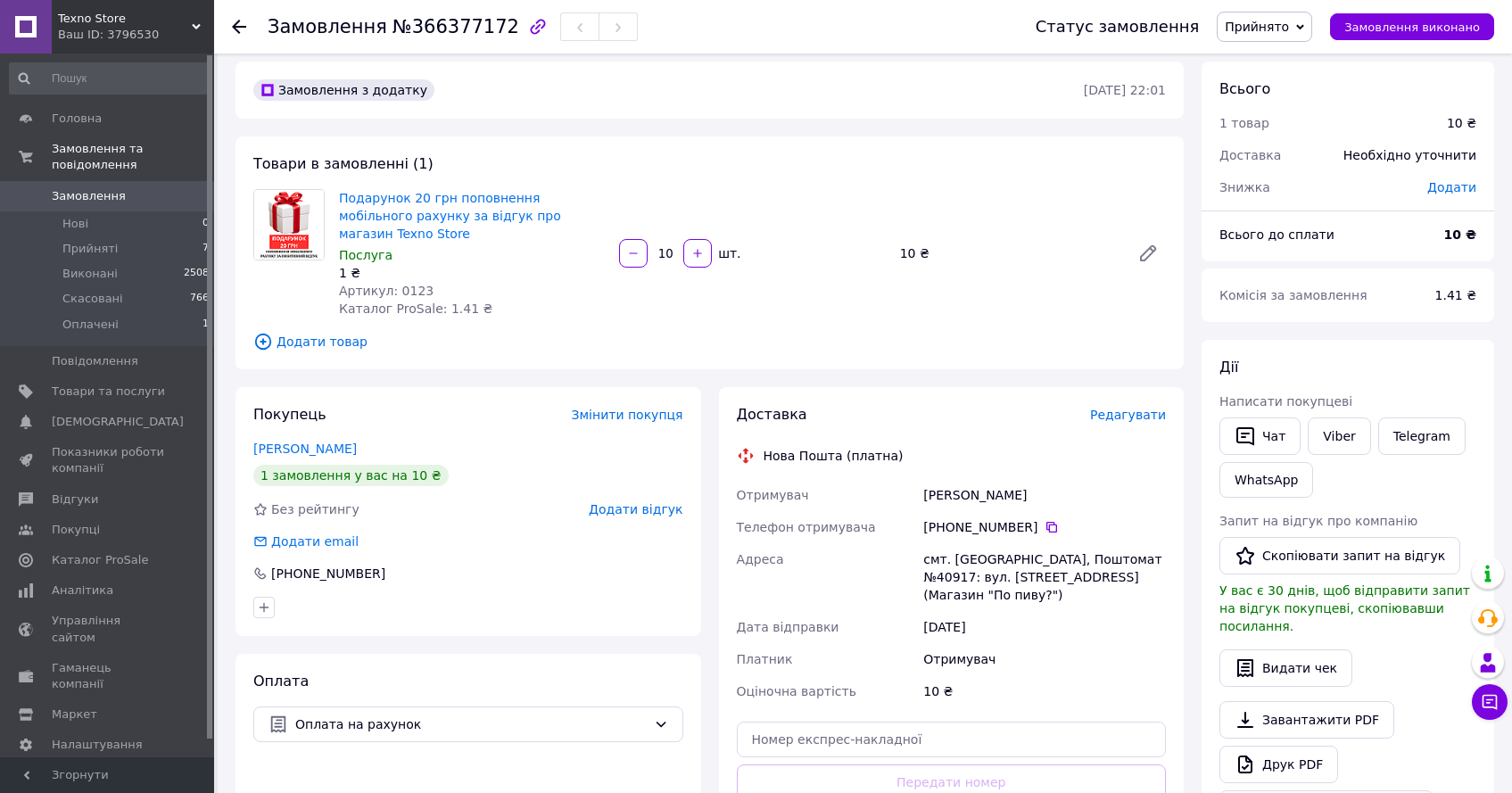
click at [944, 479] on div "Пушак Толя" at bounding box center [1044, 496] width 249 height 33
click at [944, 479] on div "Пушак Толя" at bounding box center [1044, 496] width 249 height 33
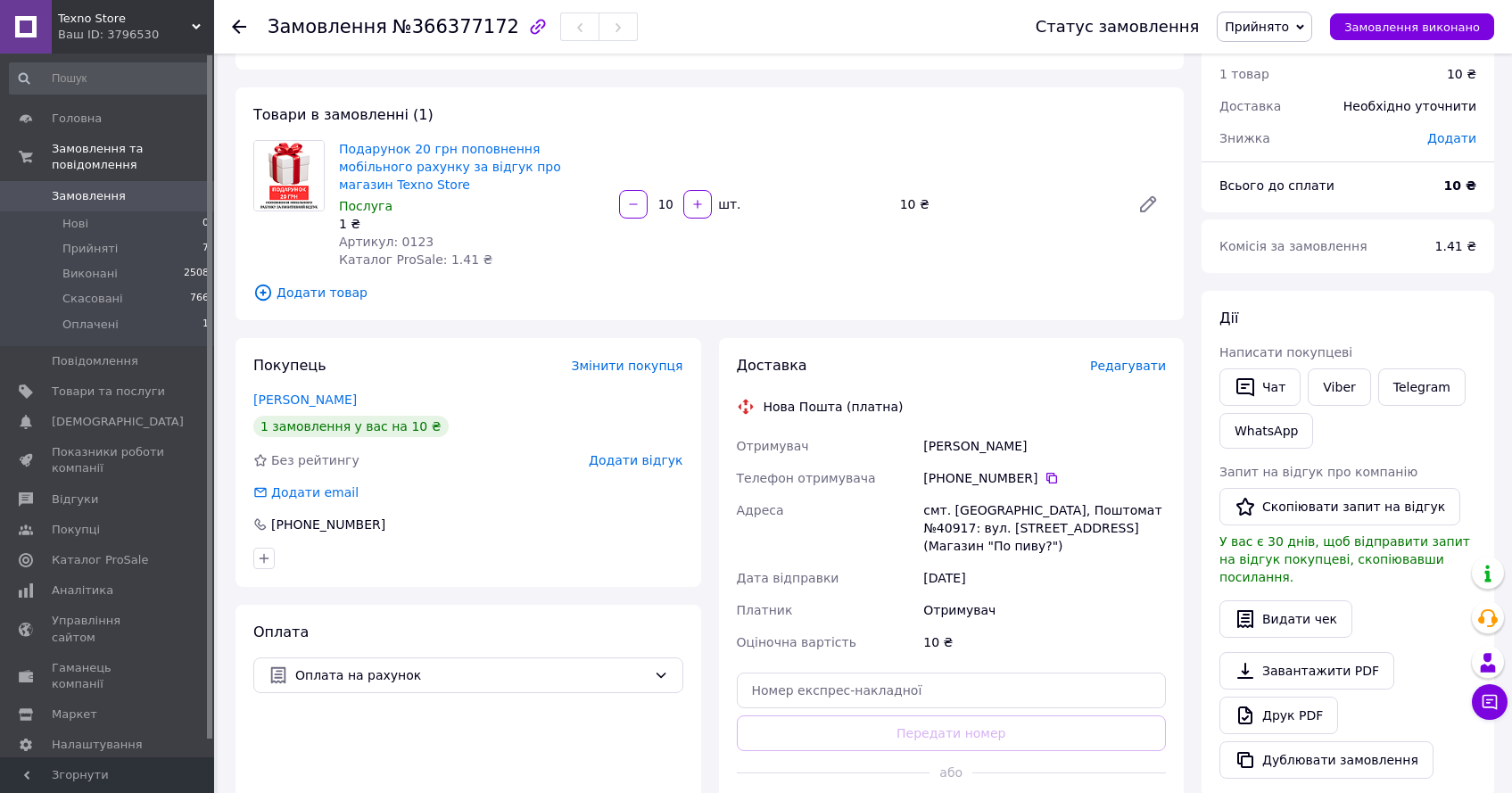
scroll to position [137, 0]
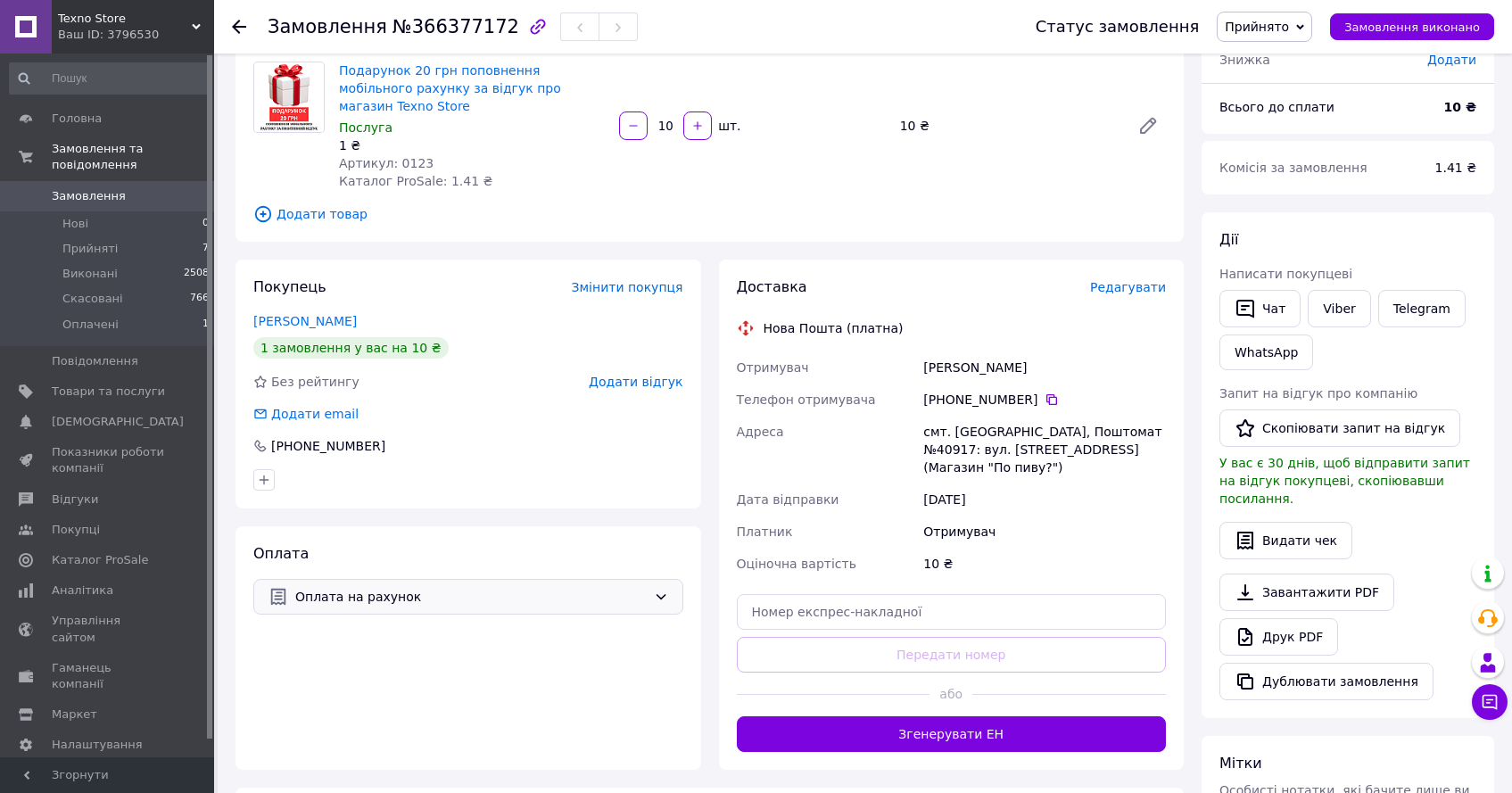
click at [512, 579] on div "Оплата на рахунок" at bounding box center [468, 596] width 430 height 35
click at [685, 526] on div "Оплата Оплата на рахунок" at bounding box center [468, 647] width 465 height 243
click at [1411, 318] on link "Telegram" at bounding box center [1422, 308] width 88 height 37
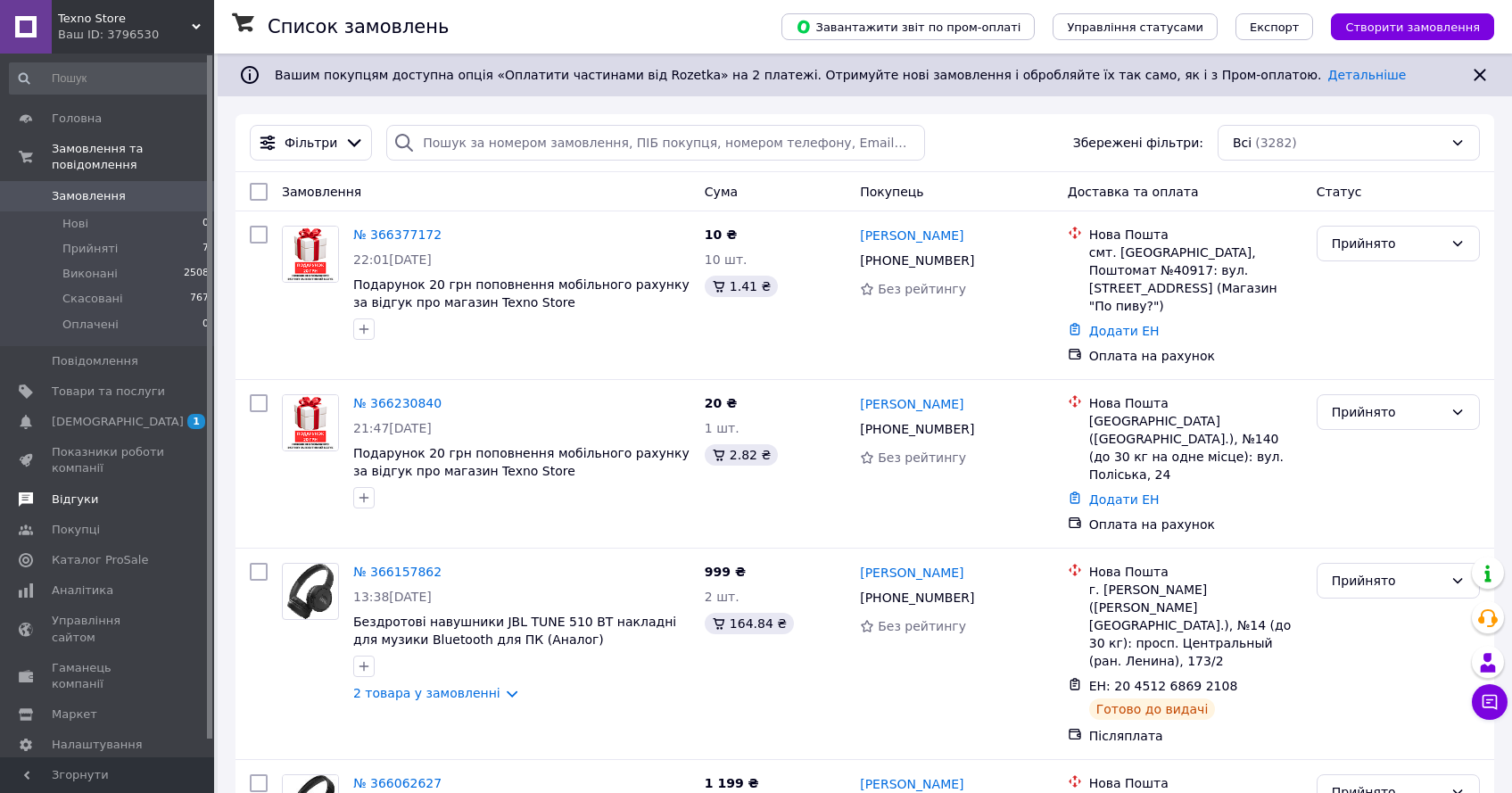
click at [123, 498] on span "Відгуки" at bounding box center [108, 500] width 113 height 16
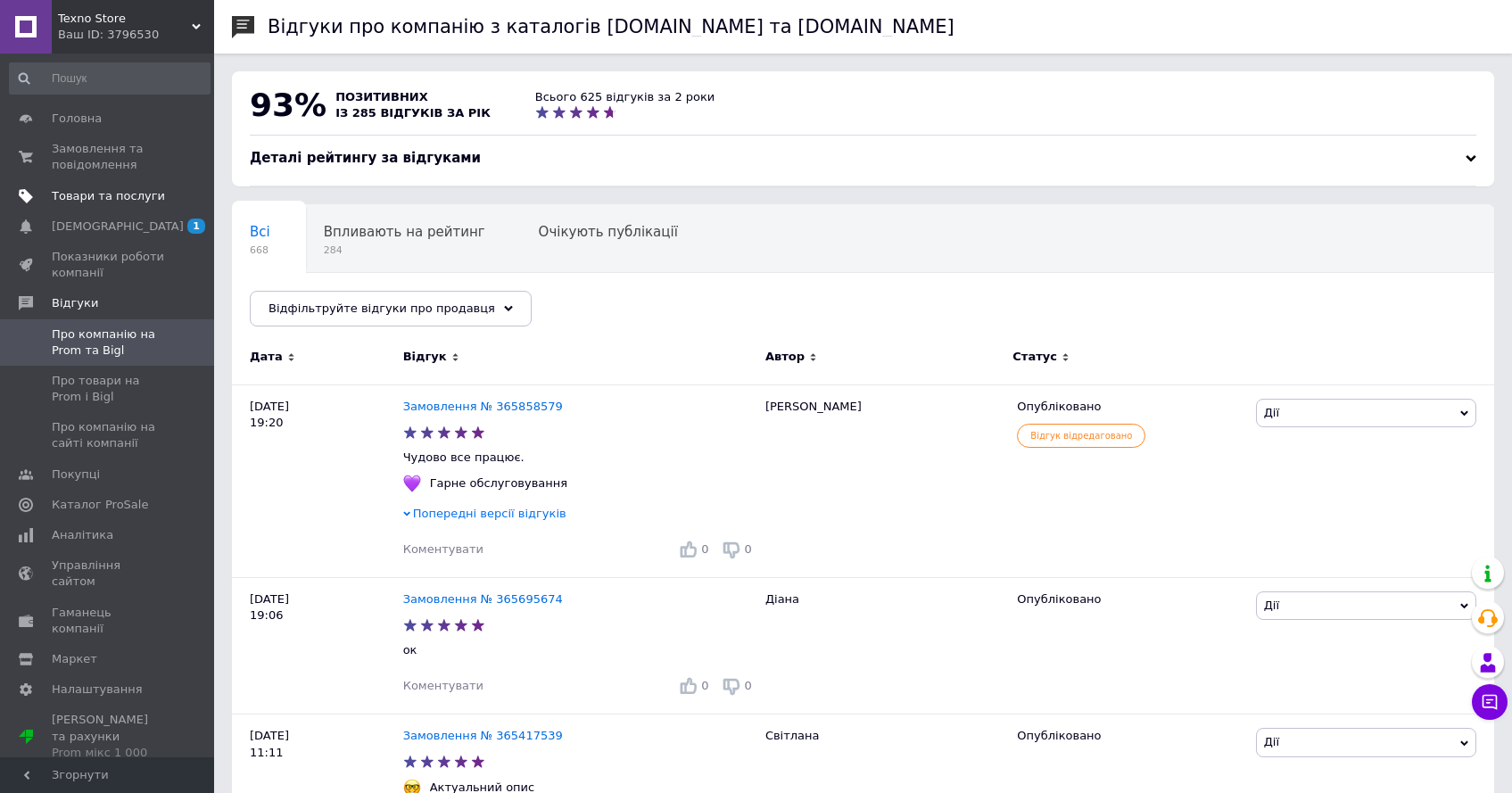
click at [139, 203] on span "Товари та послуги" at bounding box center [108, 196] width 113 height 16
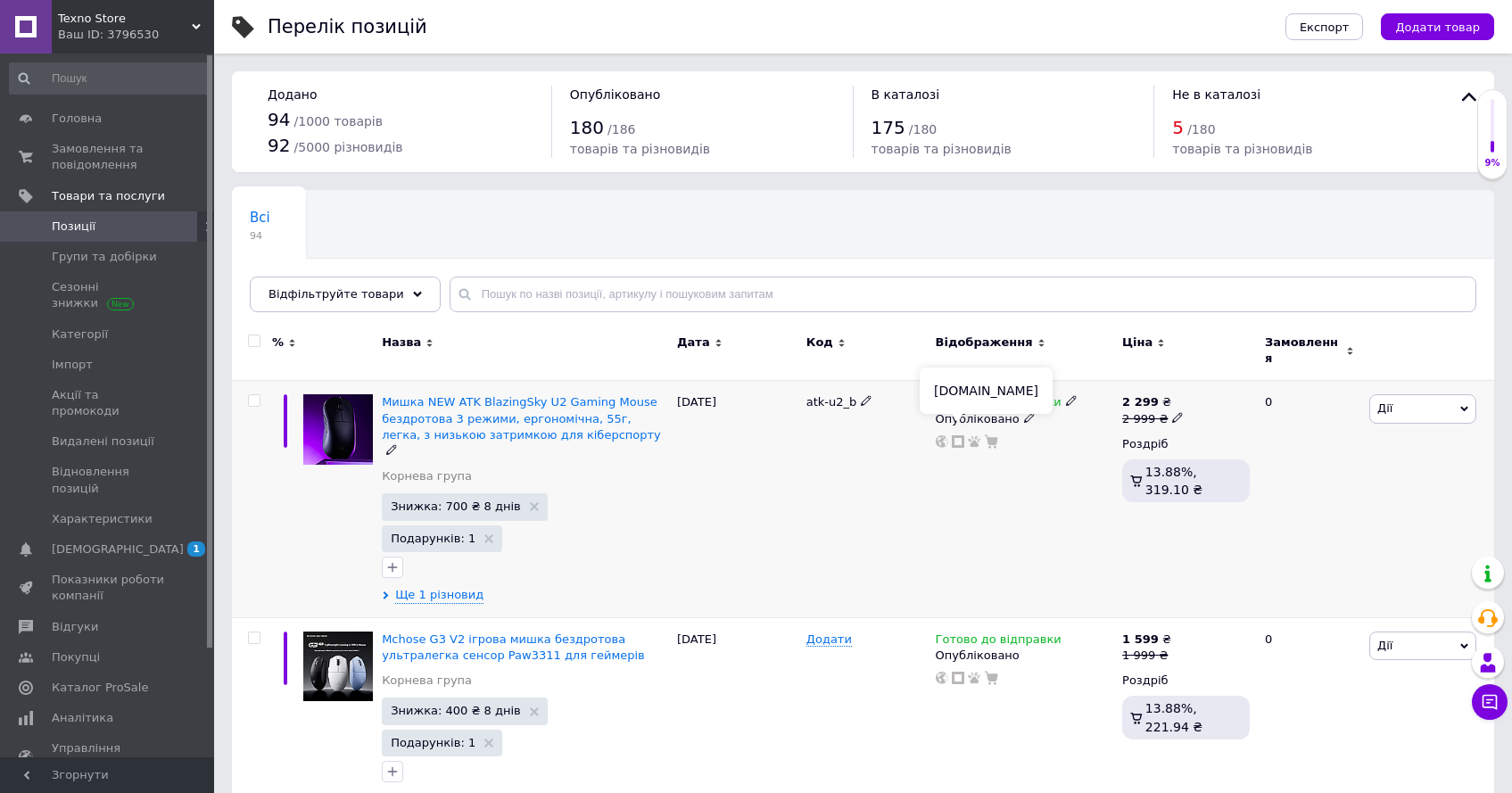
click at [952, 436] on icon at bounding box center [958, 442] width 13 height 13
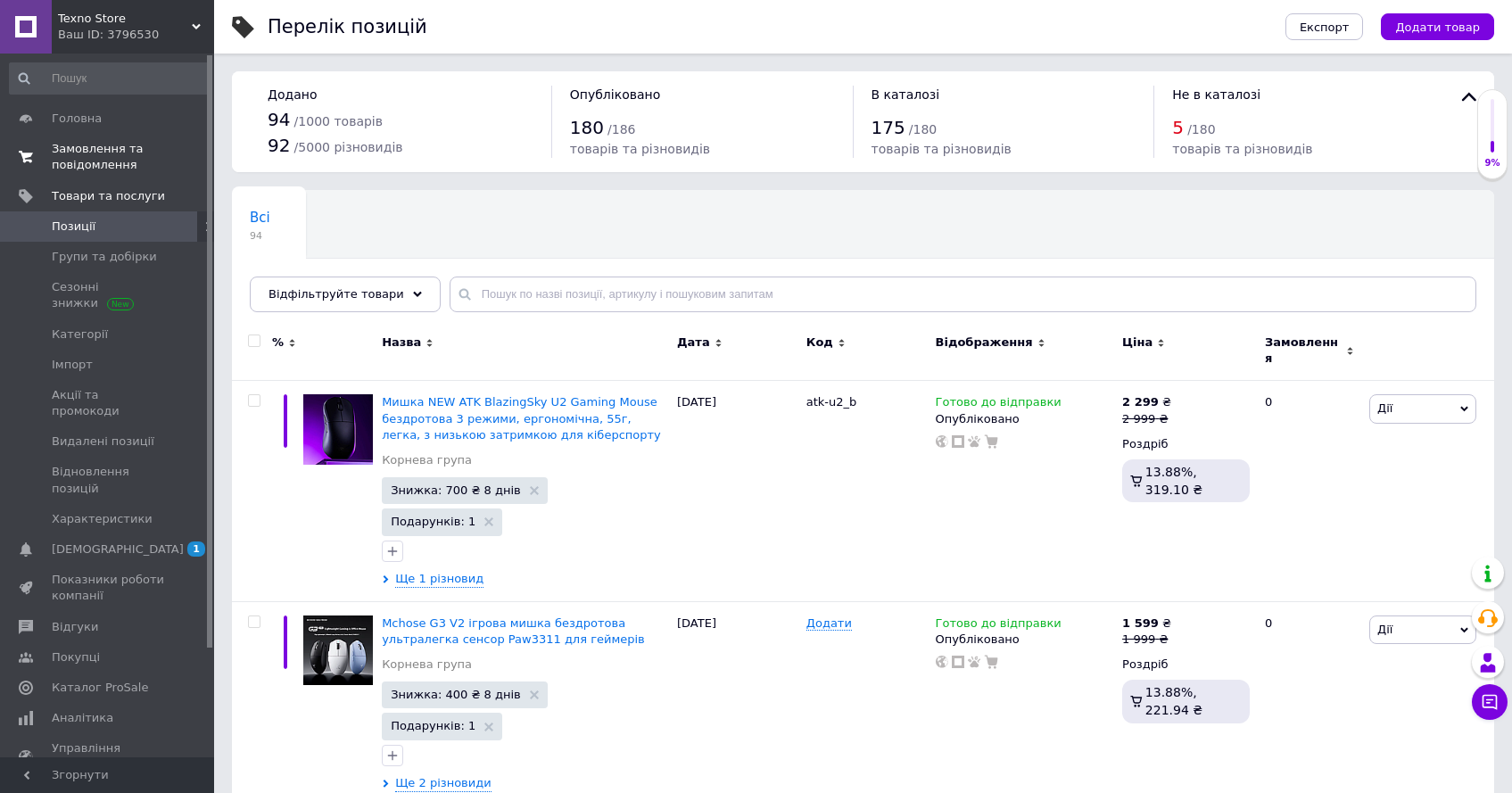
click at [157, 150] on span "Замовлення та повідомлення" at bounding box center [108, 157] width 113 height 33
